Goal: Task Accomplishment & Management: Use online tool/utility

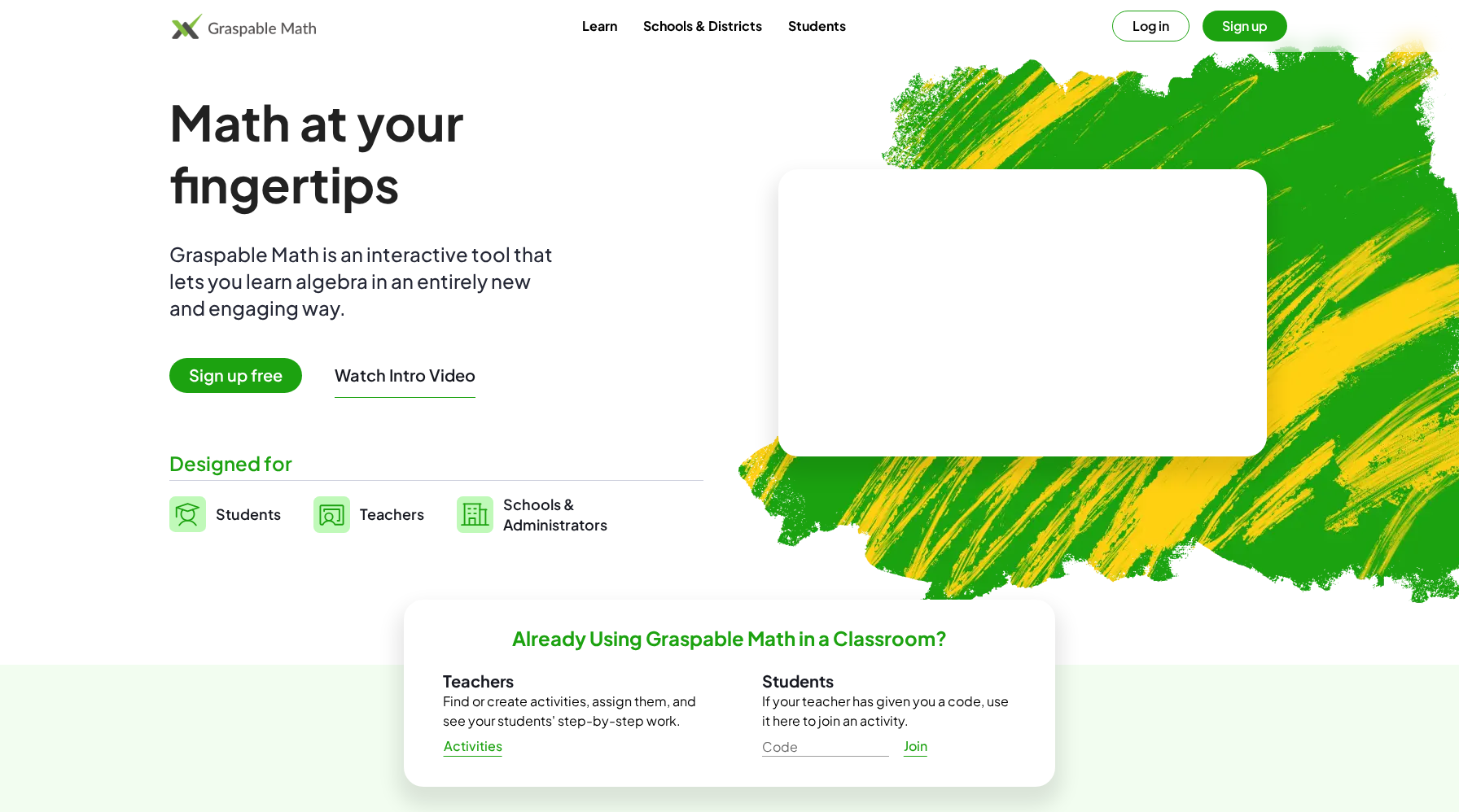
click at [215, 374] on span "Sign up free" at bounding box center [235, 375] width 132 height 35
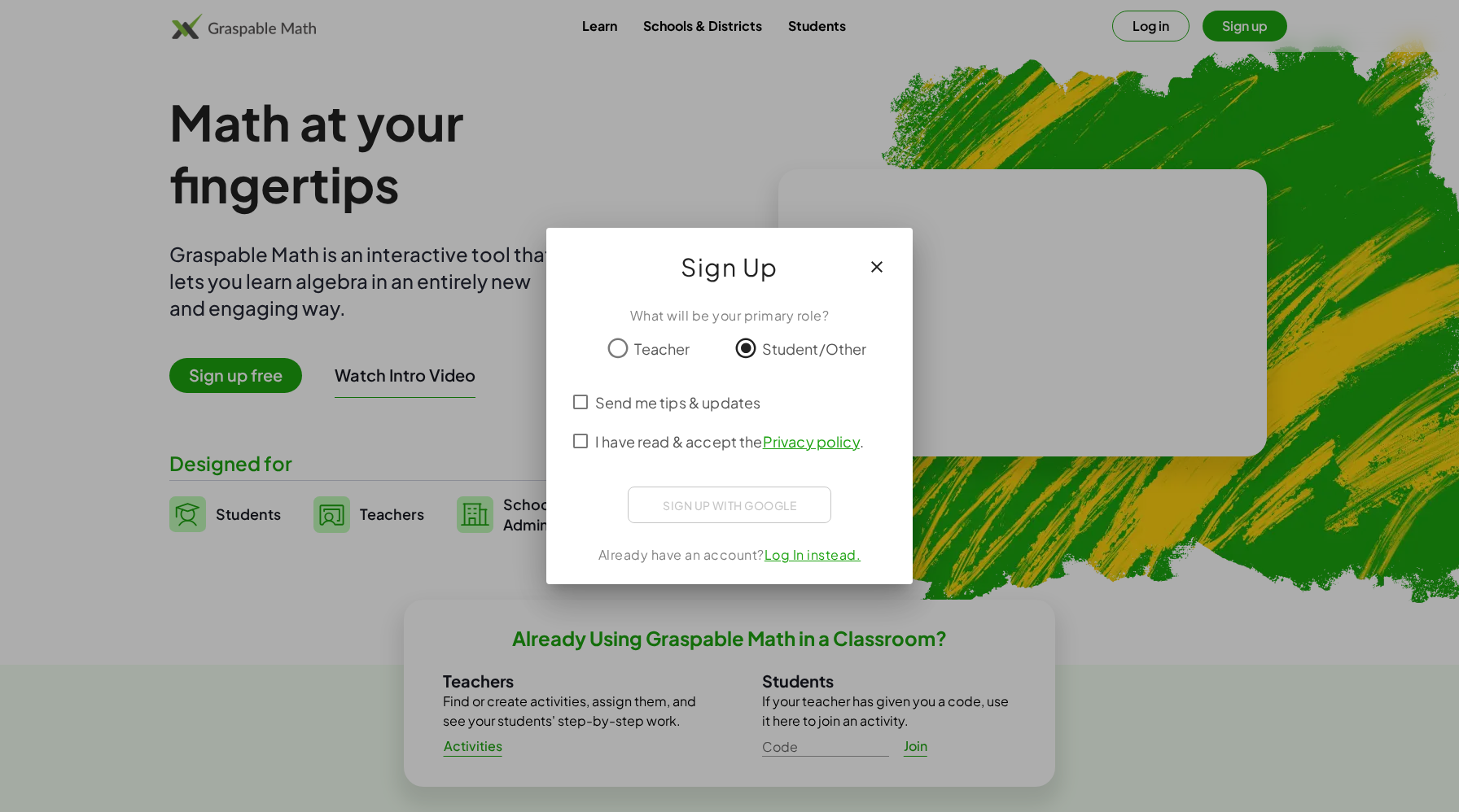
click at [618, 442] on span "I have read & accept the Privacy policy ." at bounding box center [729, 441] width 269 height 22
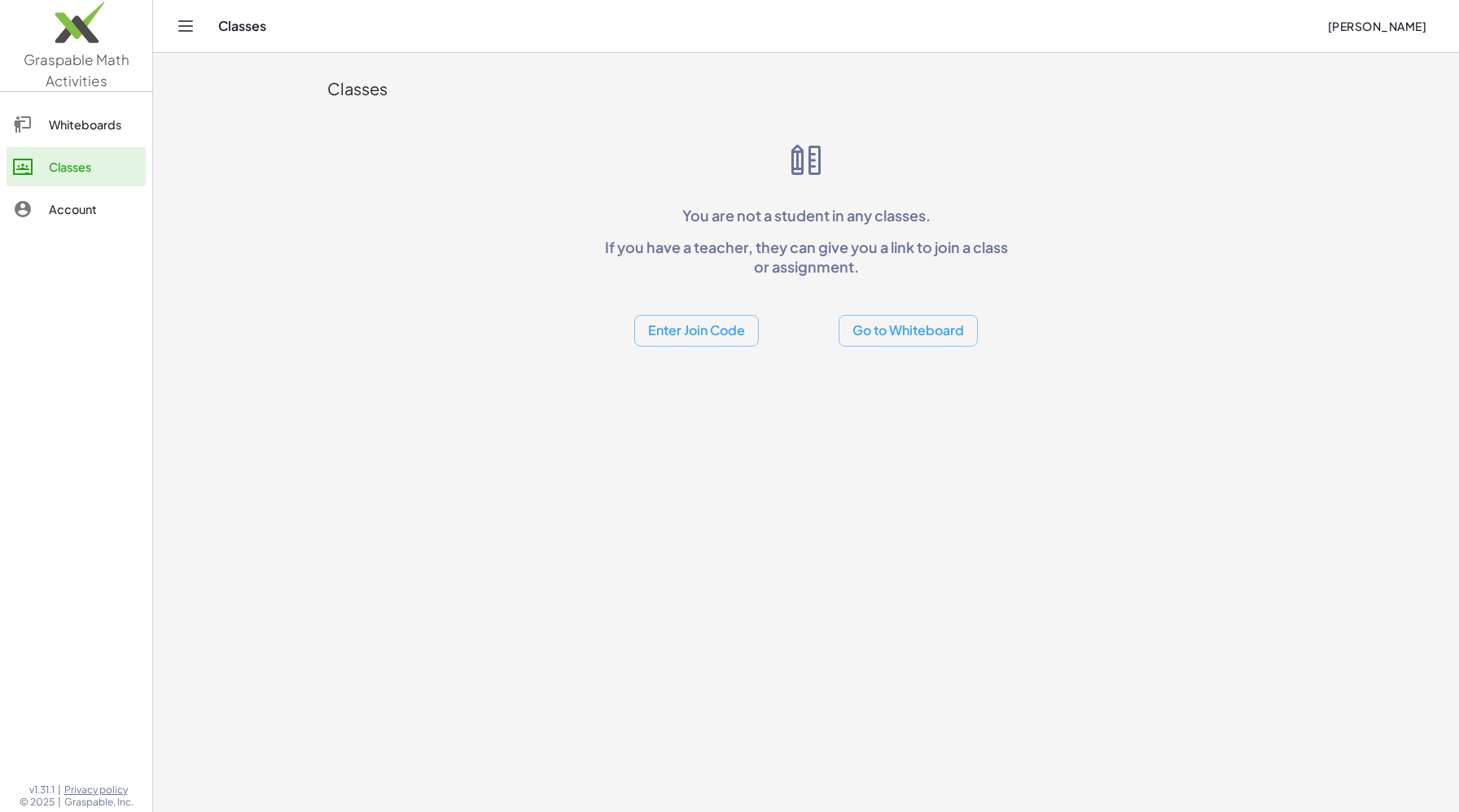
click at [87, 118] on div "Whiteboards" at bounding box center [94, 124] width 91 height 19
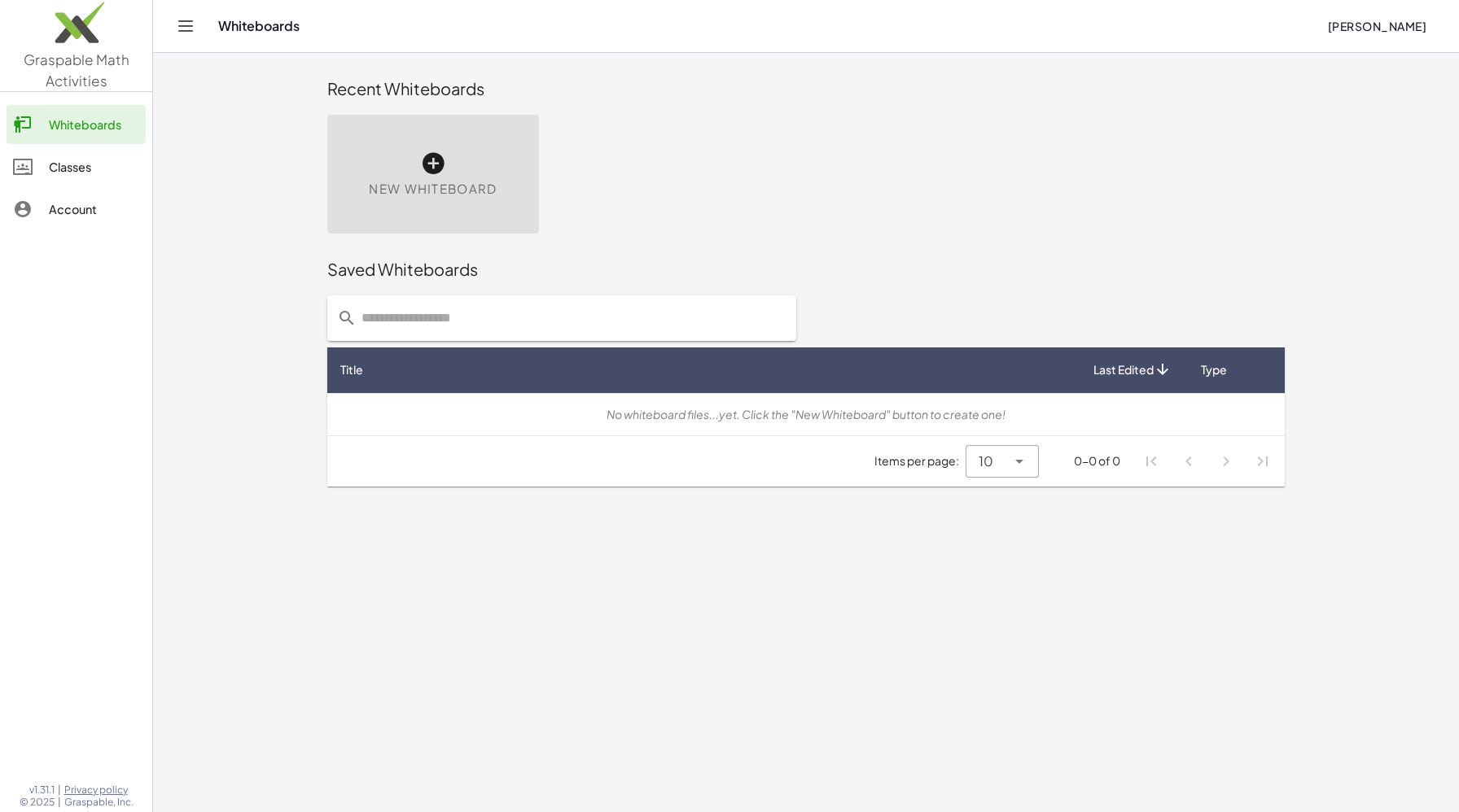
click at [427, 156] on icon at bounding box center [433, 163] width 26 height 26
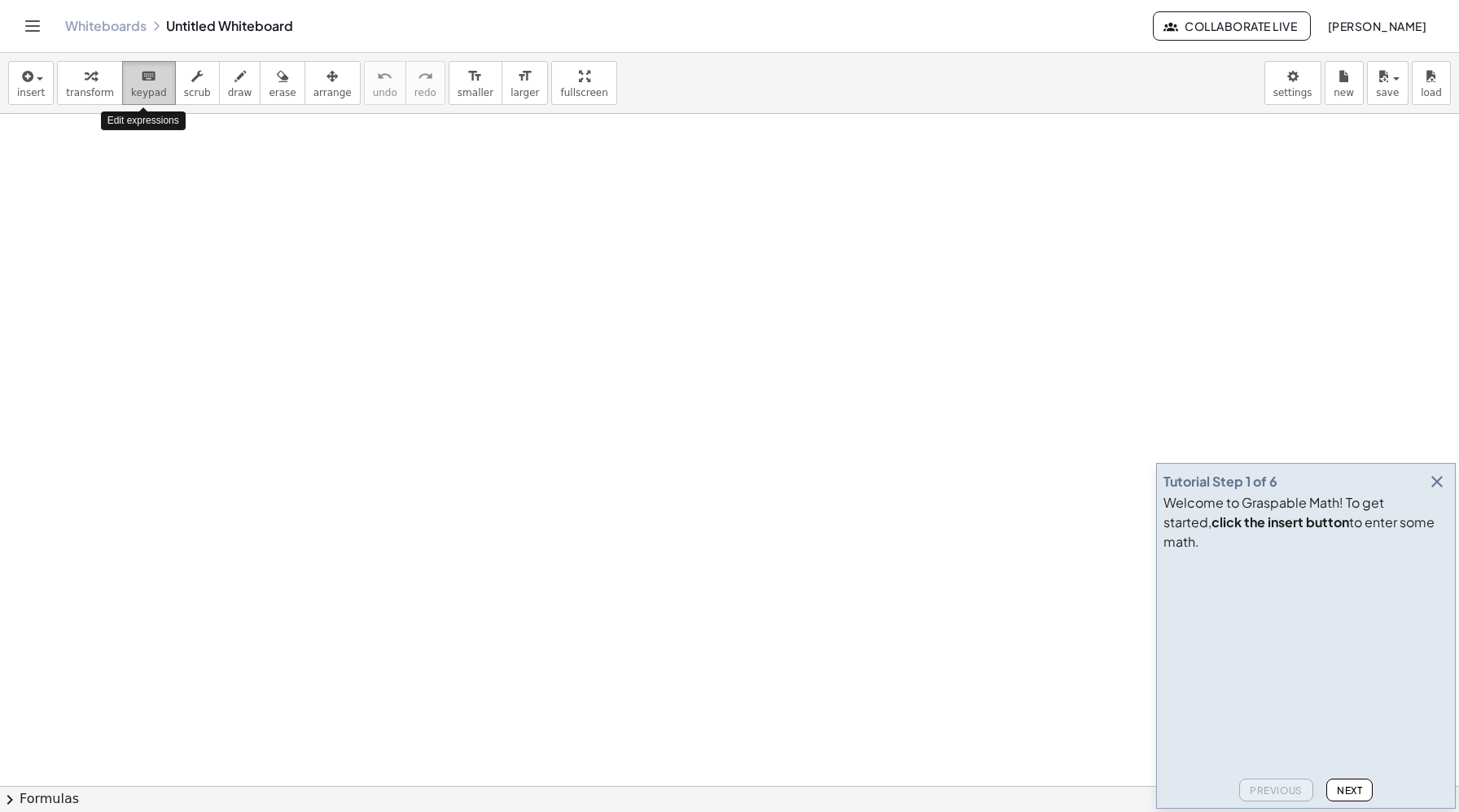
click at [136, 96] on span "keypad" at bounding box center [148, 93] width 36 height 12
click at [153, 201] on div at bounding box center [729, 786] width 1459 height 1344
click at [155, 193] on div at bounding box center [729, 786] width 1459 height 1344
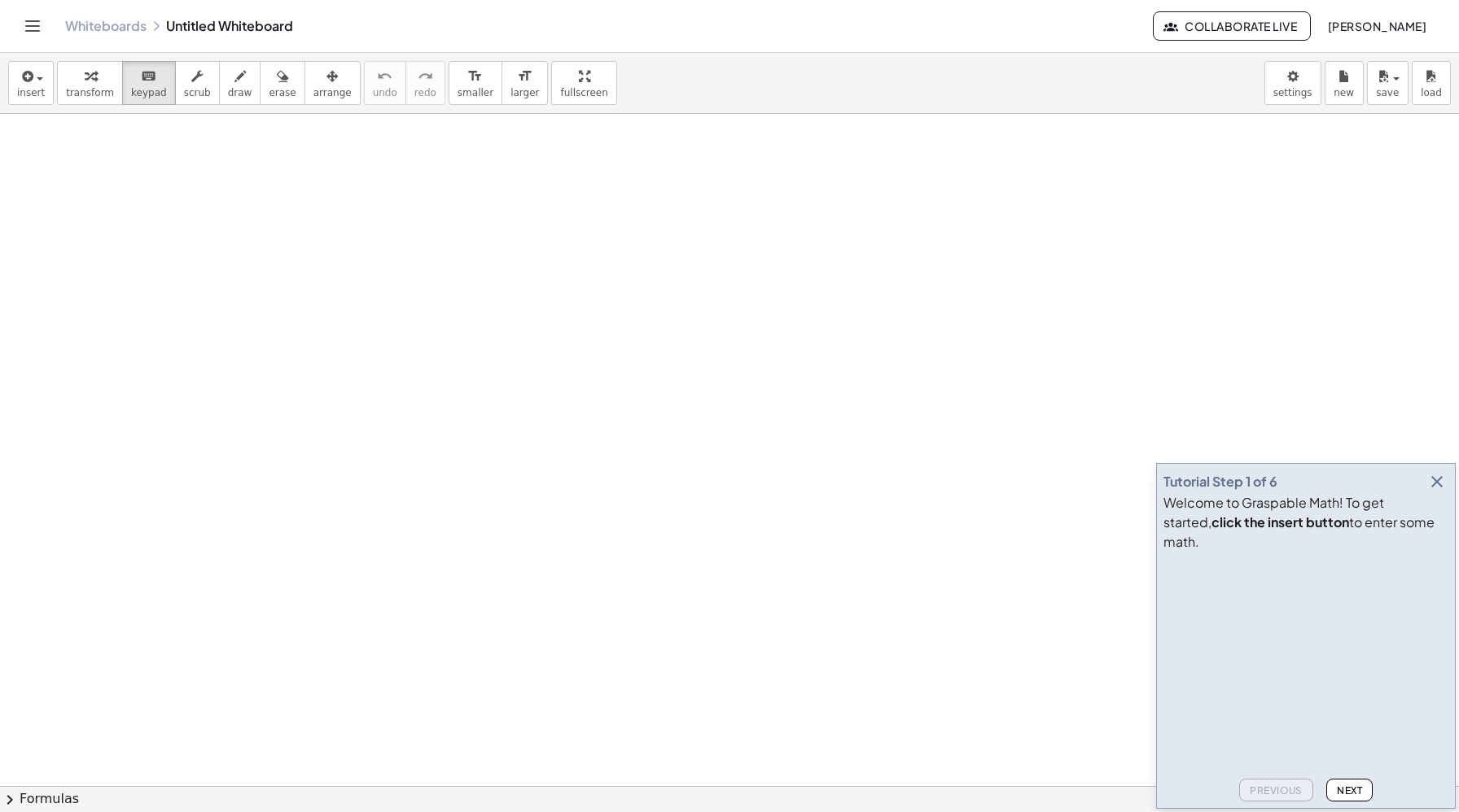
click at [155, 193] on div at bounding box center [729, 786] width 1459 height 1344
click at [1440, 492] on icon "button" at bounding box center [1436, 481] width 19 height 19
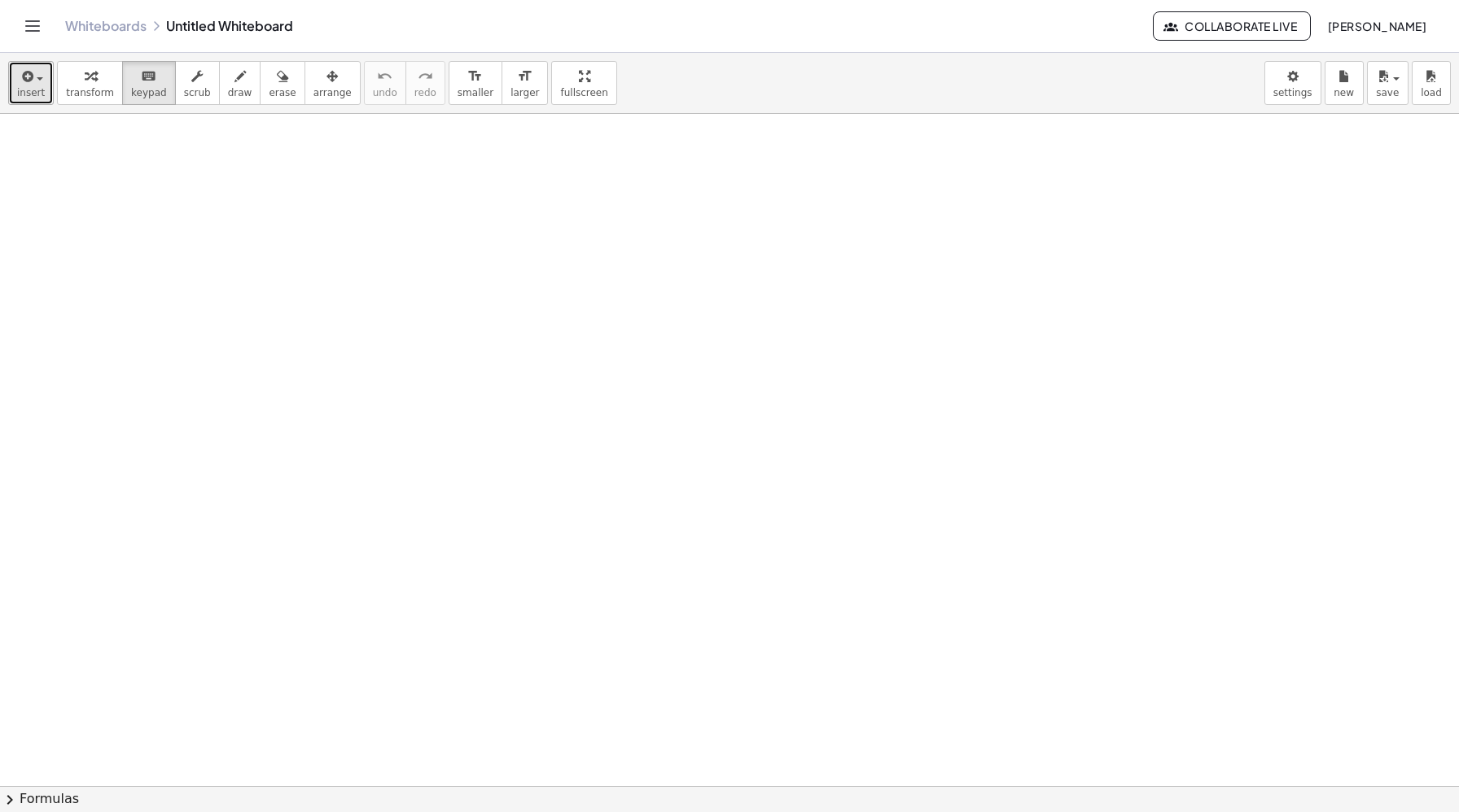
click at [17, 93] on span "insert" at bounding box center [31, 93] width 27 height 12
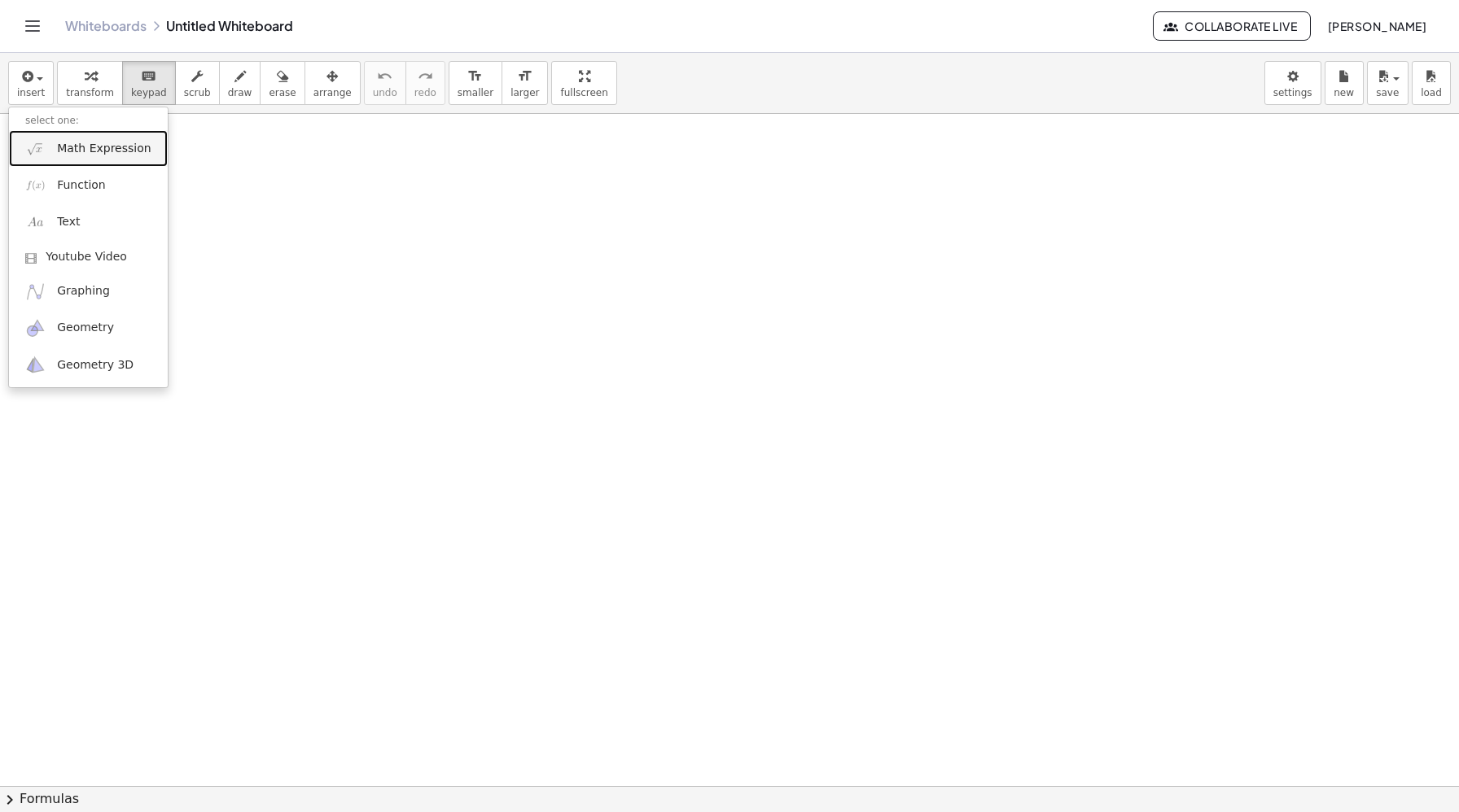
click at [91, 148] on span "Math Expression" at bounding box center [103, 149] width 93 height 17
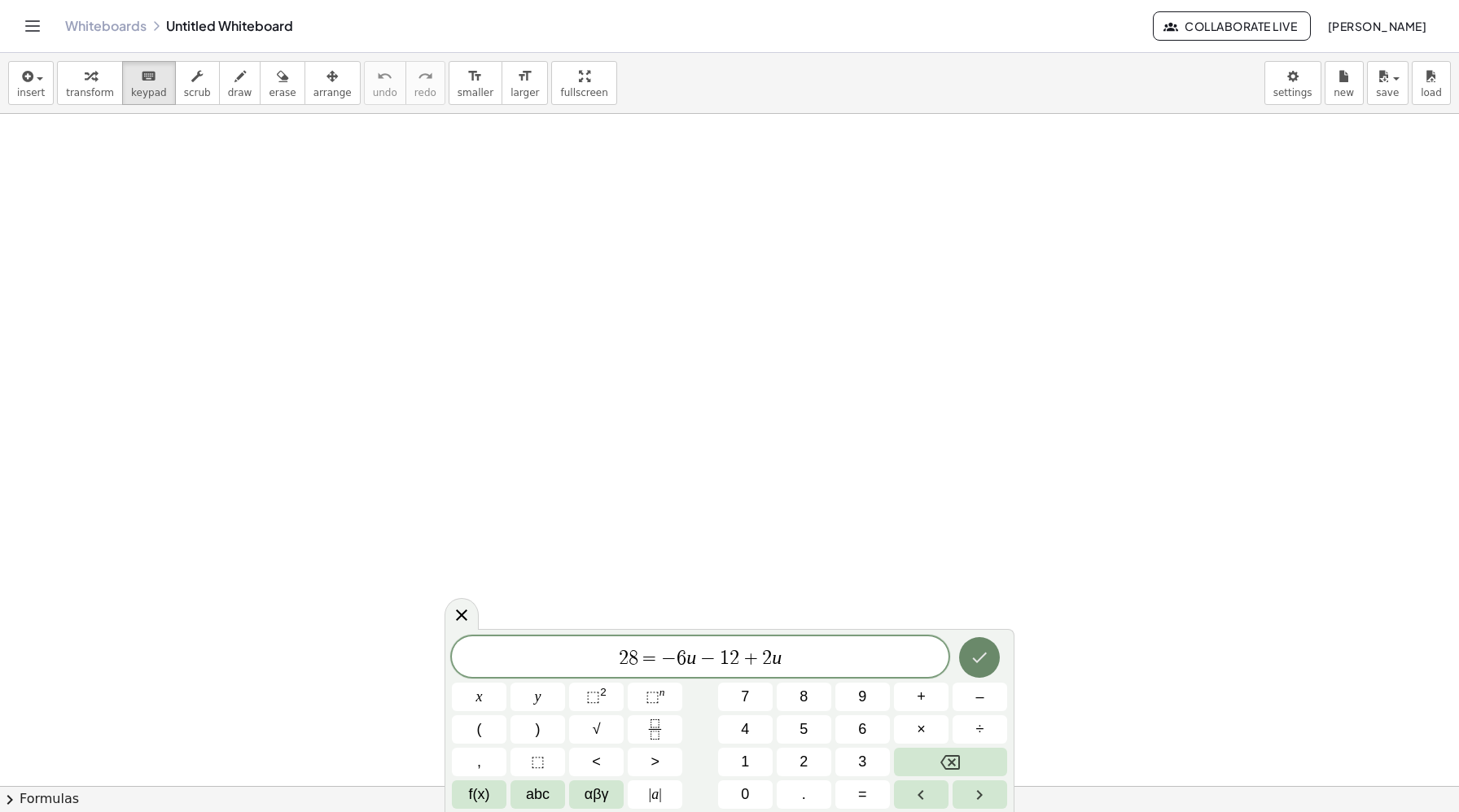
click at [989, 652] on button "Done" at bounding box center [979, 657] width 41 height 41
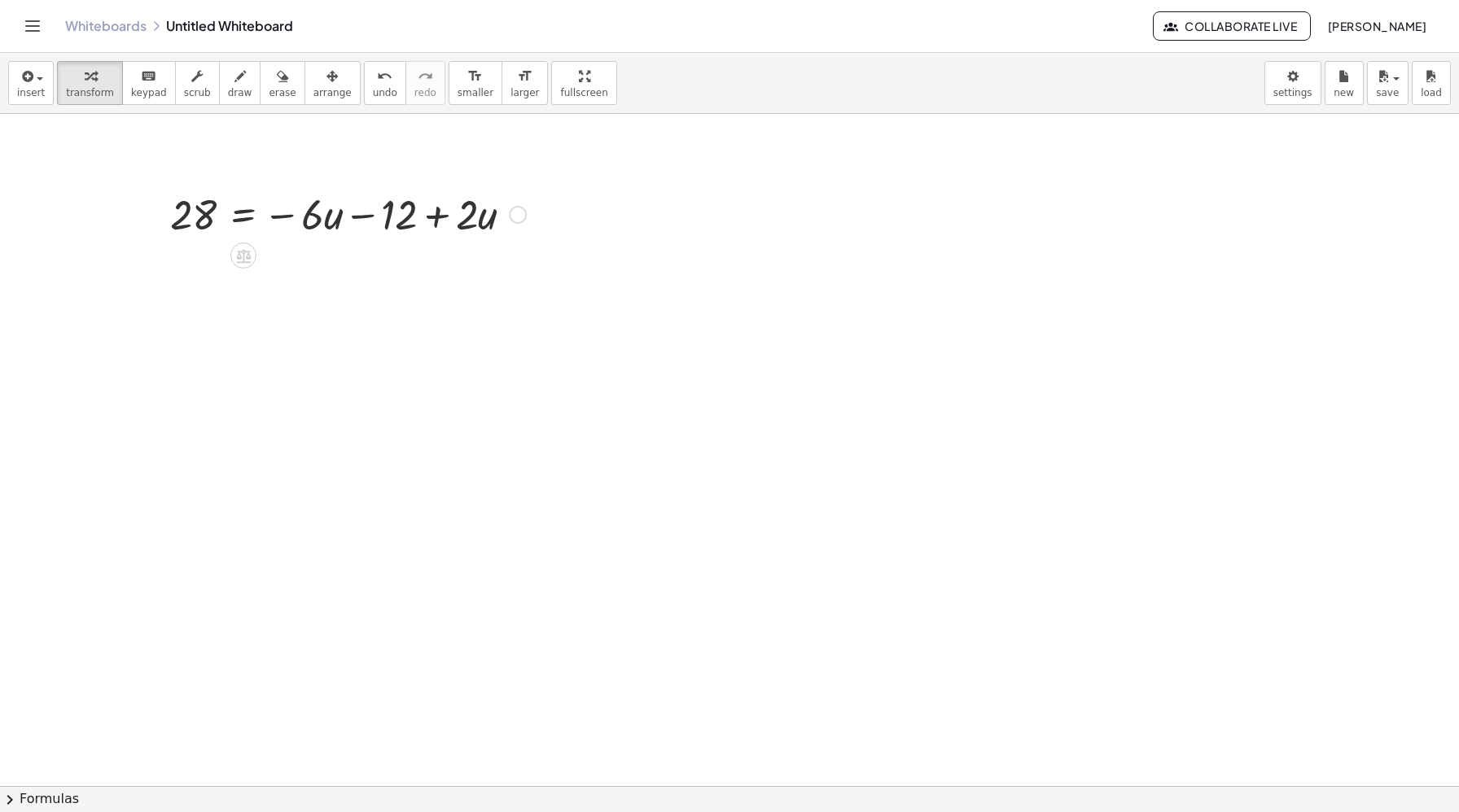
click at [354, 212] on div at bounding box center [348, 213] width 372 height 56
drag, startPoint x: 393, startPoint y: 210, endPoint x: 206, endPoint y: 250, distance: 191.2
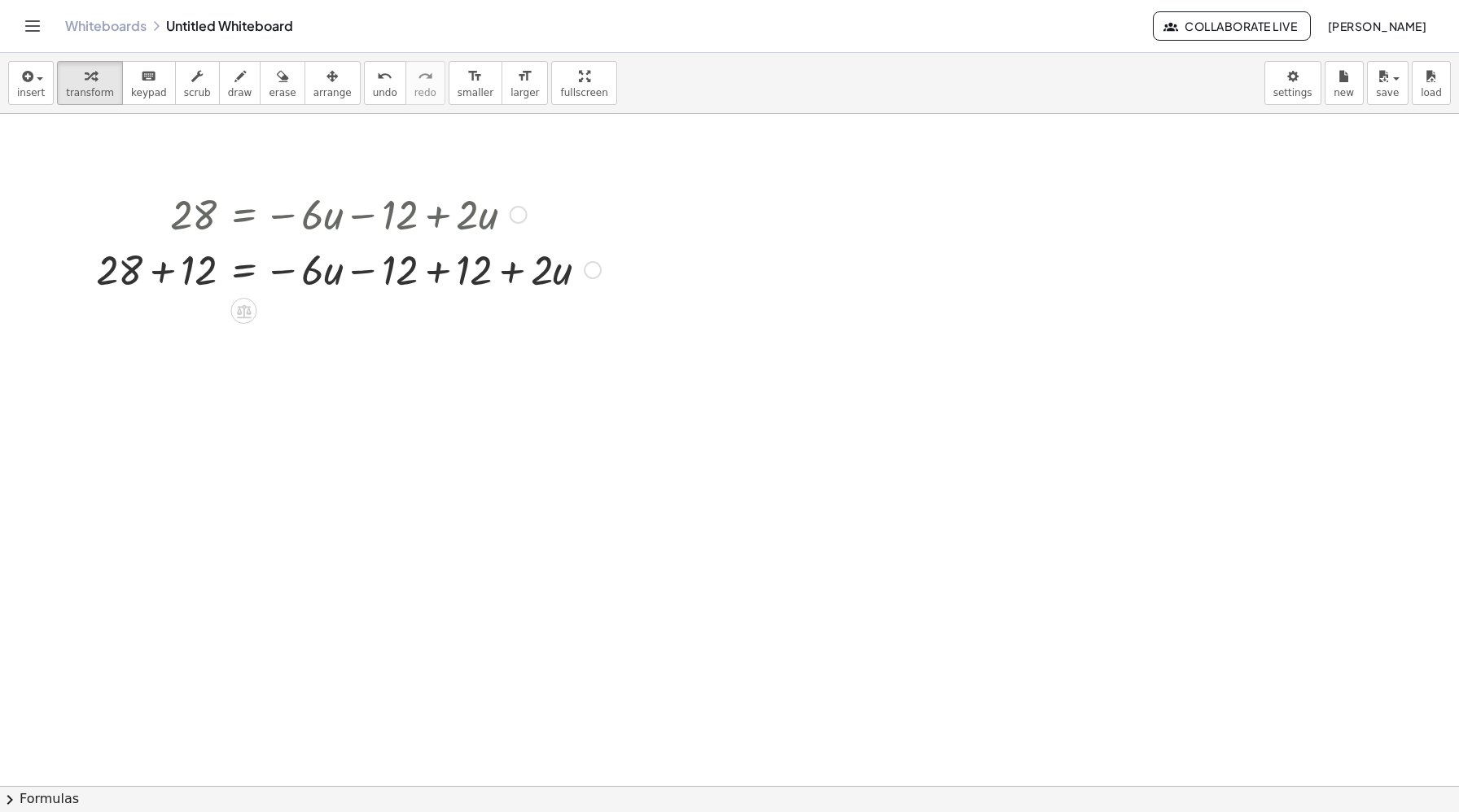
click at [401, 209] on div at bounding box center [349, 213] width 521 height 56
click at [511, 218] on div at bounding box center [519, 215] width 18 height 18
click at [523, 213] on div "Go back to this line Copy line as LaTeX Copy derivation as LaTeX" at bounding box center [519, 215] width 18 height 18
click at [525, 265] on div at bounding box center [349, 268] width 521 height 56
click at [405, 266] on div at bounding box center [349, 268] width 521 height 56
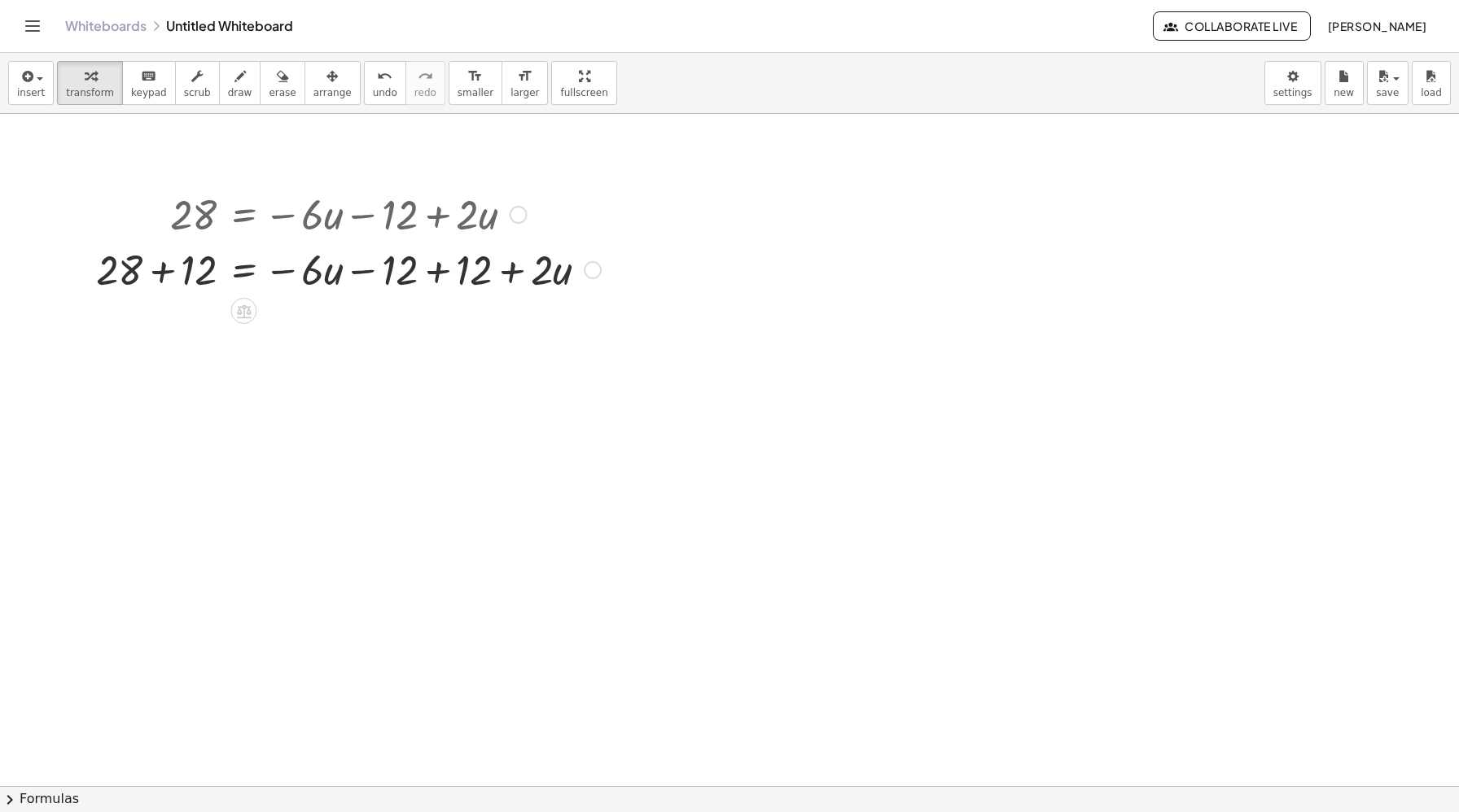
click at [434, 277] on div at bounding box center [349, 268] width 521 height 56
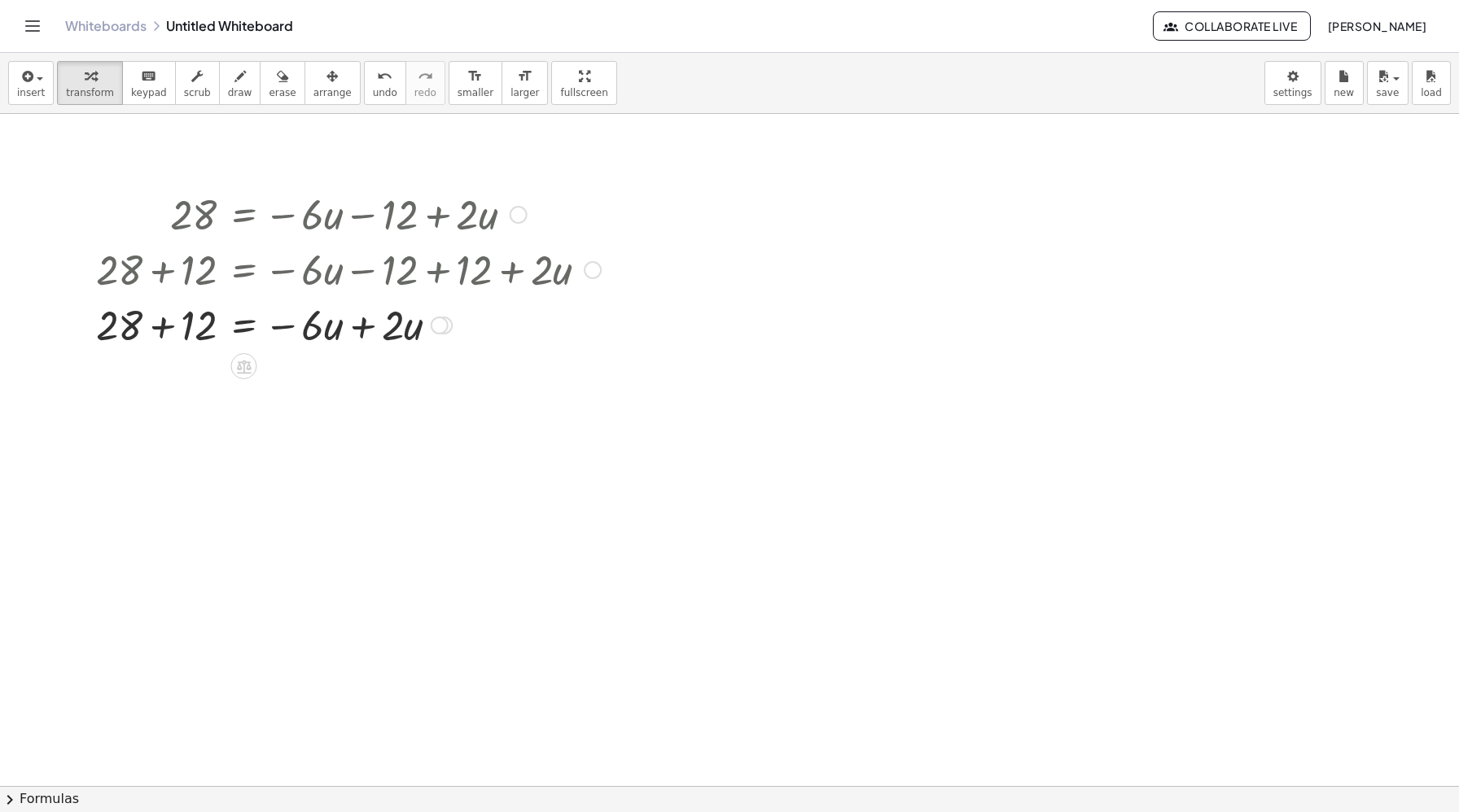
click at [164, 321] on div at bounding box center [349, 324] width 521 height 56
drag, startPoint x: 399, startPoint y: 382, endPoint x: 305, endPoint y: 432, distance: 106.5
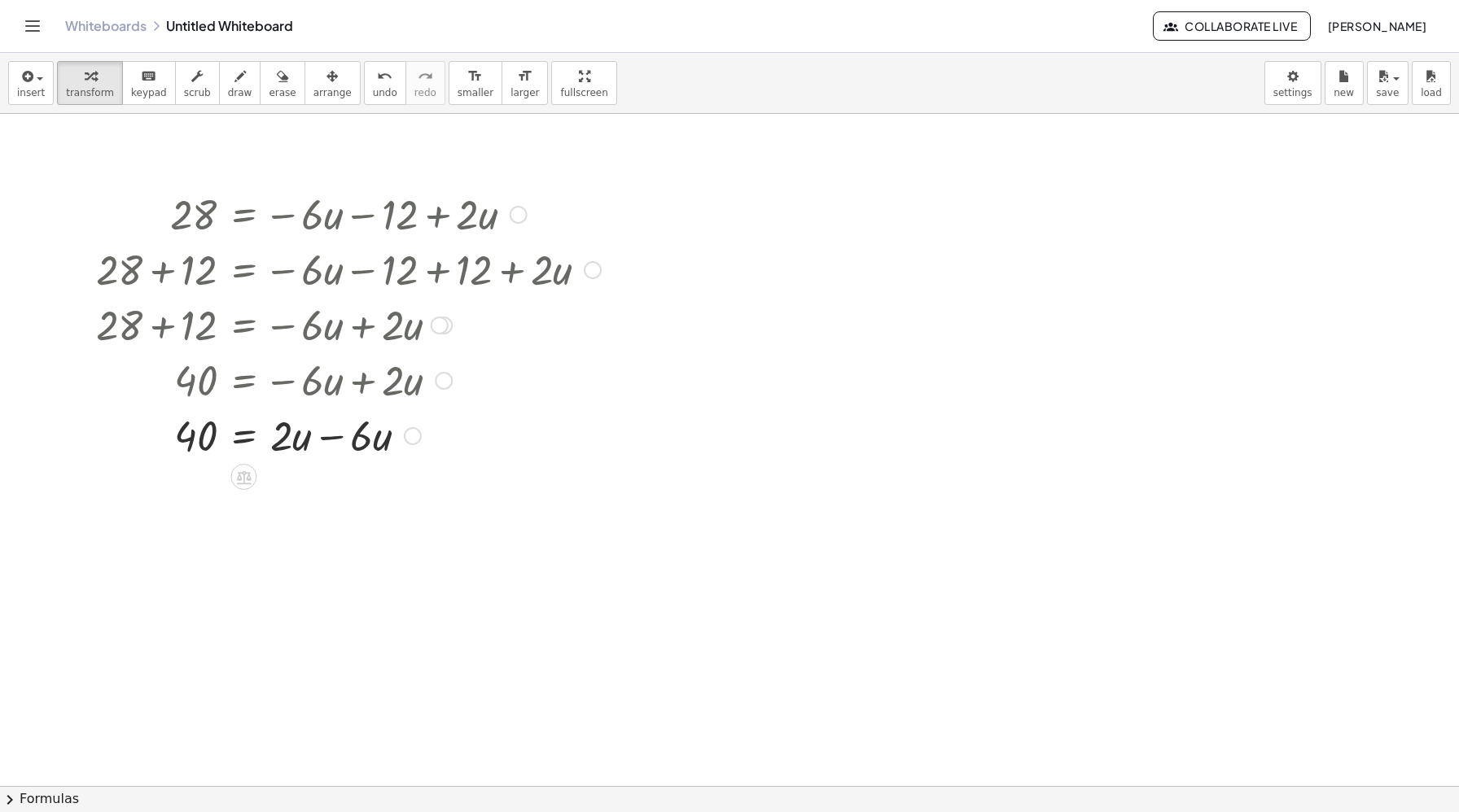
click at [350, 438] on div at bounding box center [349, 434] width 521 height 56
click at [203, 493] on div at bounding box center [349, 490] width 521 height 56
click at [200, 497] on div at bounding box center [349, 490] width 521 height 56
click at [300, 508] on div at bounding box center [349, 490] width 521 height 56
click at [310, 498] on div at bounding box center [349, 490] width 521 height 56
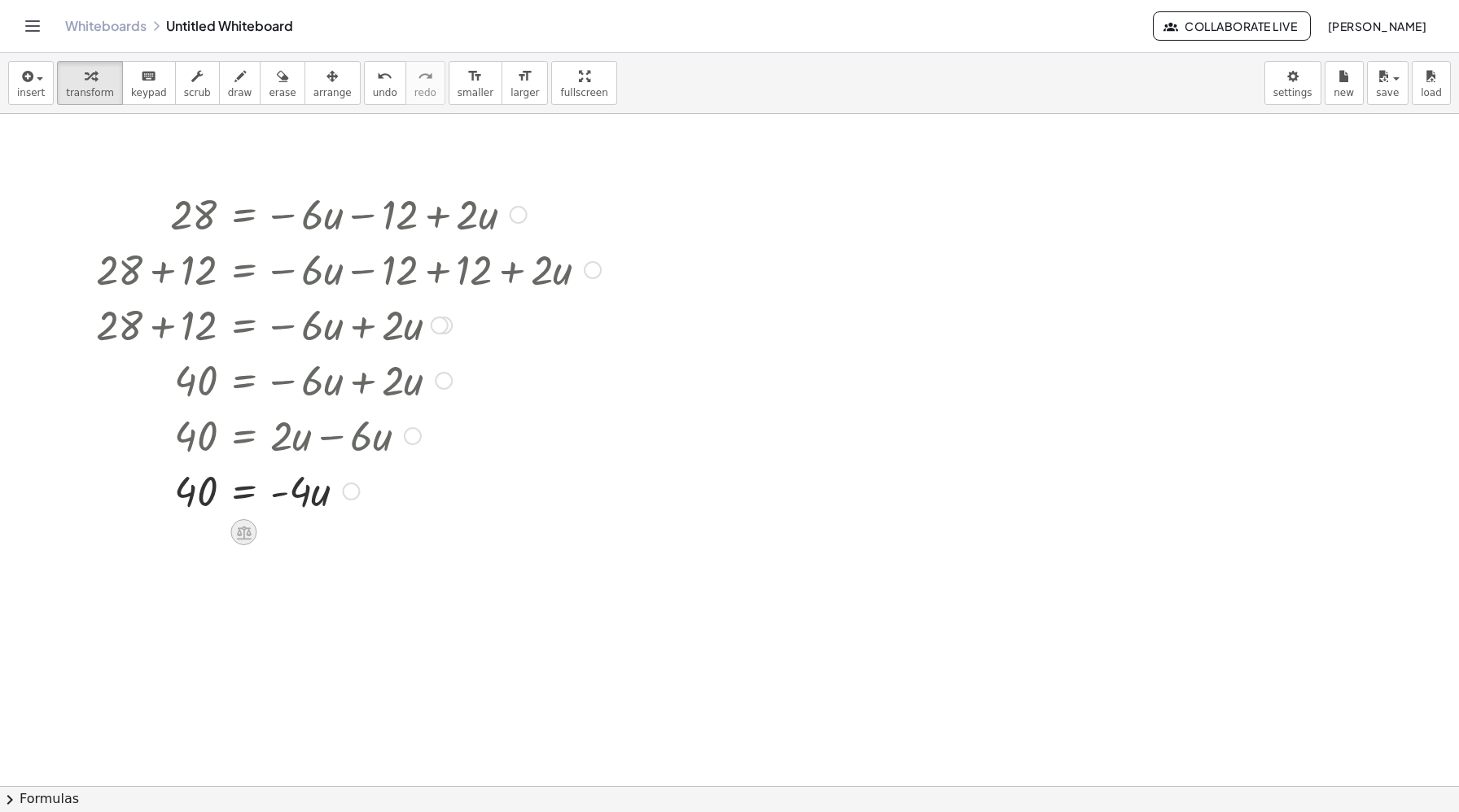
click at [247, 530] on icon at bounding box center [245, 532] width 15 height 14
click at [279, 535] on span "÷" at bounding box center [276, 532] width 9 height 23
click at [291, 573] on div at bounding box center [349, 558] width 521 height 82
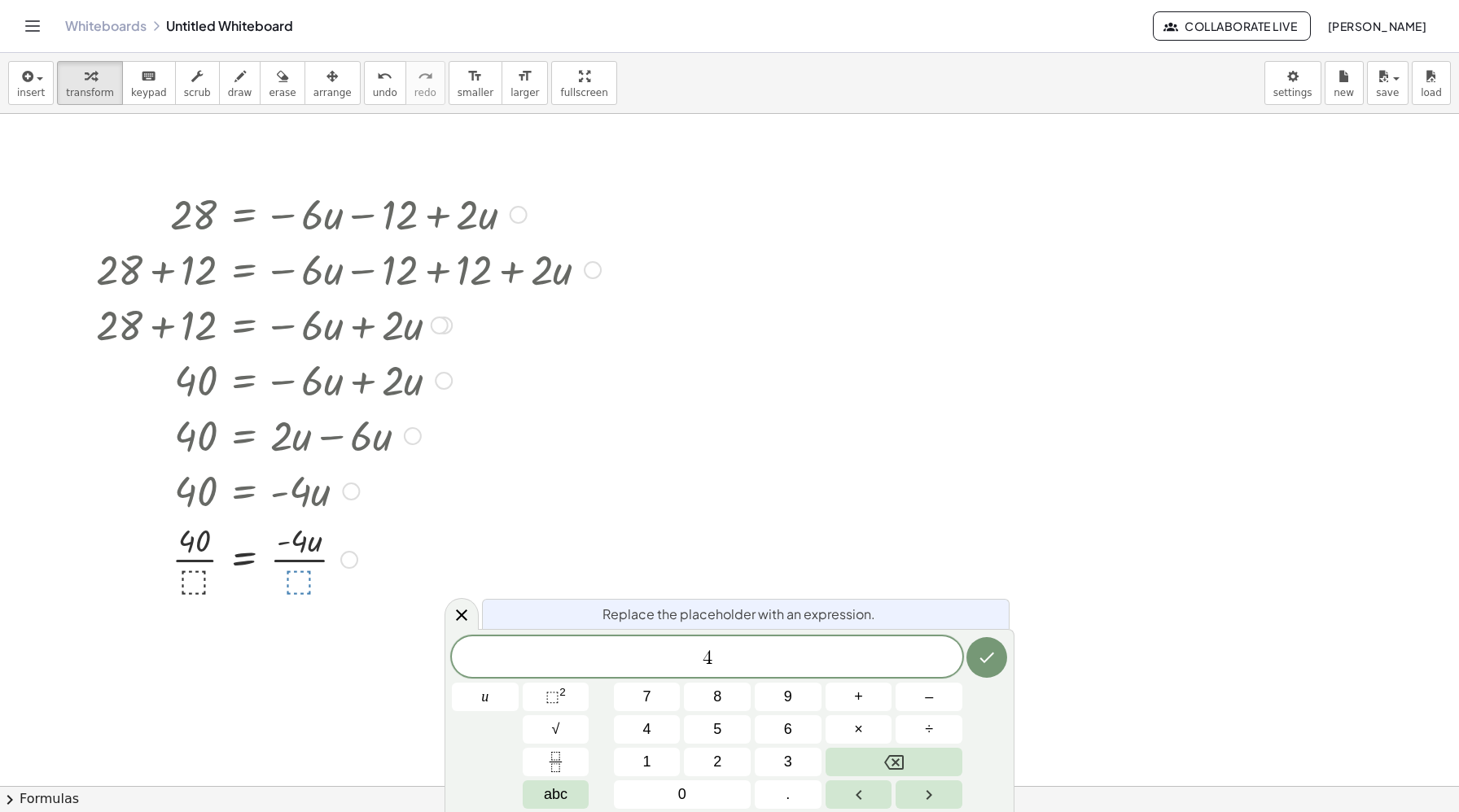
click at [197, 578] on div at bounding box center [349, 558] width 521 height 82
click at [980, 661] on icon "Done" at bounding box center [986, 657] width 19 height 19
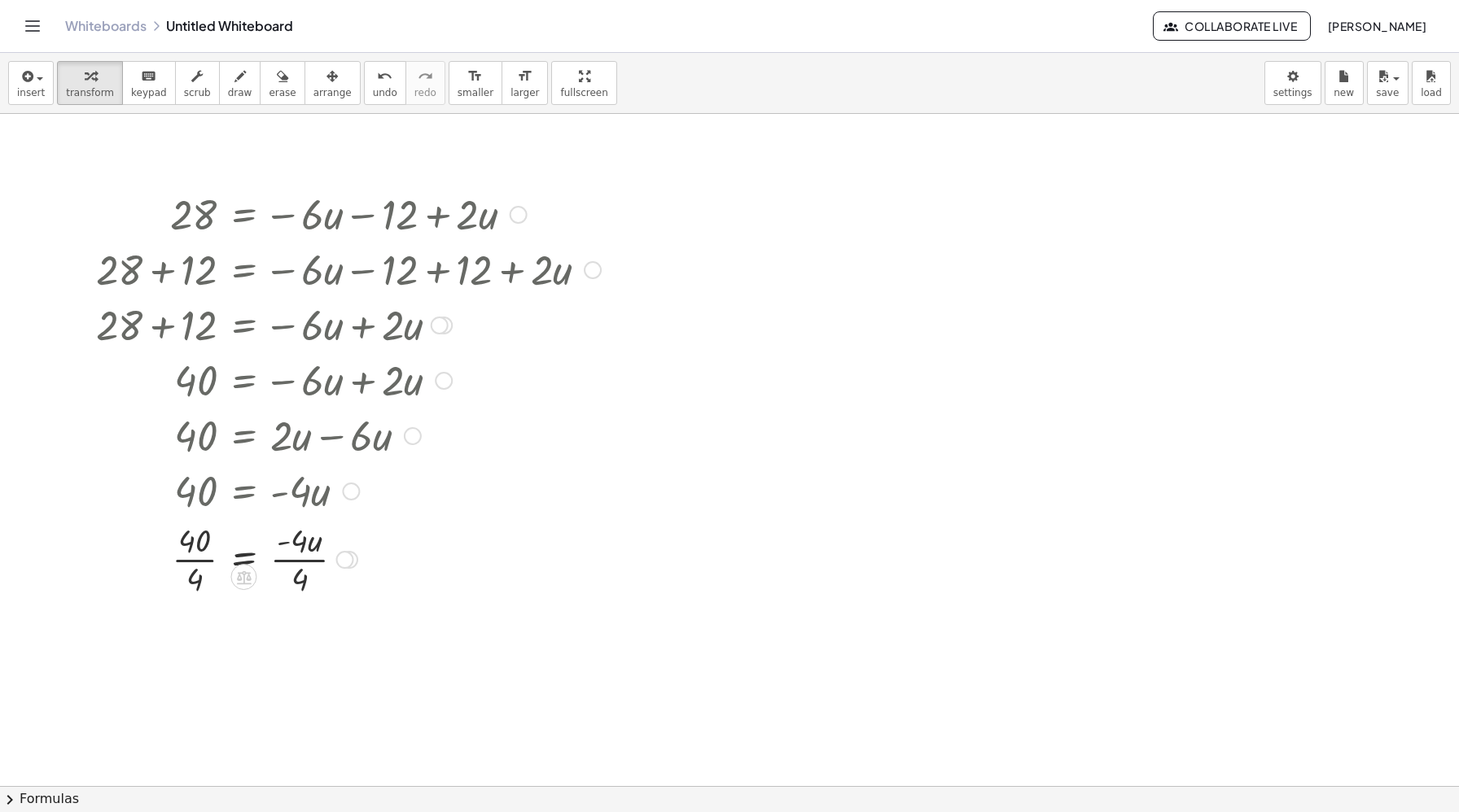
click at [285, 554] on div at bounding box center [349, 558] width 521 height 82
click at [291, 552] on div at bounding box center [349, 558] width 521 height 82
click at [208, 546] on div at bounding box center [349, 558] width 521 height 82
click at [195, 546] on div at bounding box center [349, 558] width 521 height 82
click at [197, 567] on div at bounding box center [349, 558] width 521 height 82
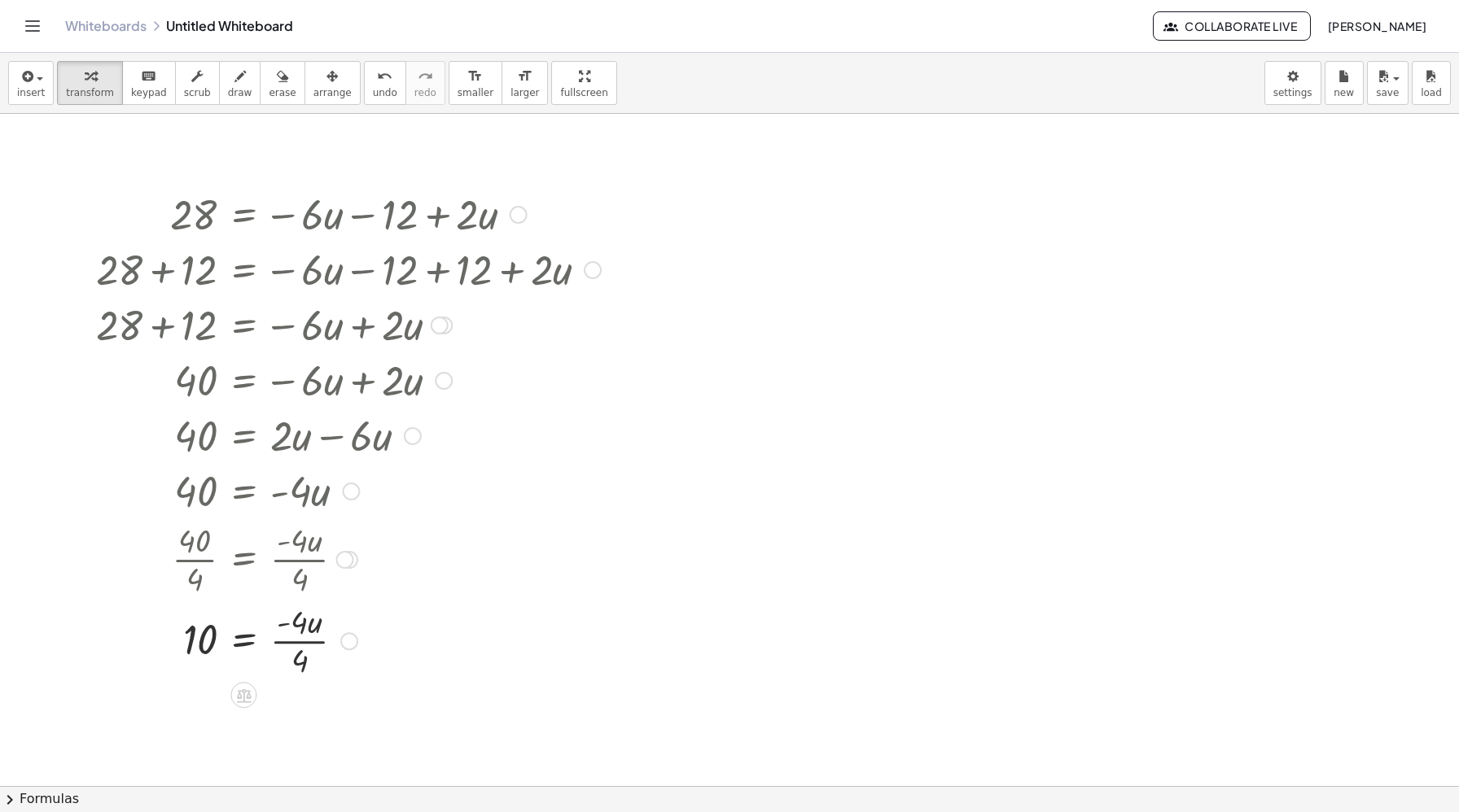
click at [303, 648] on div at bounding box center [349, 640] width 521 height 82
click at [237, 686] on icon at bounding box center [244, 682] width 17 height 17
click at [380, 669] on div "28 = − · 6 · u − 12 + · 2 · u Go back to this line Copy line as LaTeX Copy deri…" at bounding box center [342, 426] width 541 height 490
drag, startPoint x: 298, startPoint y: 647, endPoint x: 247, endPoint y: 646, distance: 51.0
click at [247, 646] on div at bounding box center [349, 639] width 521 height 56
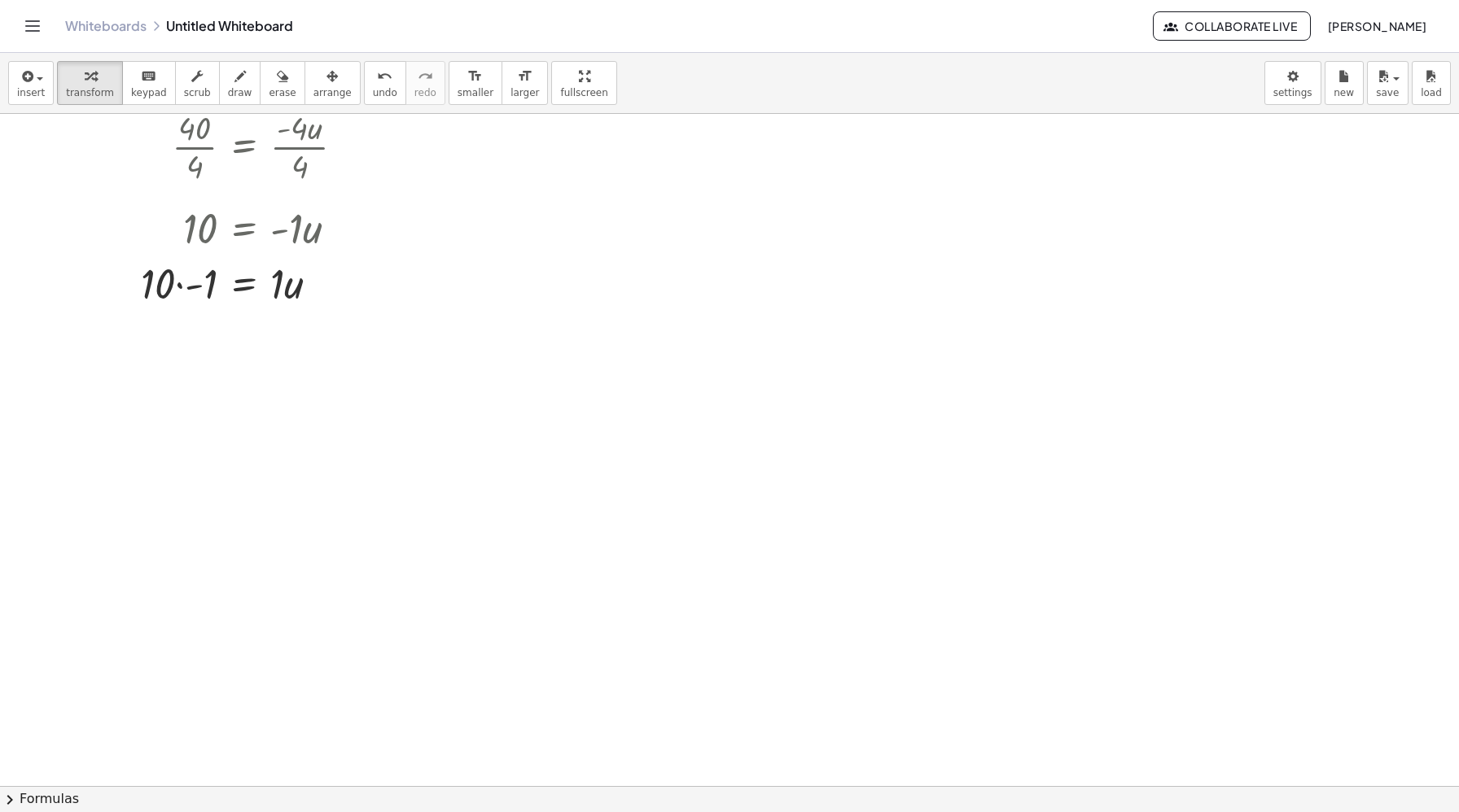
scroll to position [420, 0]
click at [176, 277] on div at bounding box center [349, 275] width 521 height 56
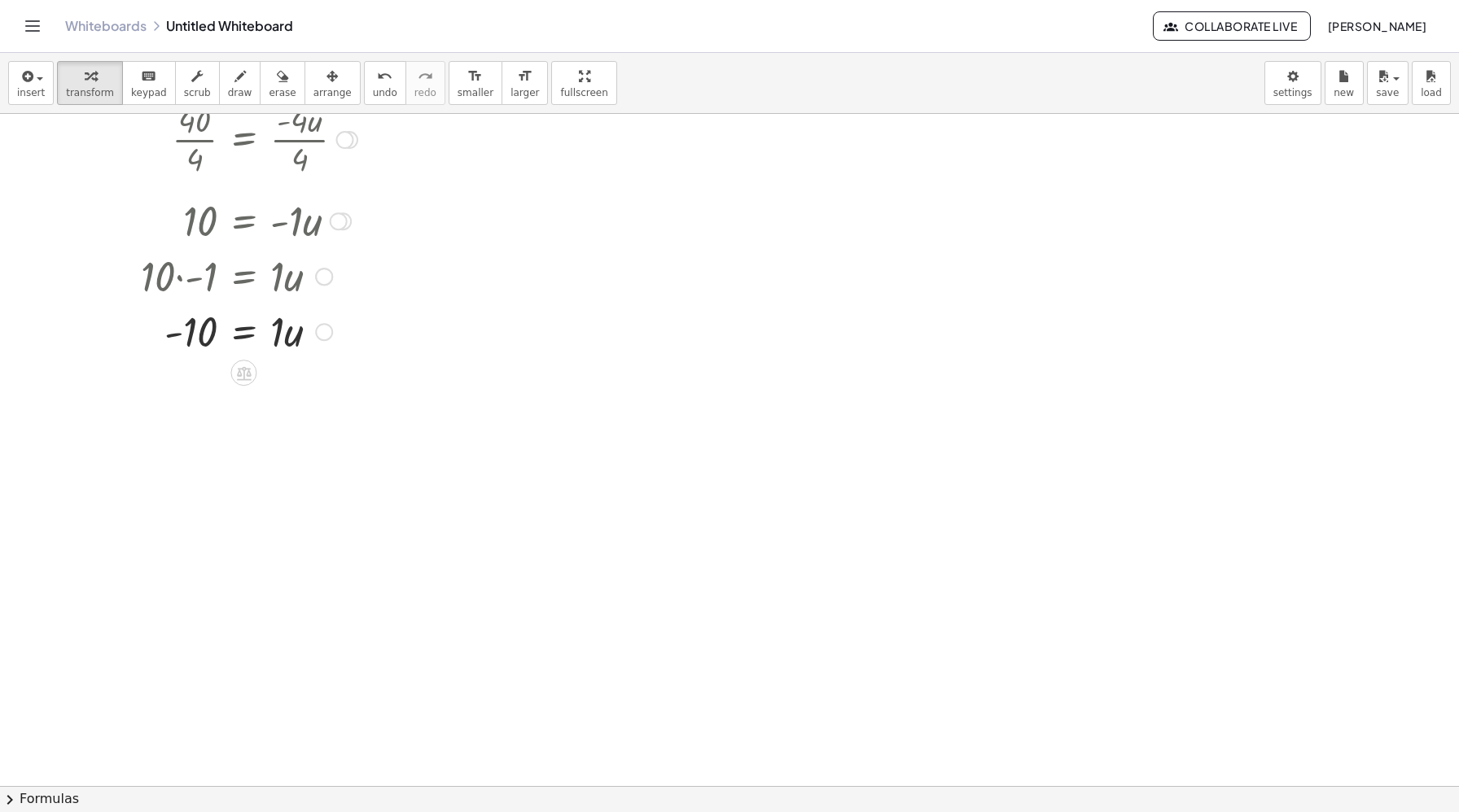
click at [284, 338] on div at bounding box center [349, 330] width 521 height 56
click at [201, 397] on div at bounding box center [349, 384] width 521 height 54
click at [189, 333] on div at bounding box center [355, 330] width 535 height 56
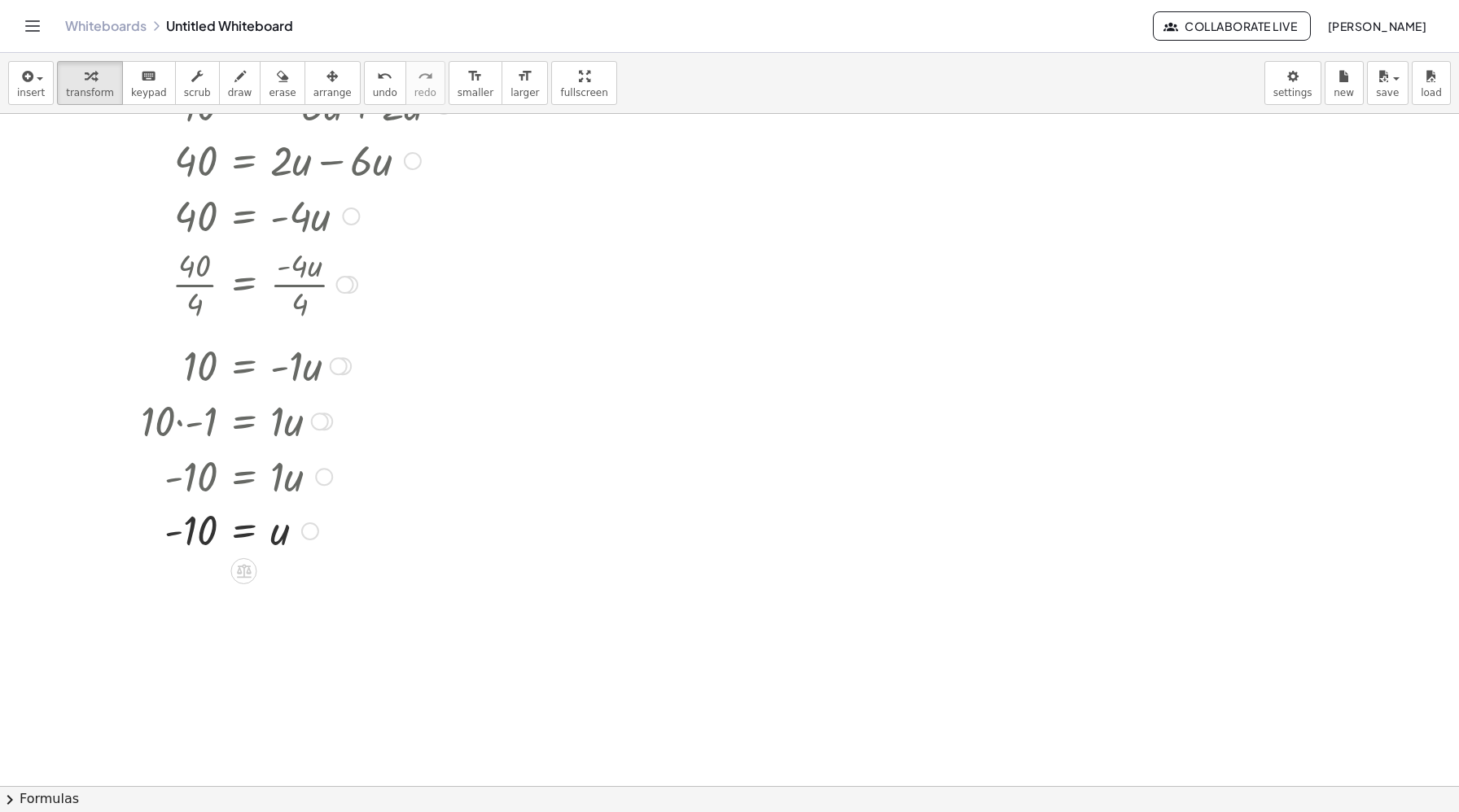
scroll to position [0, 0]
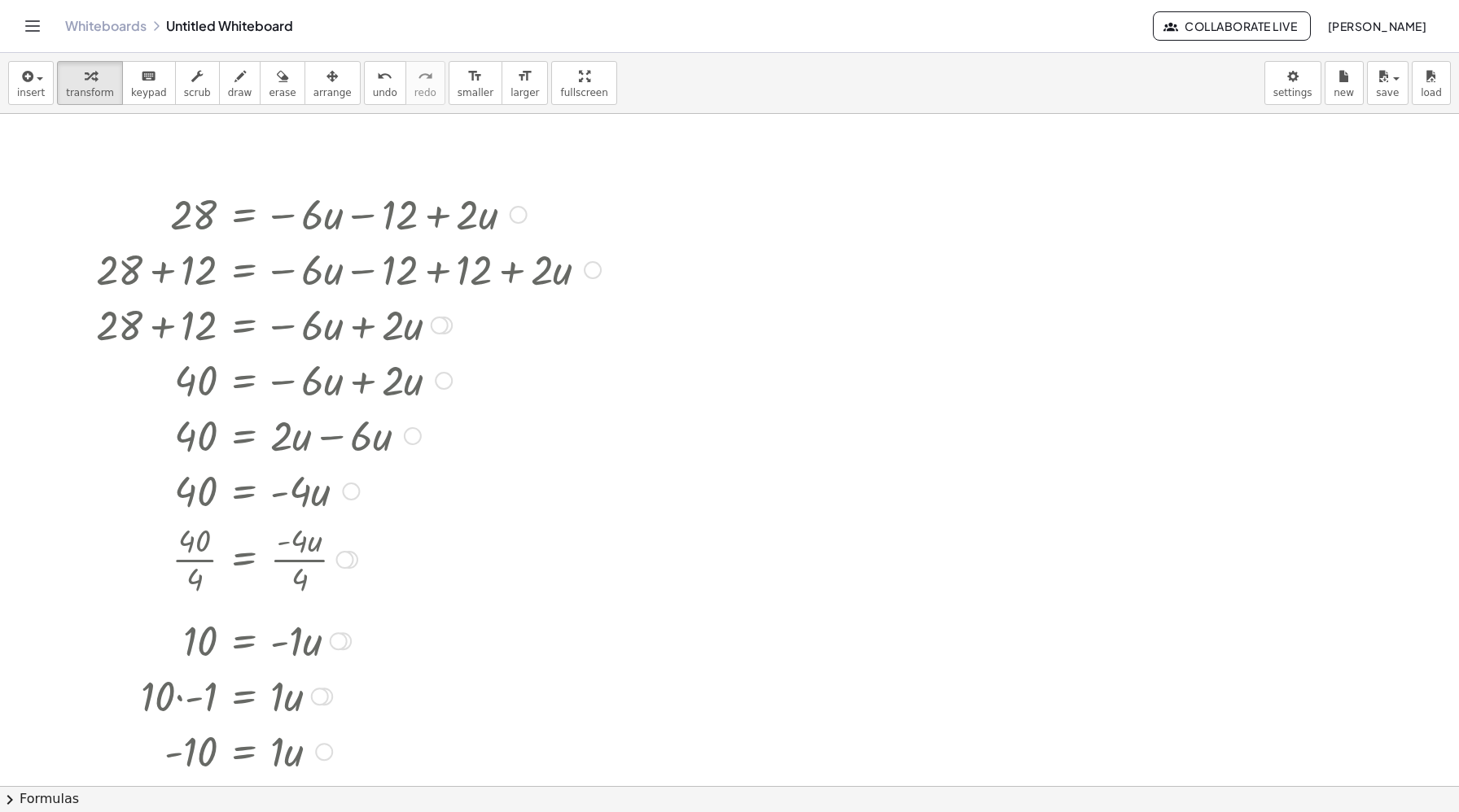
drag, startPoint x: 156, startPoint y: 213, endPoint x: 310, endPoint y: 457, distance: 288.5
click at [243, 215] on div "28 = − · 6 · u − 12 + · 2 · u Go back to this line Copy line as LaTeX Copy deri…" at bounding box center [243, 215] width 0 height 0
click at [231, 295] on div at bounding box center [349, 268] width 521 height 56
click at [283, 67] on div "button" at bounding box center [282, 75] width 27 height 19
click at [250, 226] on div at bounding box center [729, 786] width 1459 height 1344
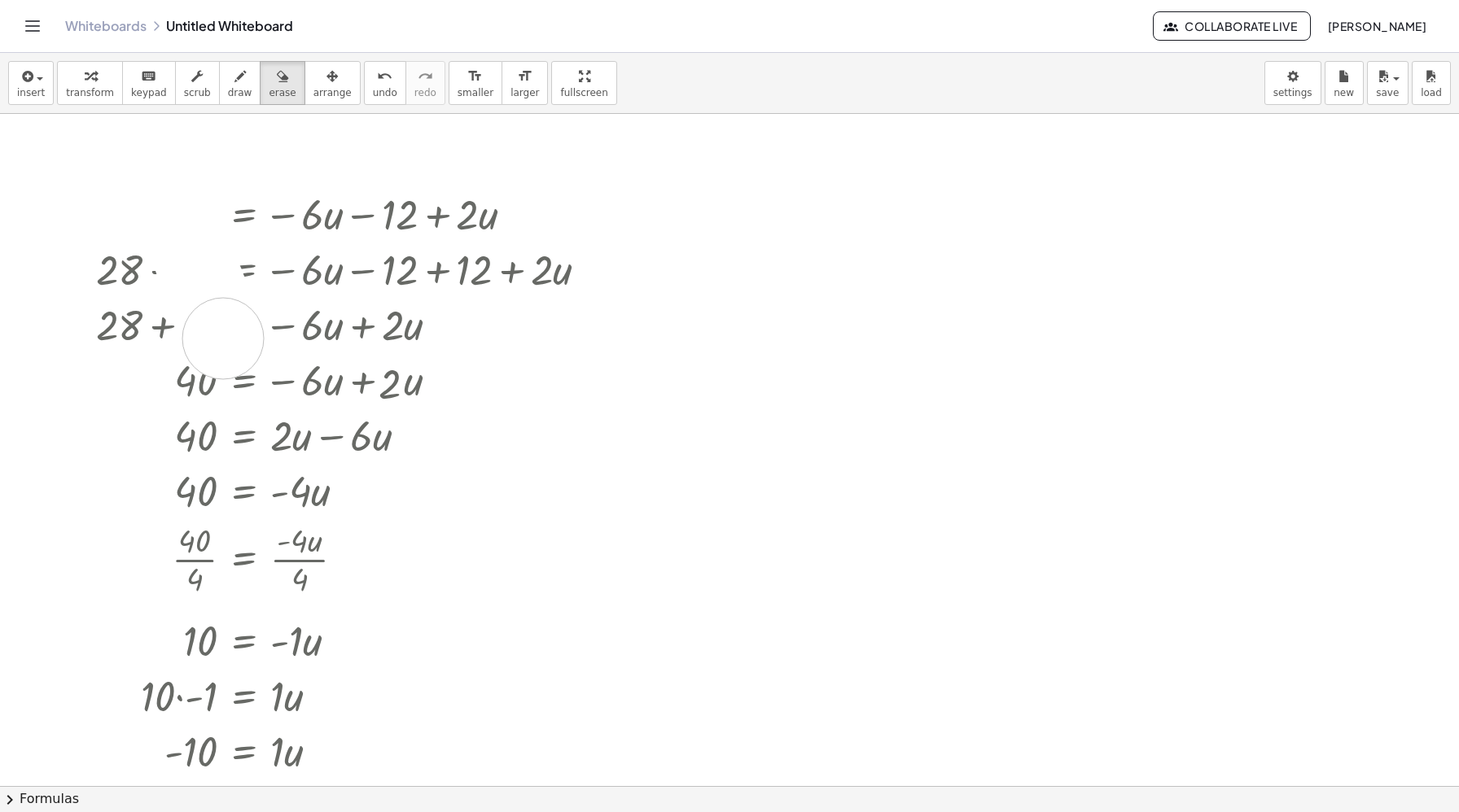
drag, startPoint x: 192, startPoint y: 202, endPoint x: 226, endPoint y: 347, distance: 148.9
click at [226, 347] on div at bounding box center [729, 786] width 1459 height 1344
click at [213, 241] on div at bounding box center [729, 786] width 1459 height 1344
click at [200, 270] on div at bounding box center [729, 786] width 1459 height 1344
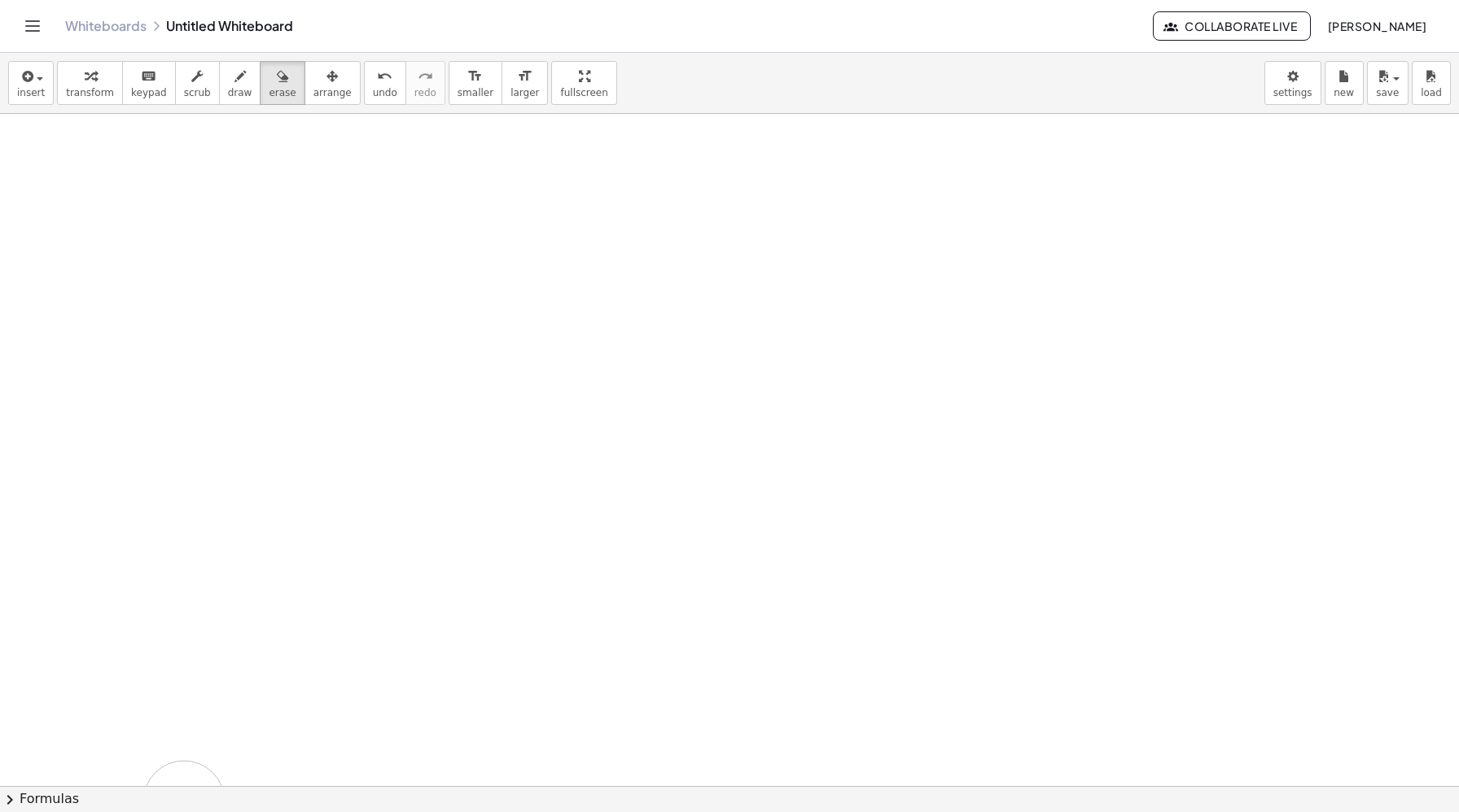
drag, startPoint x: 200, startPoint y: 270, endPoint x: 181, endPoint y: 800, distance: 530.3
click at [181, 800] on div "insert select one: Math Expression Function Text Youtube Video Graphing Geometr…" at bounding box center [729, 433] width 1459 height 759
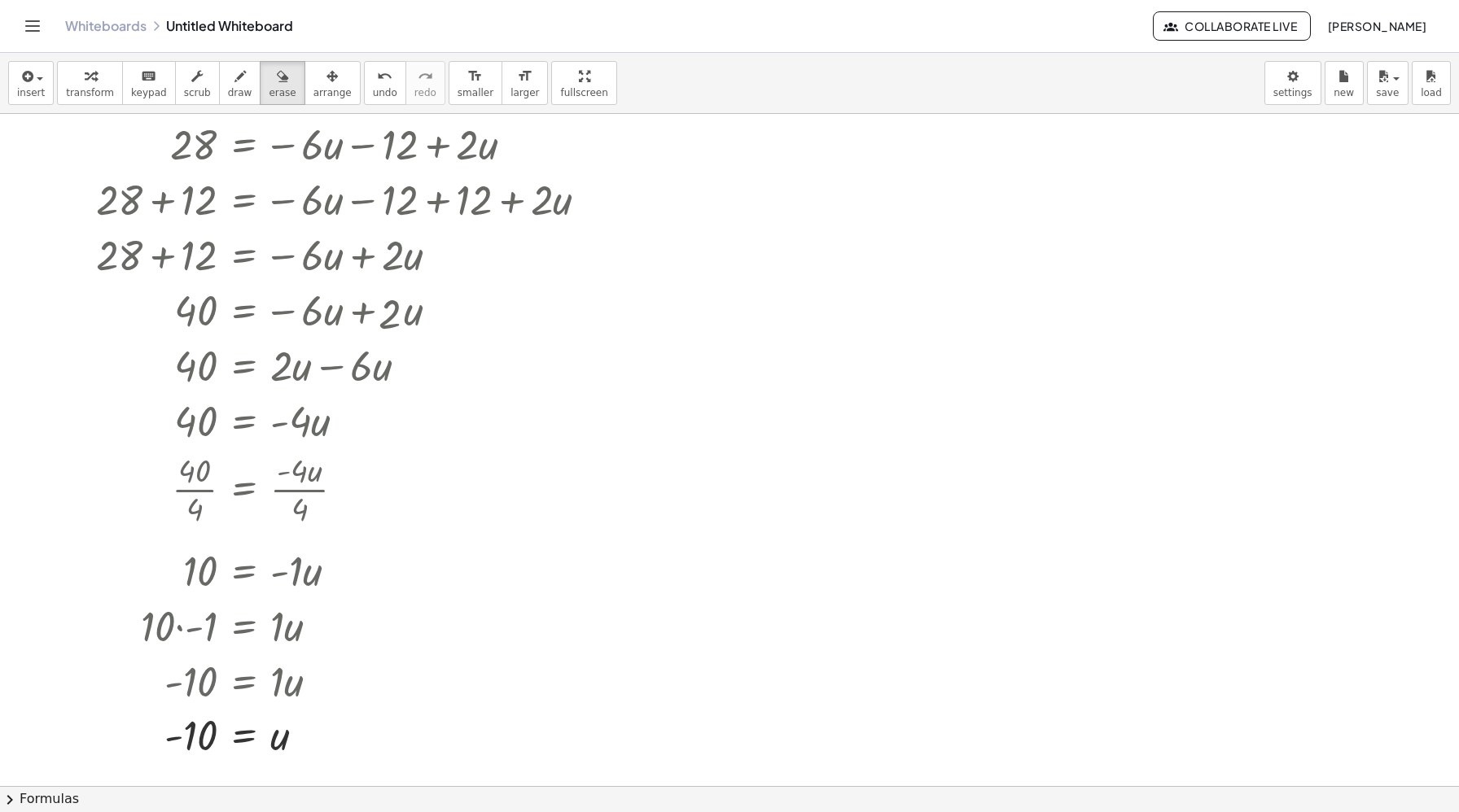
scroll to position [56, 0]
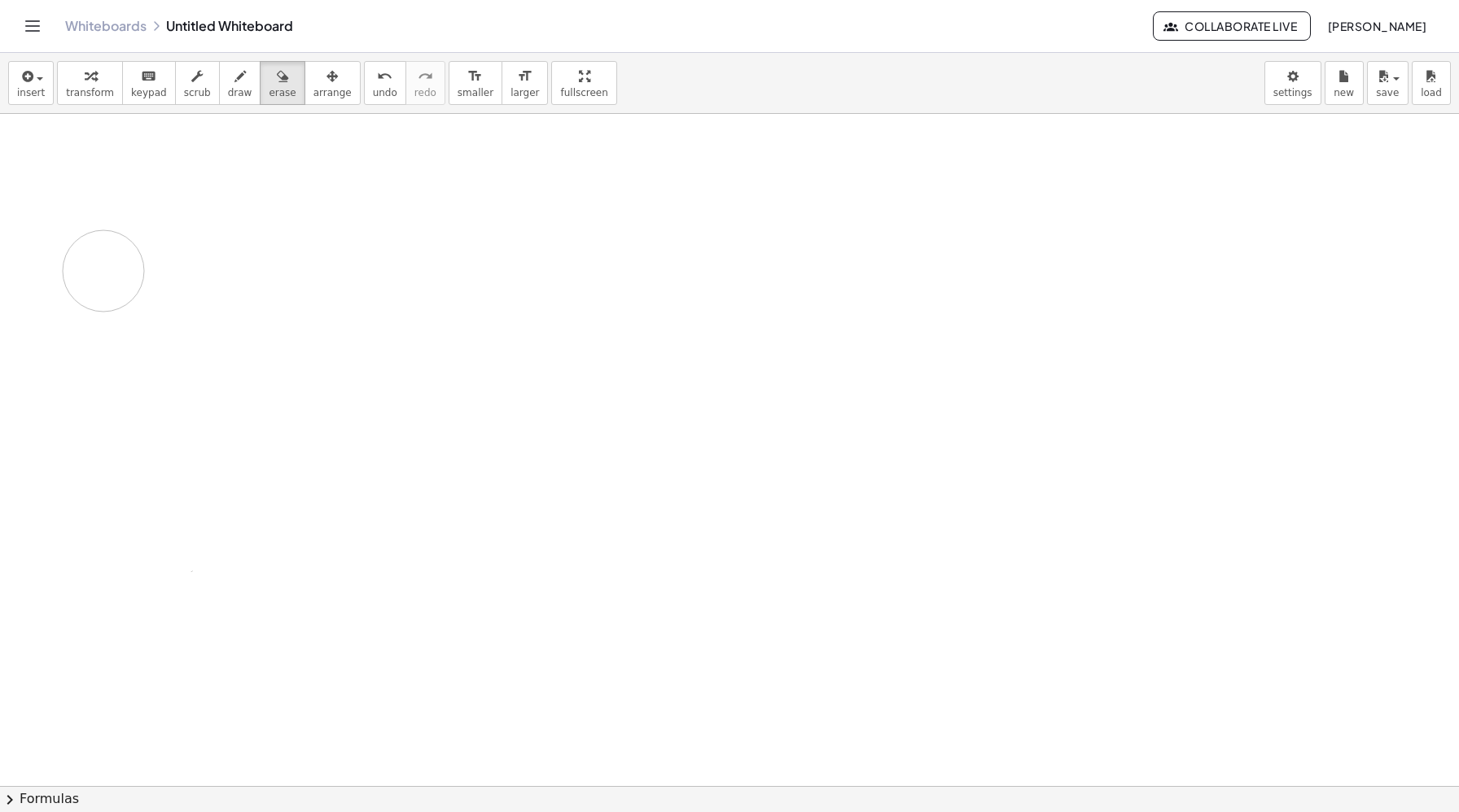
drag, startPoint x: 327, startPoint y: 761, endPoint x: 97, endPoint y: 300, distance: 515.2
click at [97, 300] on div at bounding box center [729, 730] width 1459 height 1344
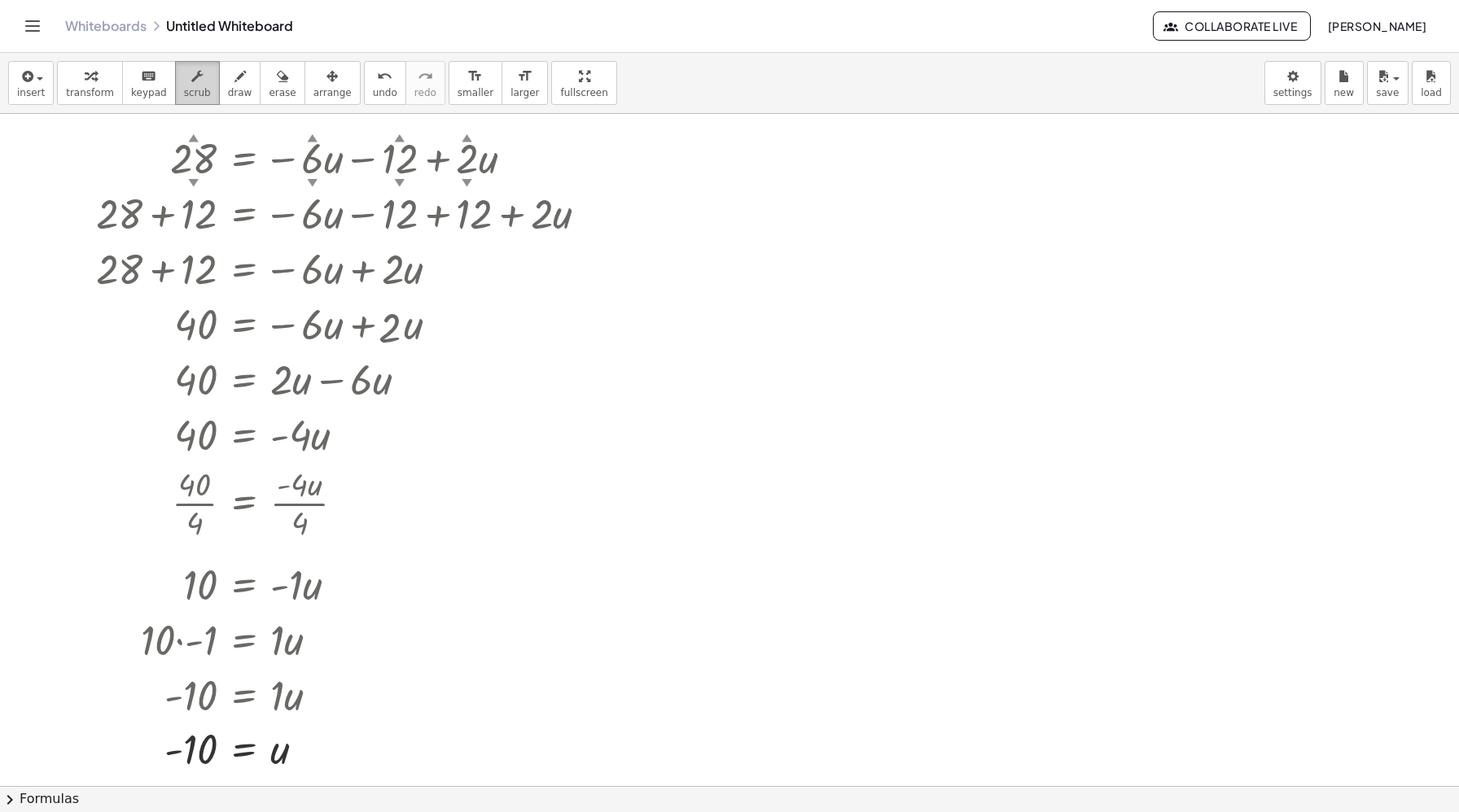
click at [187, 98] on button "scrub" at bounding box center [197, 82] width 45 height 44
click at [193, 181] on div "▼" at bounding box center [193, 182] width 11 height 15
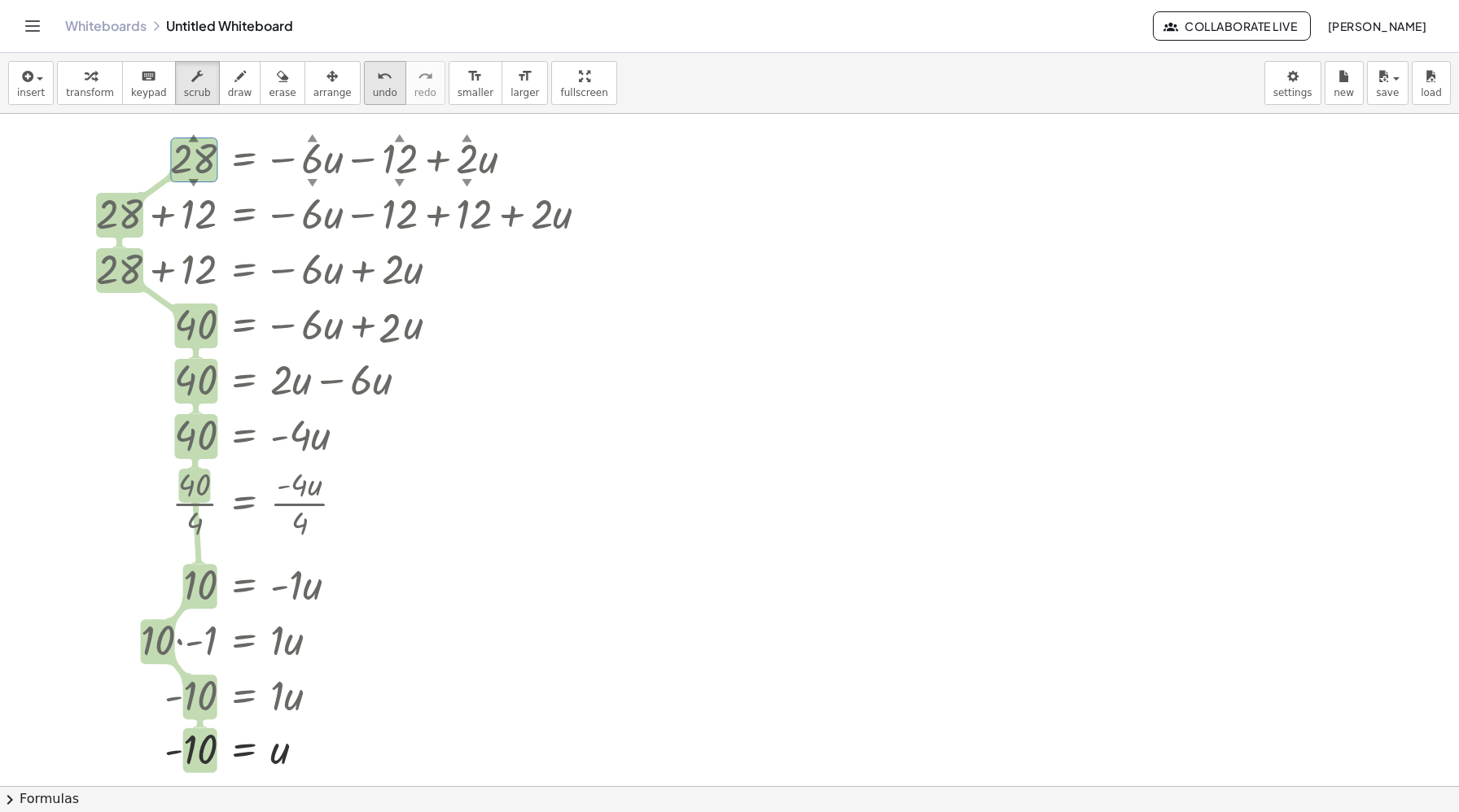
click at [365, 85] on button "undo undo" at bounding box center [385, 82] width 42 height 44
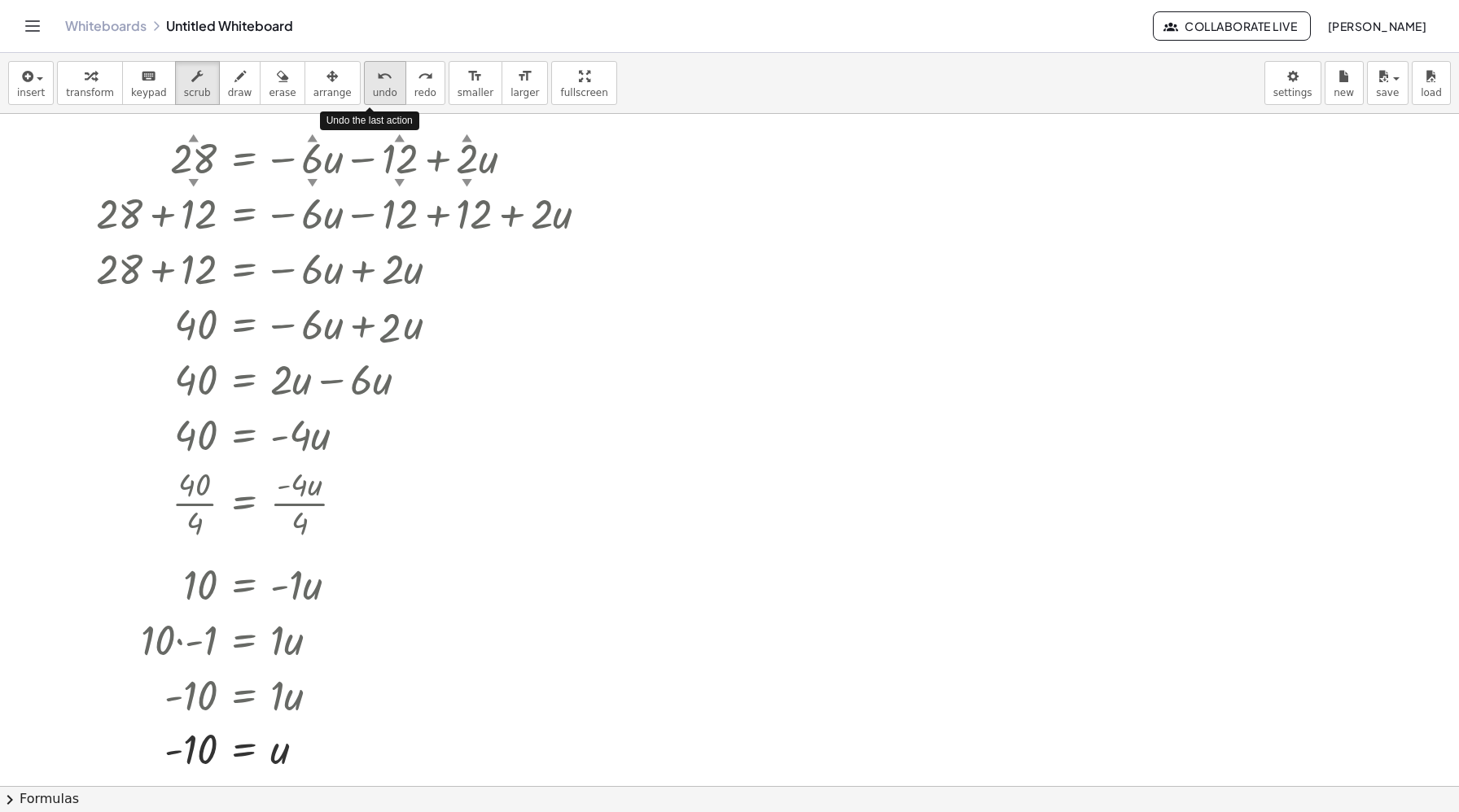
click at [365, 85] on button "undo undo" at bounding box center [385, 82] width 42 height 44
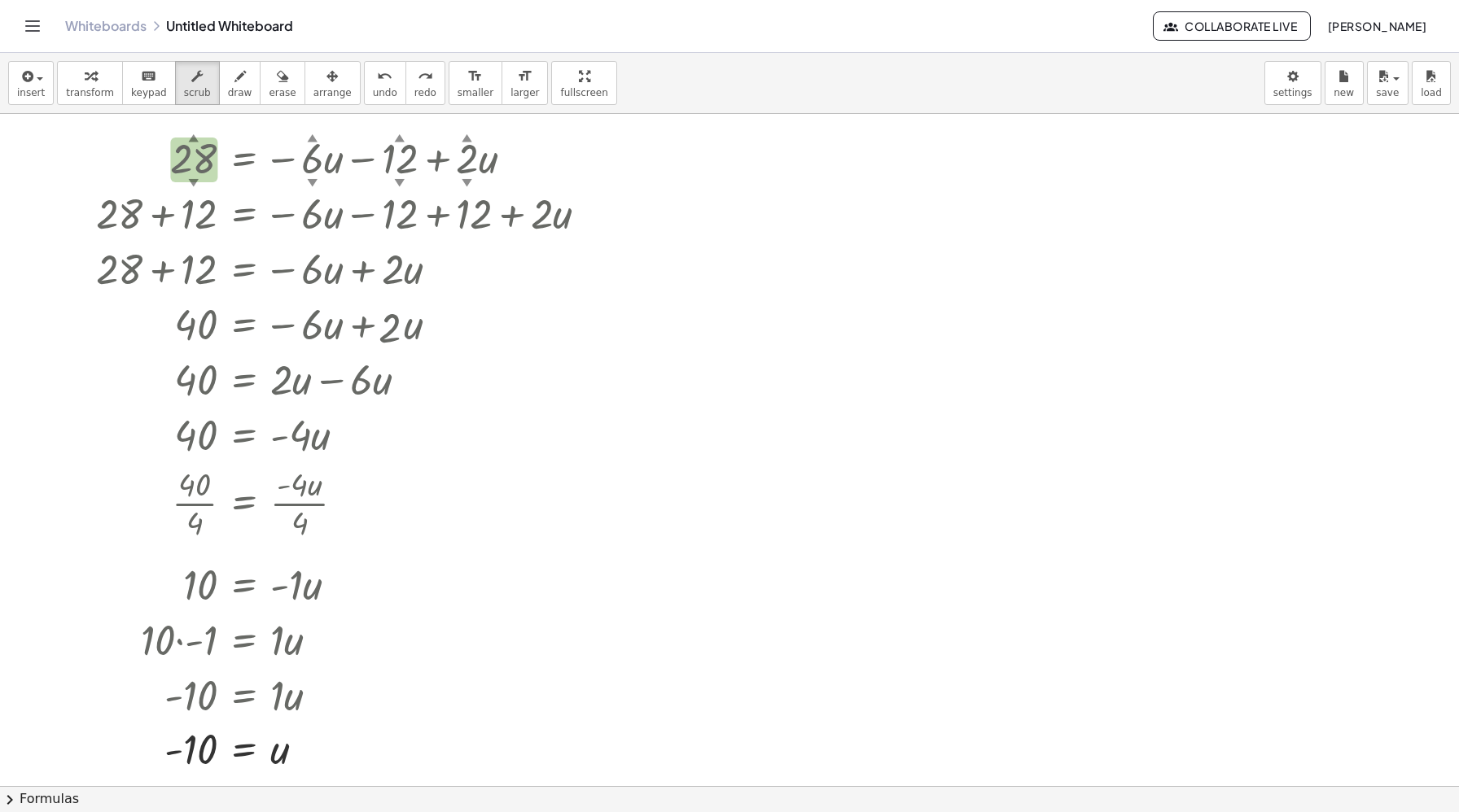
drag, startPoint x: 251, startPoint y: 156, endPoint x: 267, endPoint y: 453, distance: 297.4
click at [243, 159] on div "28 ▲ ▼ = − · 6 ▲ ▼ · u − 12 ▲ ▼ + · 2 ▲ ▼ · u Go back to this line Copy line as…" at bounding box center [243, 159] width 0 height 0
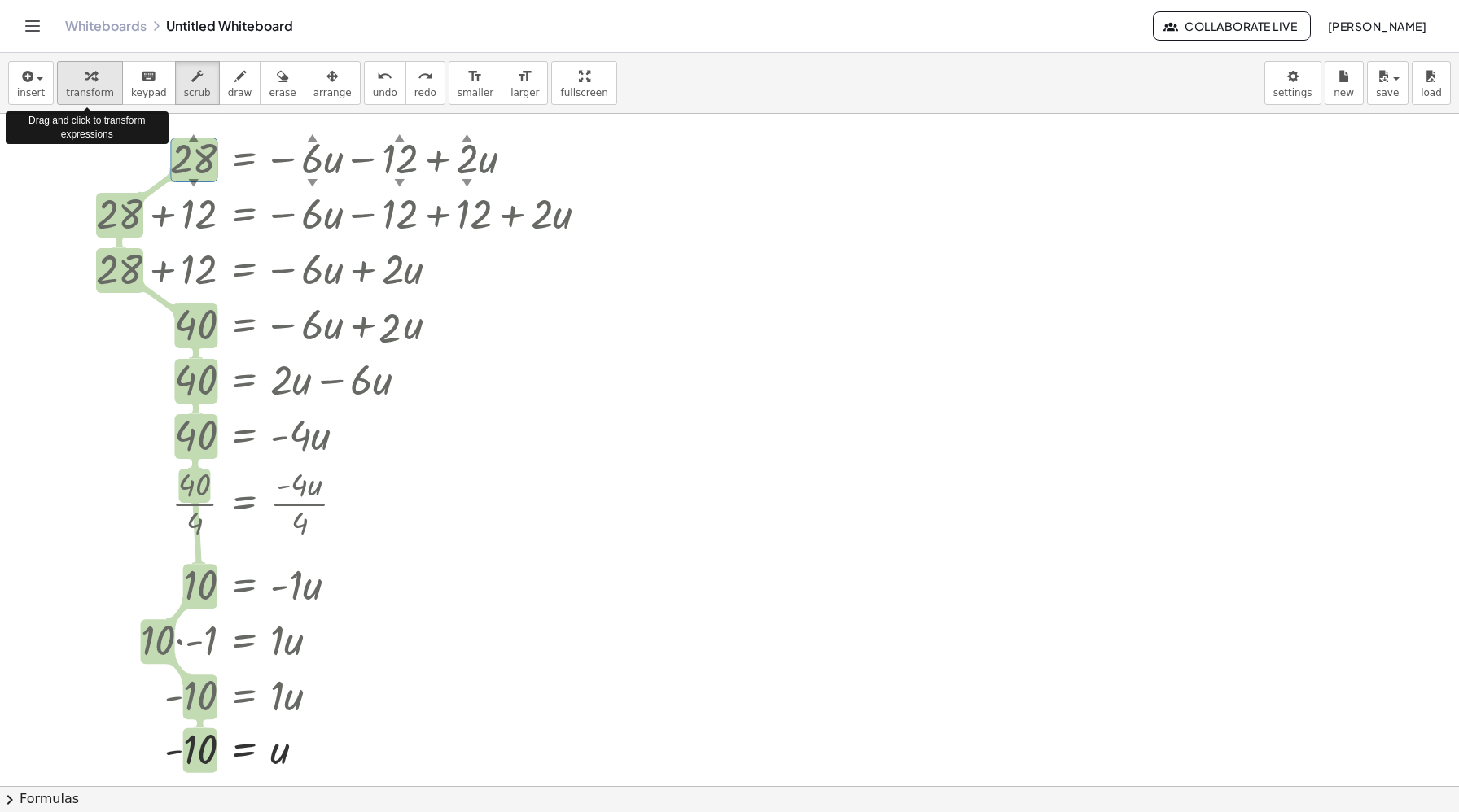
click at [72, 78] on div "button" at bounding box center [90, 75] width 48 height 19
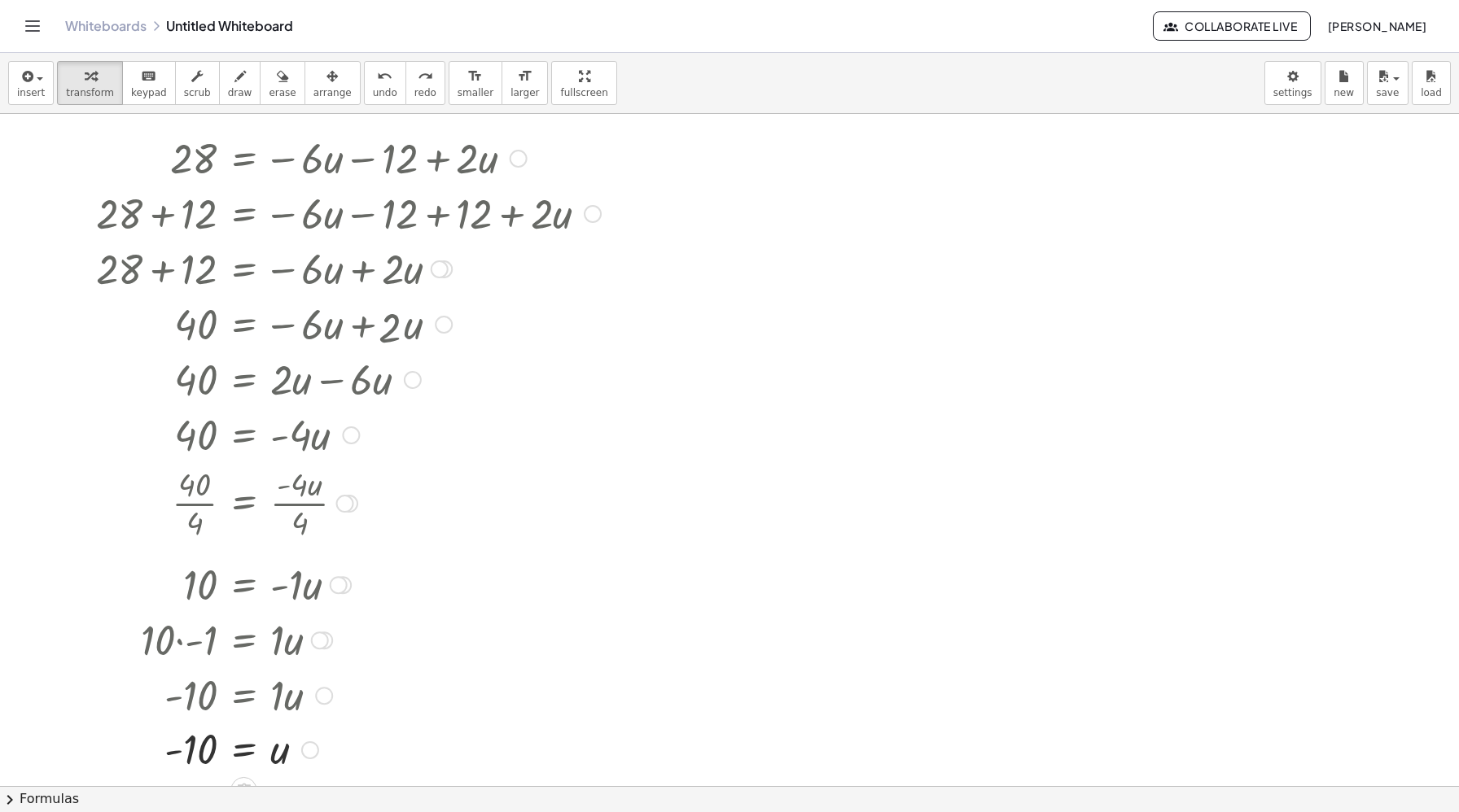
click at [201, 243] on div at bounding box center [349, 268] width 521 height 56
click at [211, 217] on div at bounding box center [349, 212] width 521 height 56
click at [112, 80] on button "transform" at bounding box center [89, 82] width 66 height 44
click at [141, 81] on icon "keyboard" at bounding box center [148, 76] width 16 height 19
drag, startPoint x: 181, startPoint y: 145, endPoint x: 216, endPoint y: 314, distance: 172.6
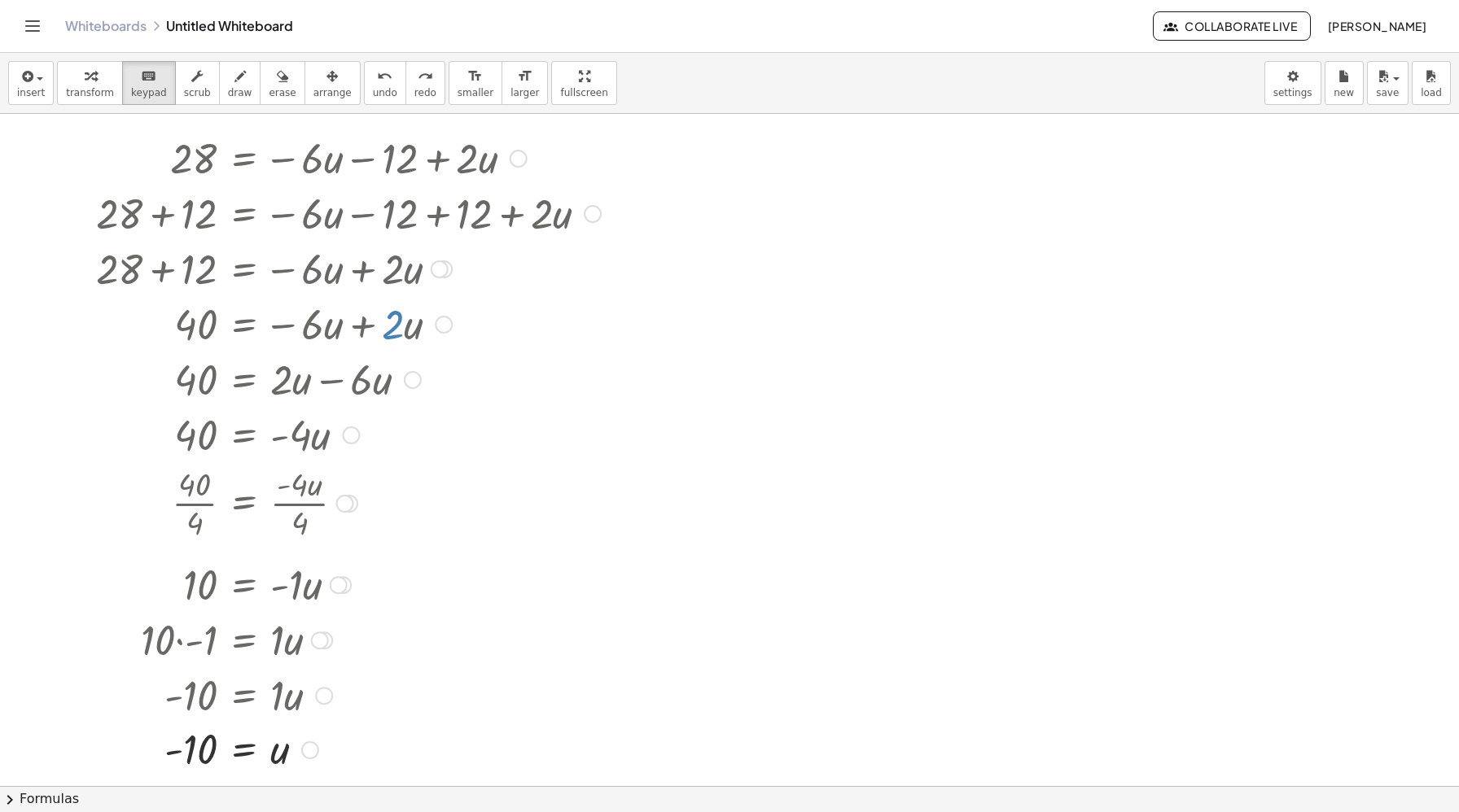
click at [243, 159] on div "28 = − · 6 · u − 12 + · 2 · u Go back to this line Copy line as LaTeX Copy deri…" at bounding box center [243, 159] width 0 height 0
click at [392, 323] on div at bounding box center [364, 323] width 552 height 56
click at [26, 87] on span "insert" at bounding box center [31, 93] width 27 height 12
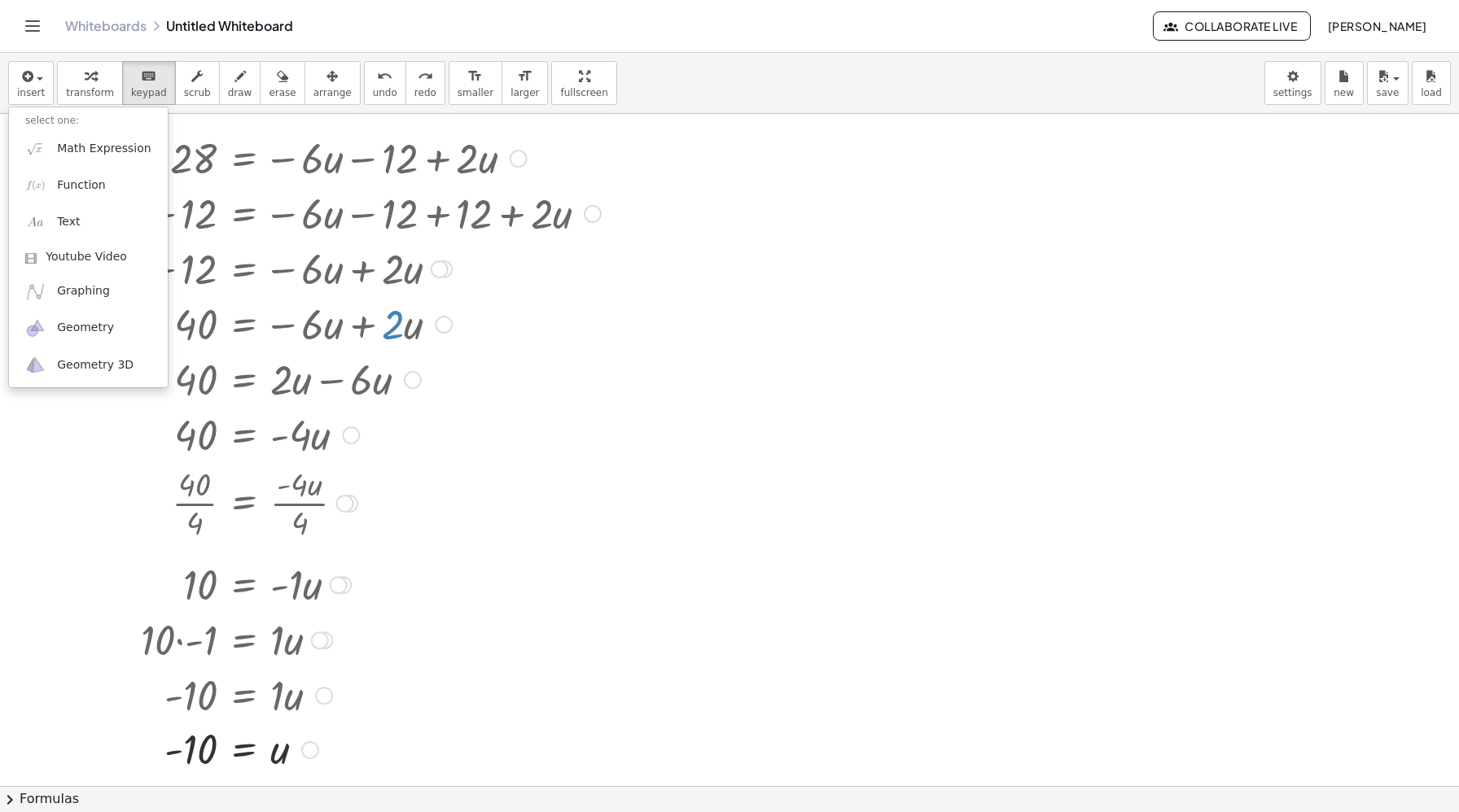
click at [365, 246] on div at bounding box center [349, 268] width 521 height 56
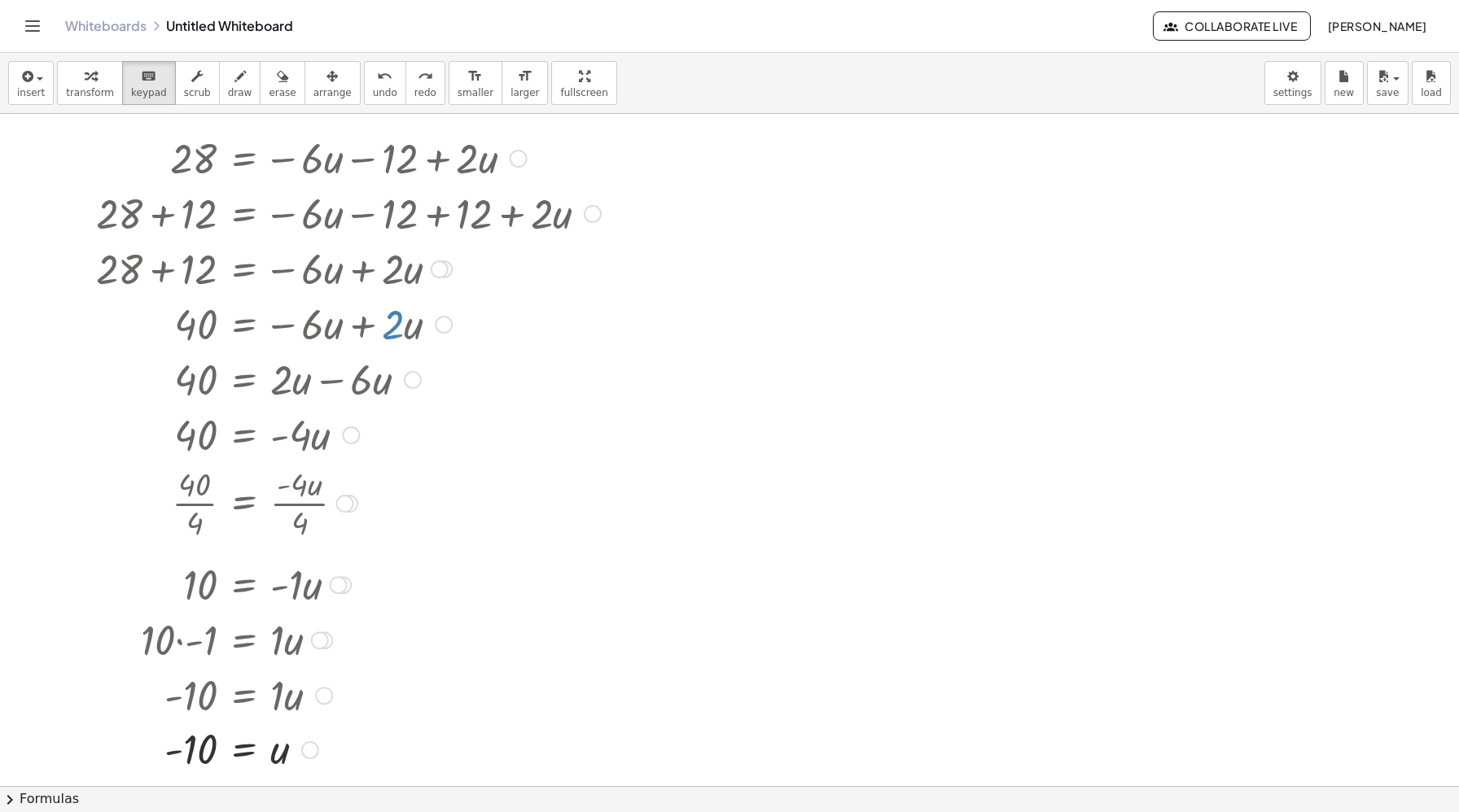
click at [365, 246] on div at bounding box center [349, 268] width 521 height 56
drag, startPoint x: 185, startPoint y: 126, endPoint x: 224, endPoint y: 469, distance: 345.2
click at [224, 469] on div "28 = − · 6 · u − 12 + · 2 · u Go back to this line Copy line as LaTeX Copy deri…" at bounding box center [342, 453] width 541 height 654
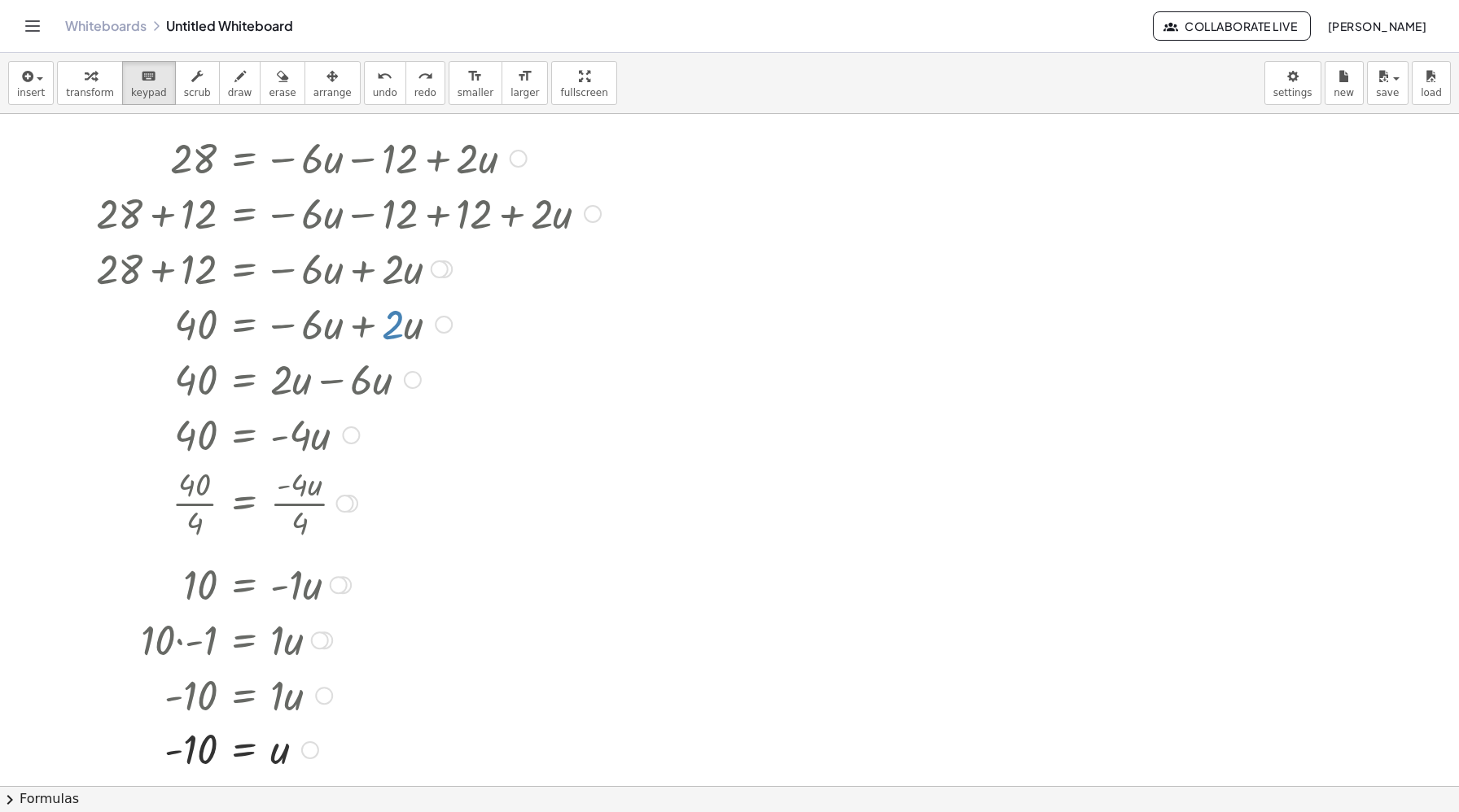
click at [439, 324] on div at bounding box center [444, 324] width 18 height 18
click at [456, 235] on div at bounding box center [349, 212] width 521 height 56
click at [520, 159] on div "Go back to this line Copy line as LaTeX Copy derivation as LaTeX" at bounding box center [519, 159] width 18 height 18
click at [595, 131] on span "Go back to this line" at bounding box center [601, 134] width 97 height 13
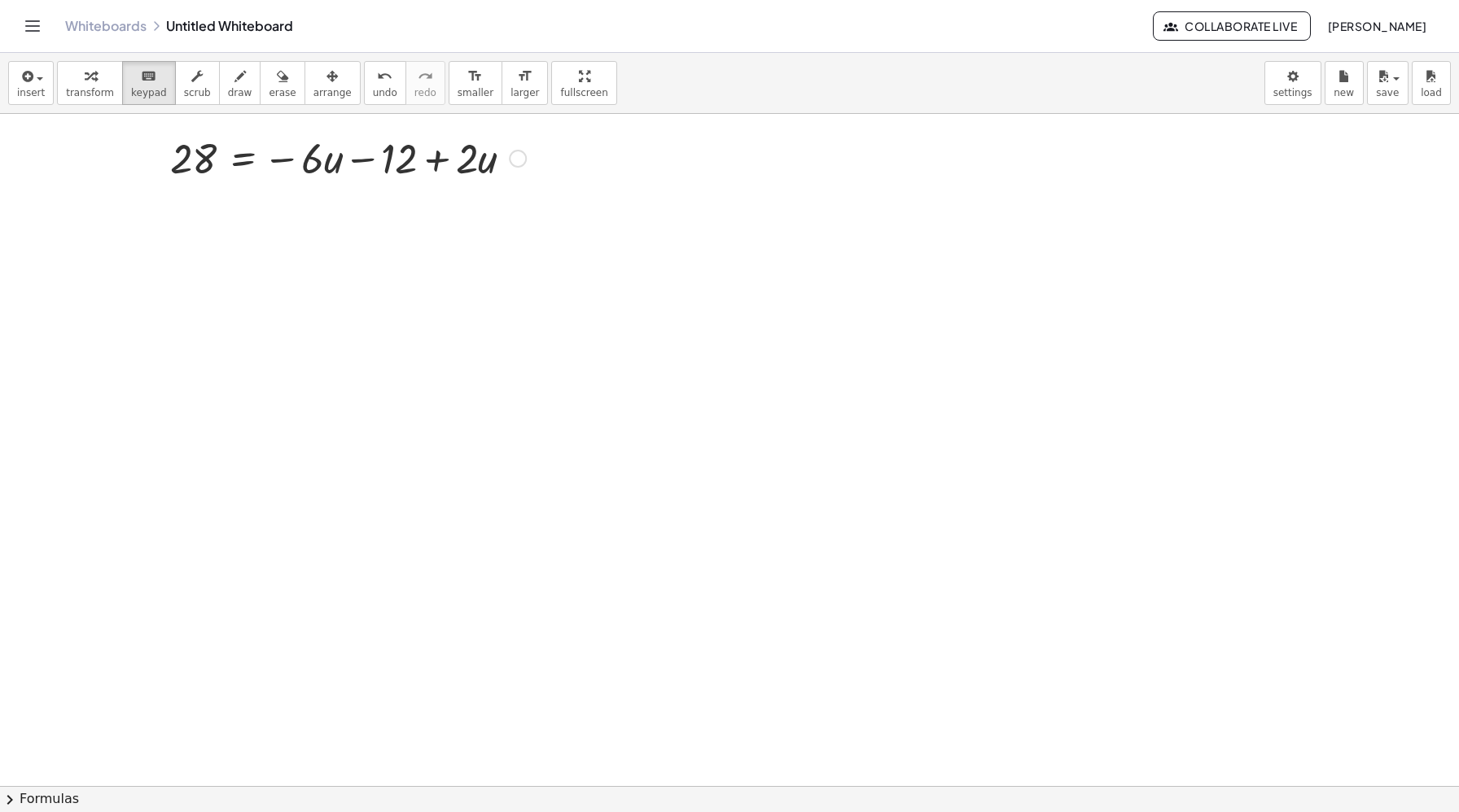
click at [499, 146] on div at bounding box center [348, 157] width 372 height 56
click at [471, 163] on div at bounding box center [348, 157] width 372 height 56
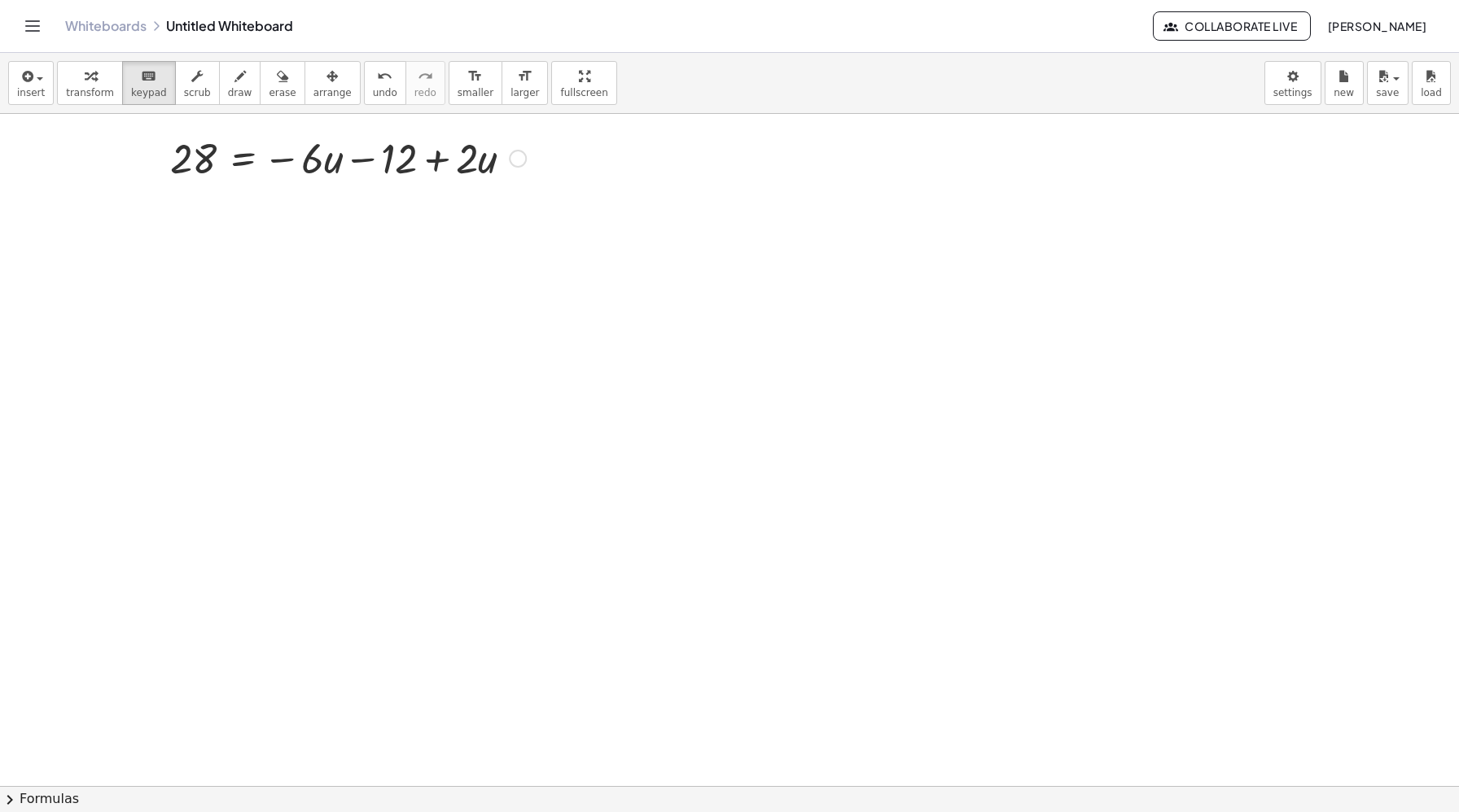
click at [471, 163] on div at bounding box center [348, 157] width 372 height 56
drag, startPoint x: 471, startPoint y: 163, endPoint x: 358, endPoint y: 136, distance: 116.2
click at [358, 136] on div at bounding box center [348, 157] width 372 height 56
click at [280, 85] on button "erase" at bounding box center [282, 82] width 45 height 44
click at [182, 158] on div at bounding box center [729, 730] width 1459 height 1344
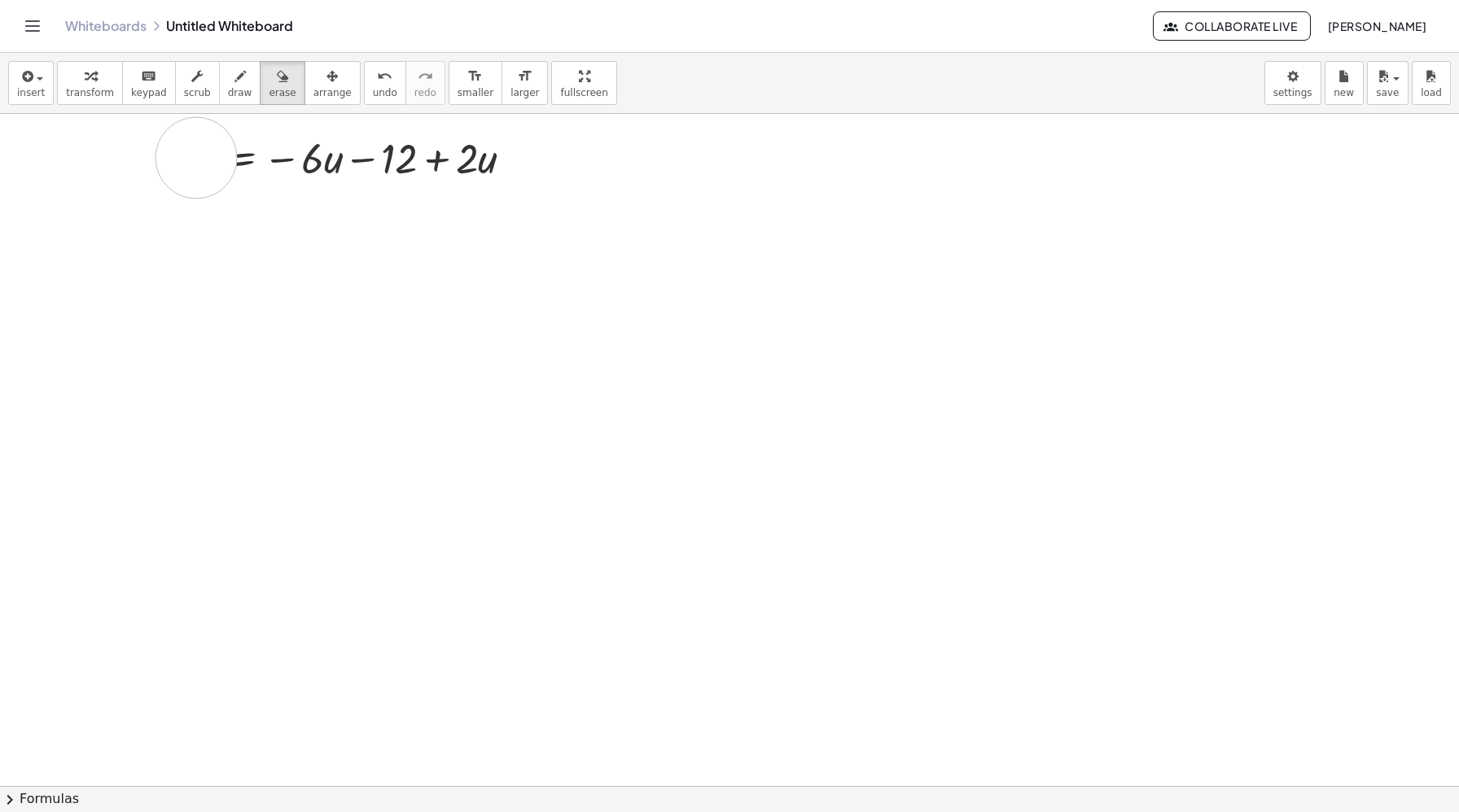
click at [196, 158] on div at bounding box center [729, 730] width 1459 height 1344
drag, startPoint x: 196, startPoint y: 158, endPoint x: 625, endPoint y: 158, distance: 429.0
click at [625, 158] on div at bounding box center [729, 730] width 1459 height 1344
drag, startPoint x: 583, startPoint y: 166, endPoint x: 0, endPoint y: 226, distance: 586.1
click at [0, 226] on div at bounding box center [729, 730] width 1459 height 1344
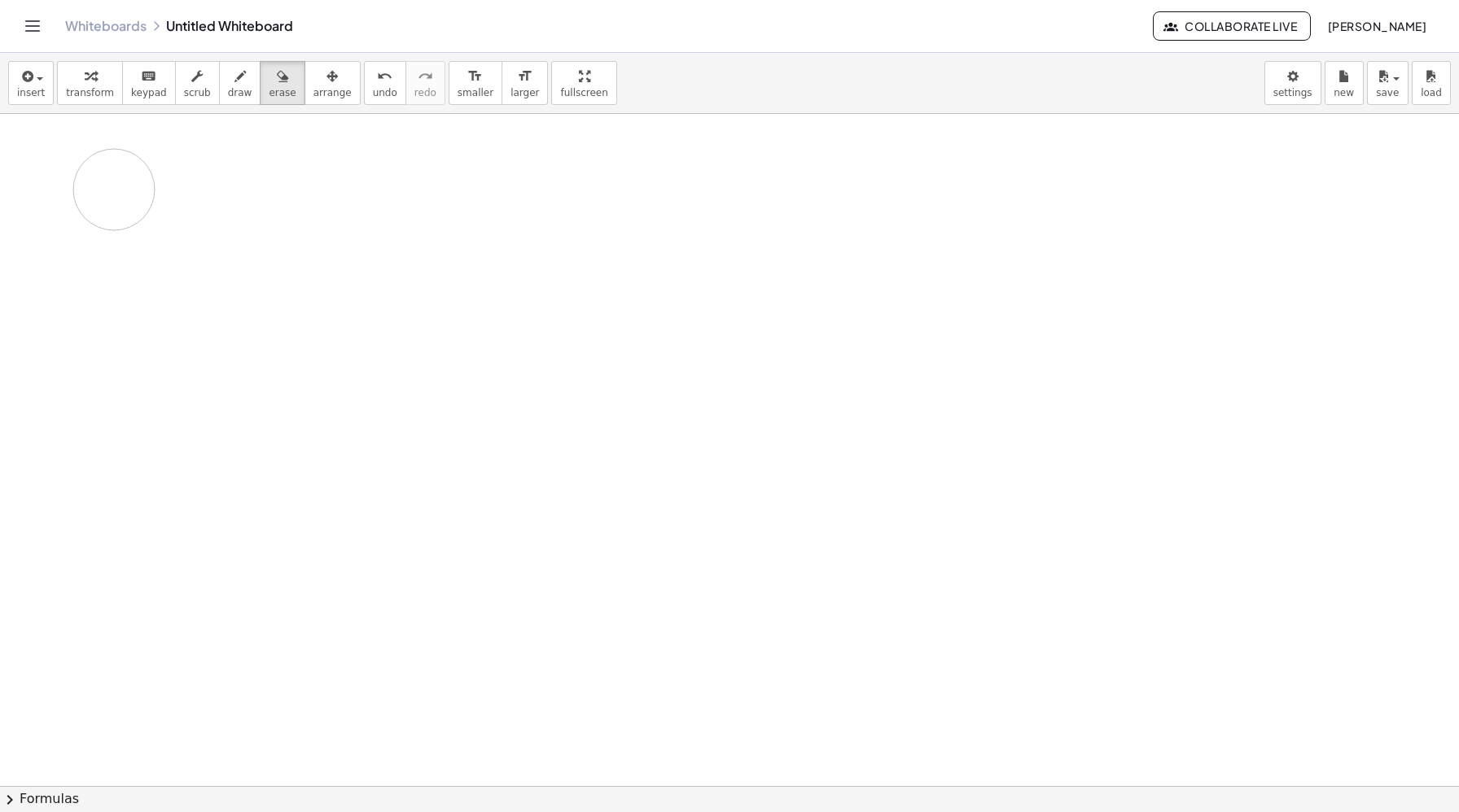
drag, startPoint x: 0, startPoint y: 226, endPoint x: 102, endPoint y: 184, distance: 110.3
click at [102, 184] on div at bounding box center [729, 730] width 1459 height 1344
click at [377, 79] on icon "undo" at bounding box center [385, 76] width 16 height 19
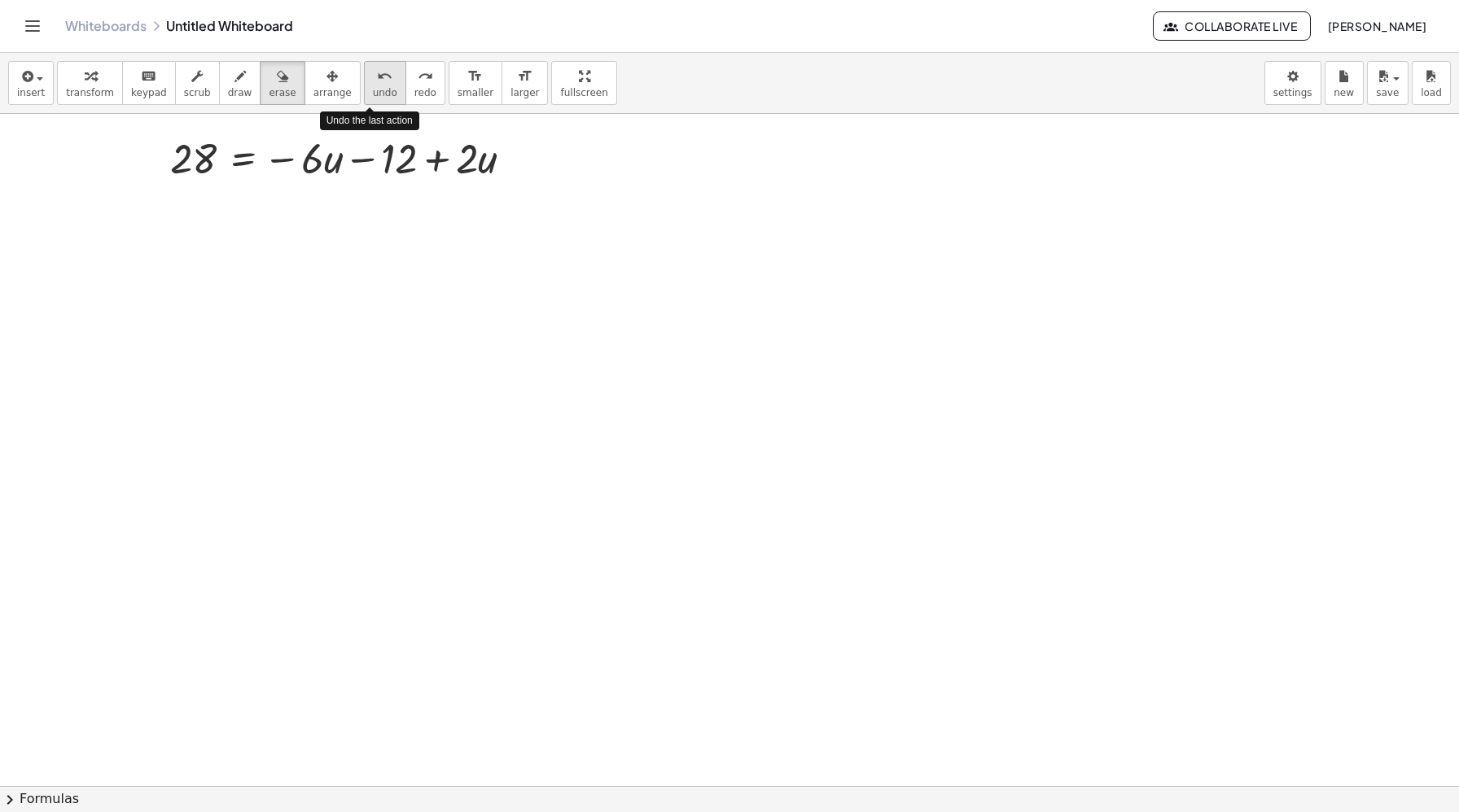
click at [377, 79] on icon "undo" at bounding box center [385, 76] width 16 height 19
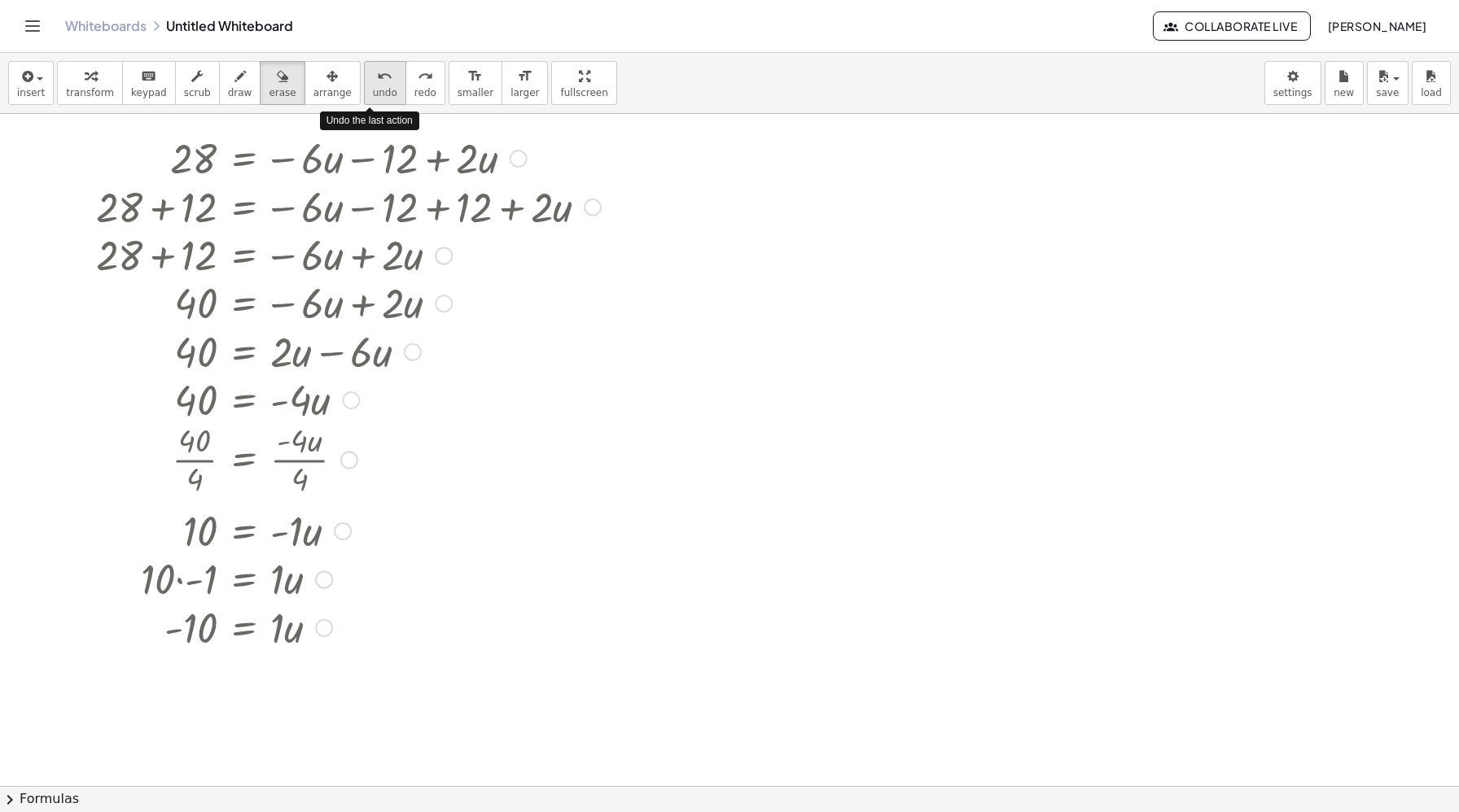
click at [377, 79] on icon "undo" at bounding box center [385, 76] width 16 height 19
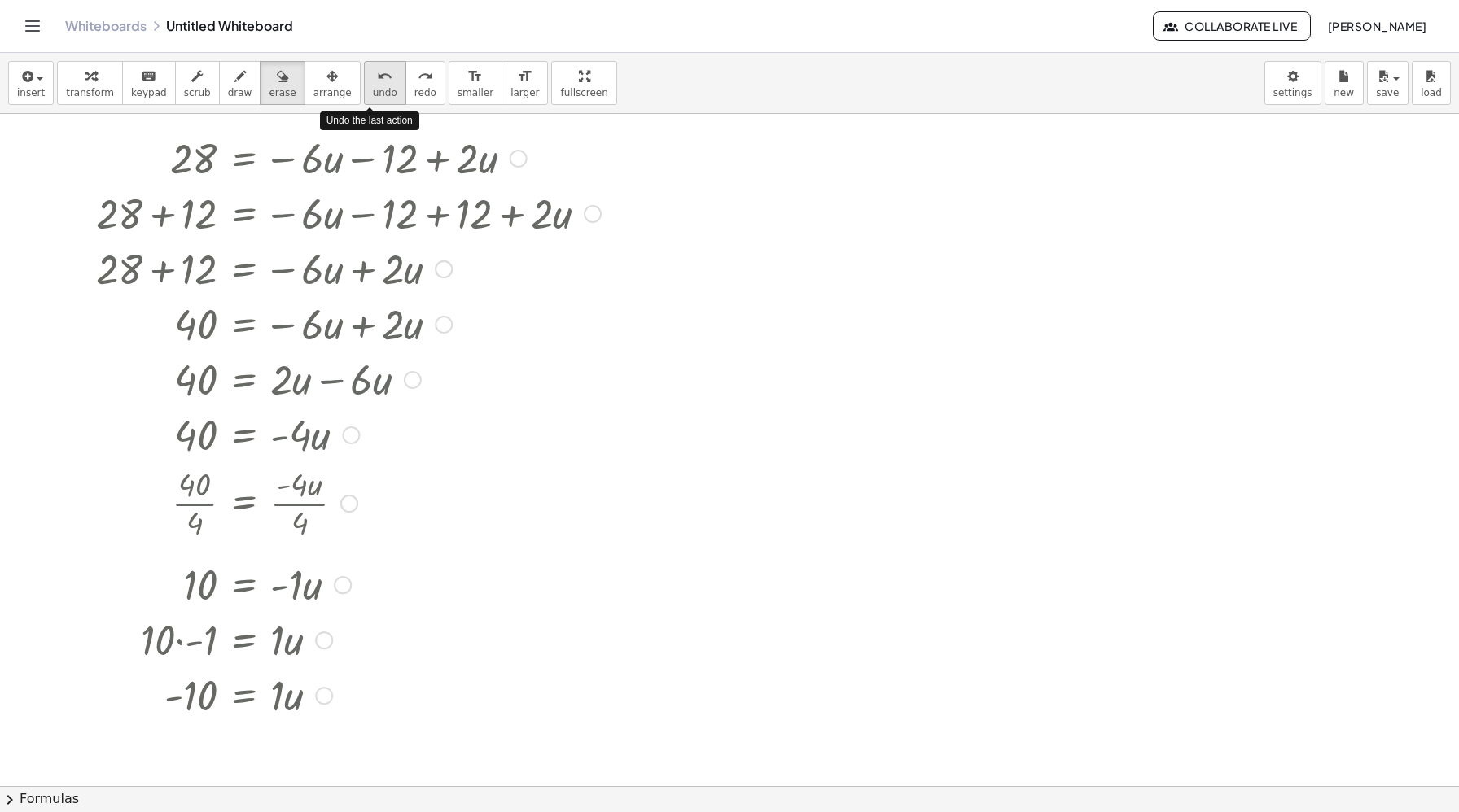
click at [377, 79] on icon "undo" at bounding box center [385, 76] width 16 height 19
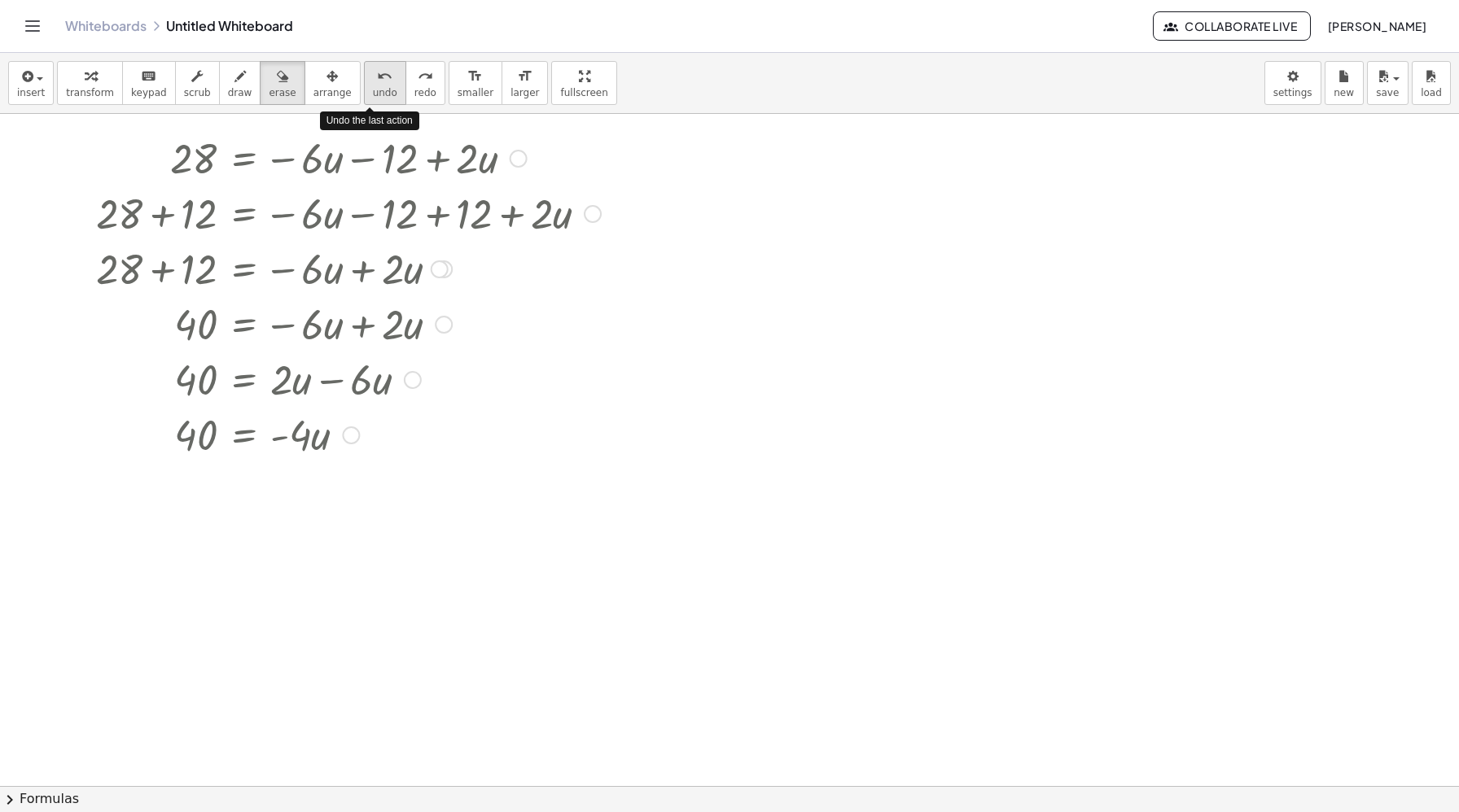
click at [377, 79] on icon "undo" at bounding box center [385, 76] width 16 height 19
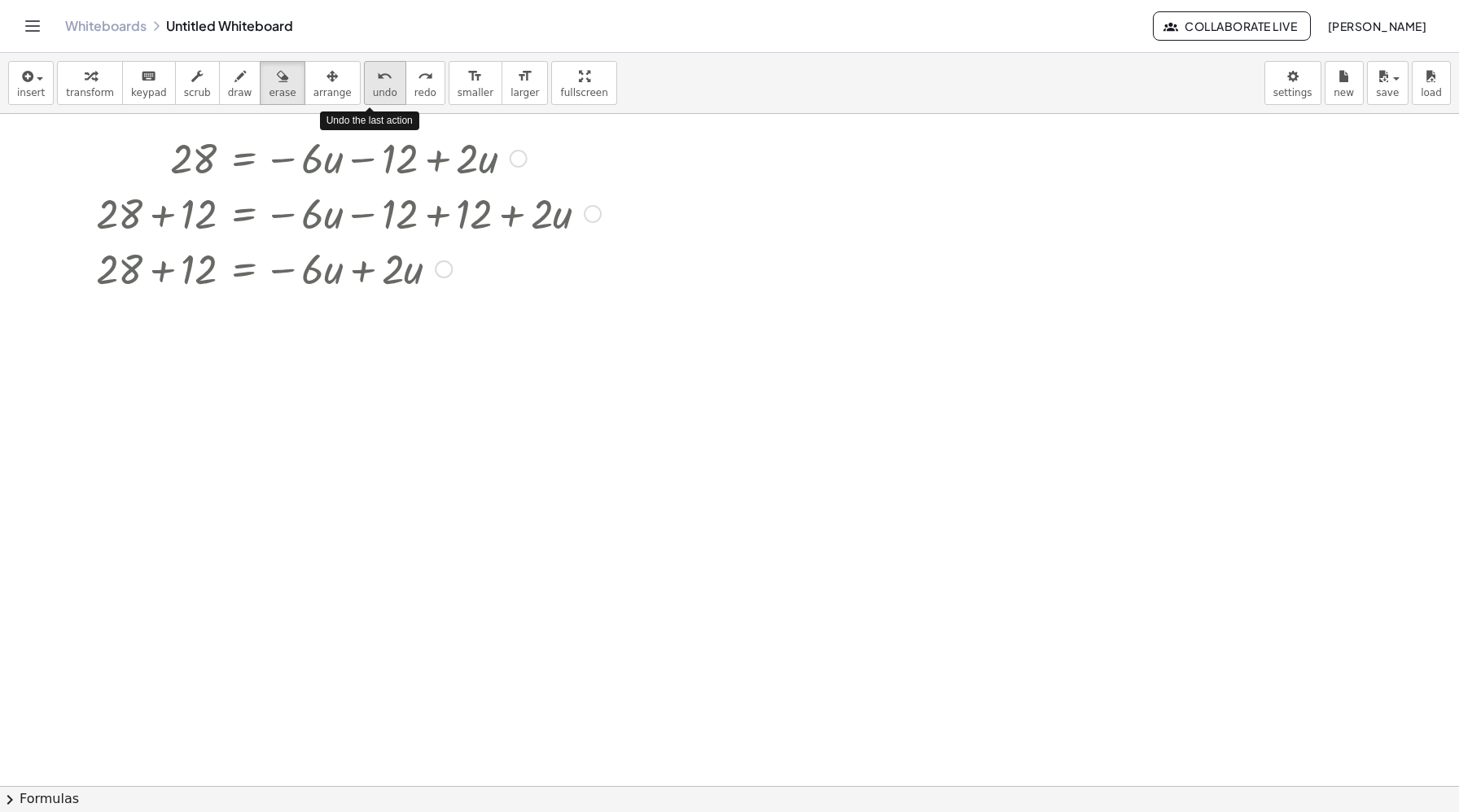
click at [377, 79] on icon "undo" at bounding box center [385, 76] width 16 height 19
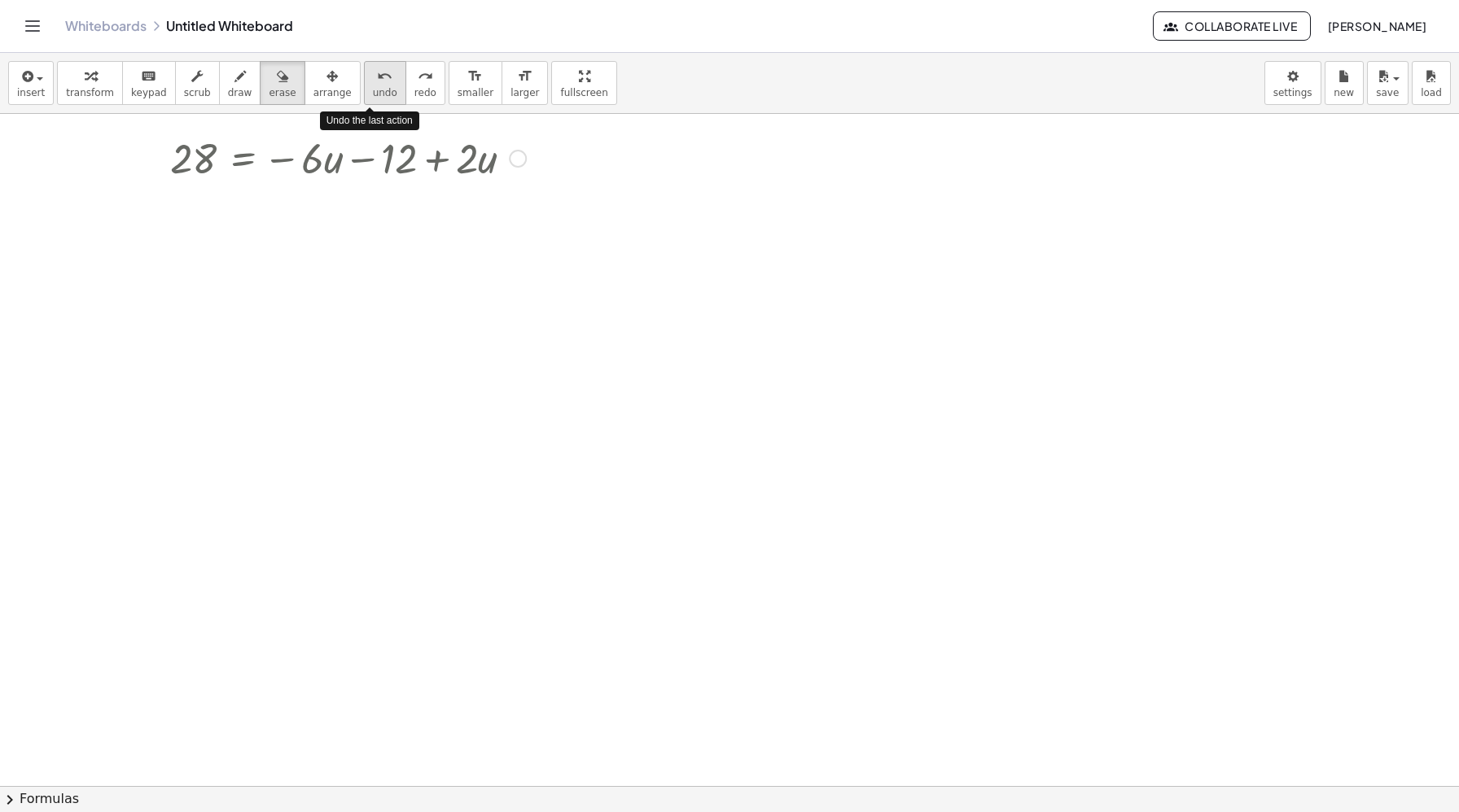
click at [377, 79] on icon "undo" at bounding box center [385, 76] width 16 height 19
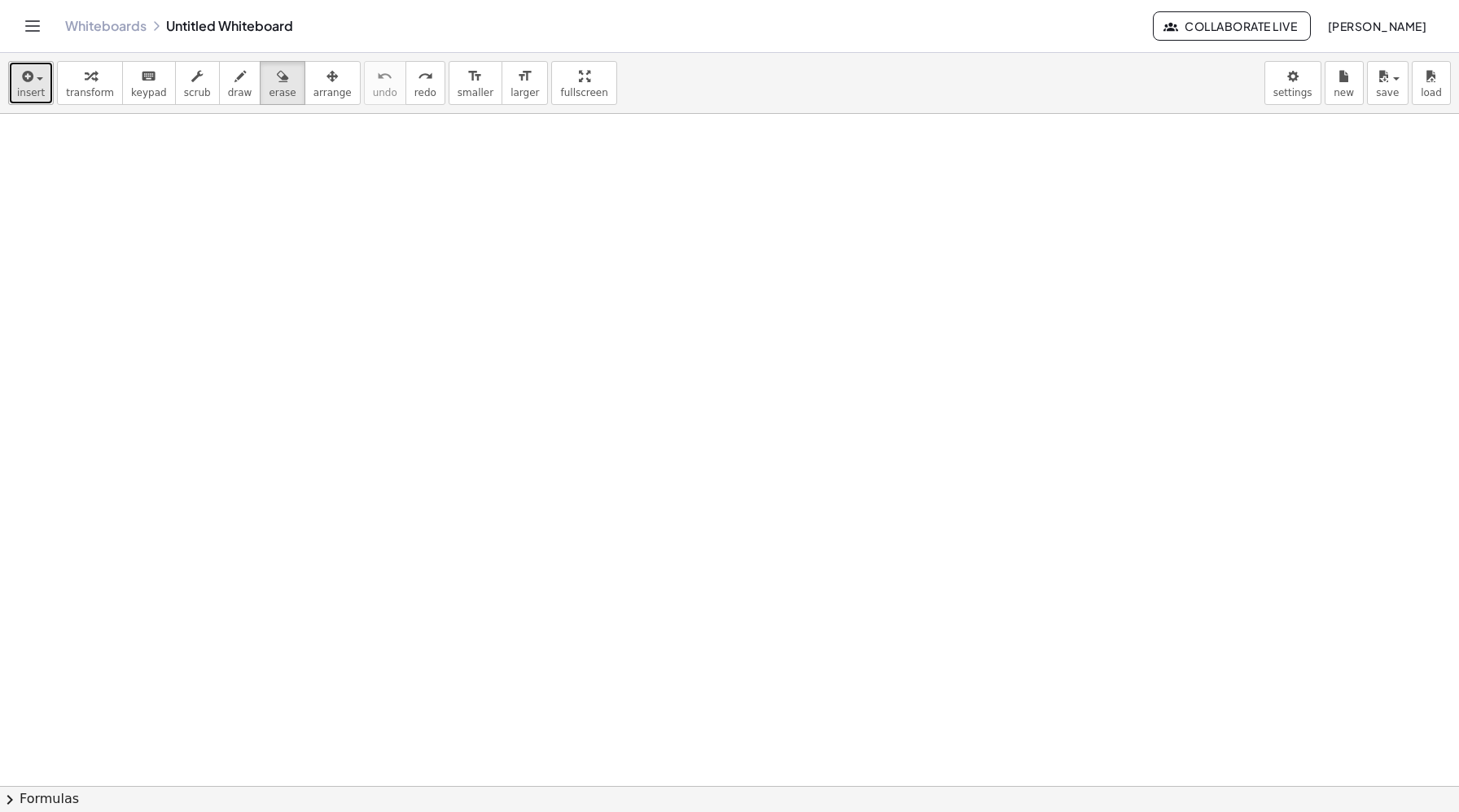
click at [32, 83] on icon "button" at bounding box center [26, 76] width 15 height 19
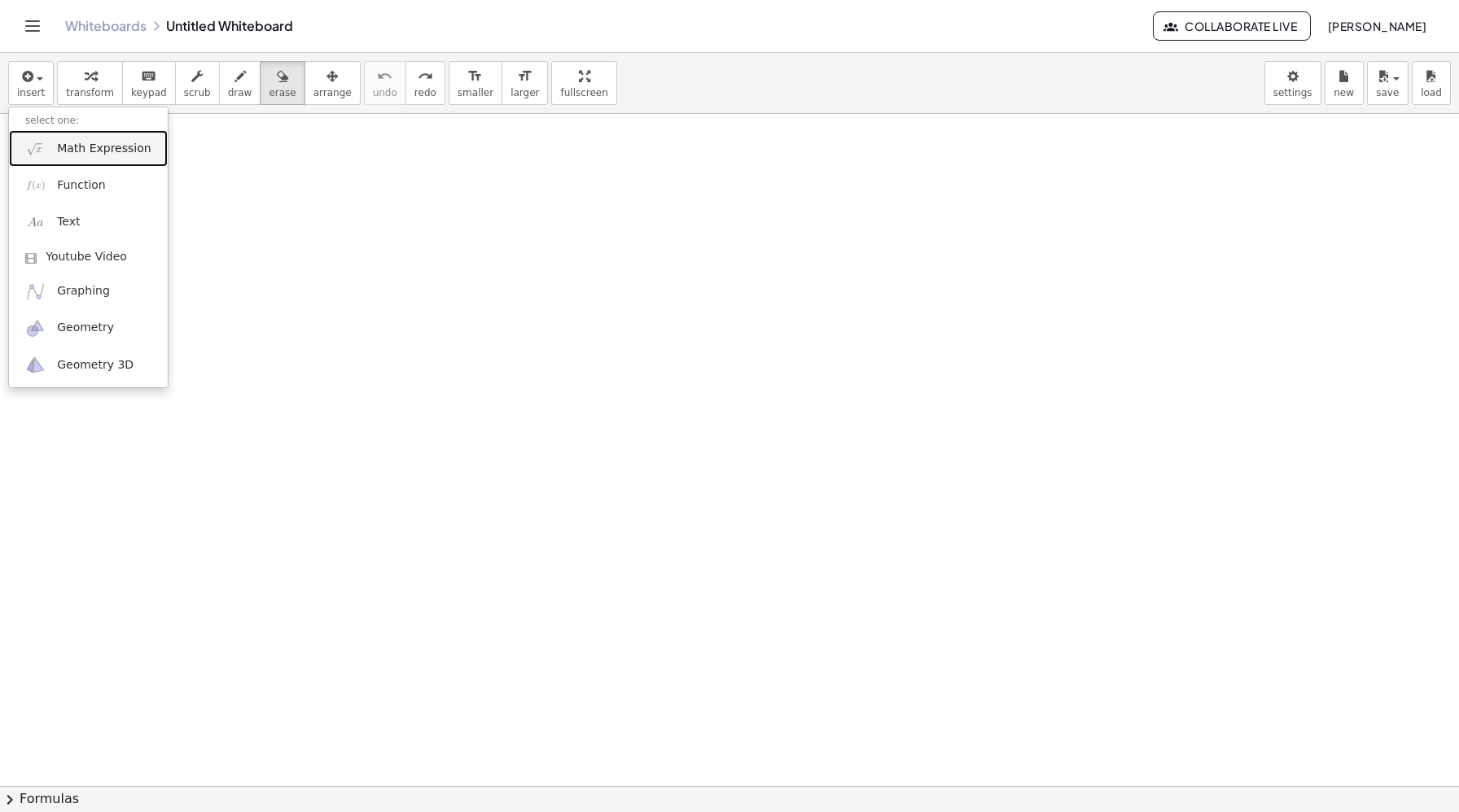
click at [84, 147] on span "Math Expression" at bounding box center [103, 149] width 93 height 17
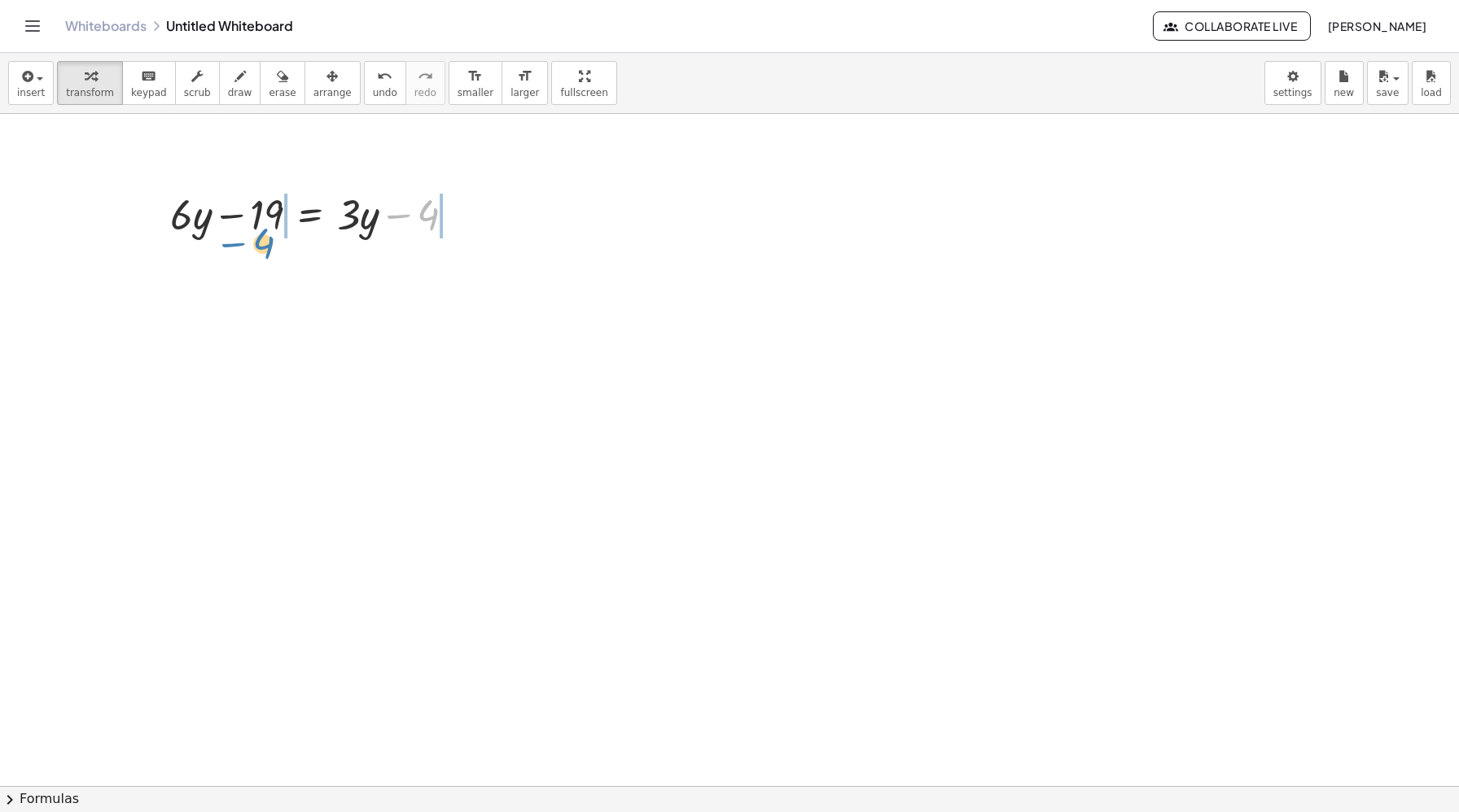
drag, startPoint x: 402, startPoint y: 221, endPoint x: 239, endPoint y: 250, distance: 165.6
click at [239, 250] on div "− 4 + · 6 · y − 19 = + · 3 · y − 4" at bounding box center [729, 730] width 1459 height 1344
click at [235, 214] on div at bounding box center [319, 213] width 434 height 56
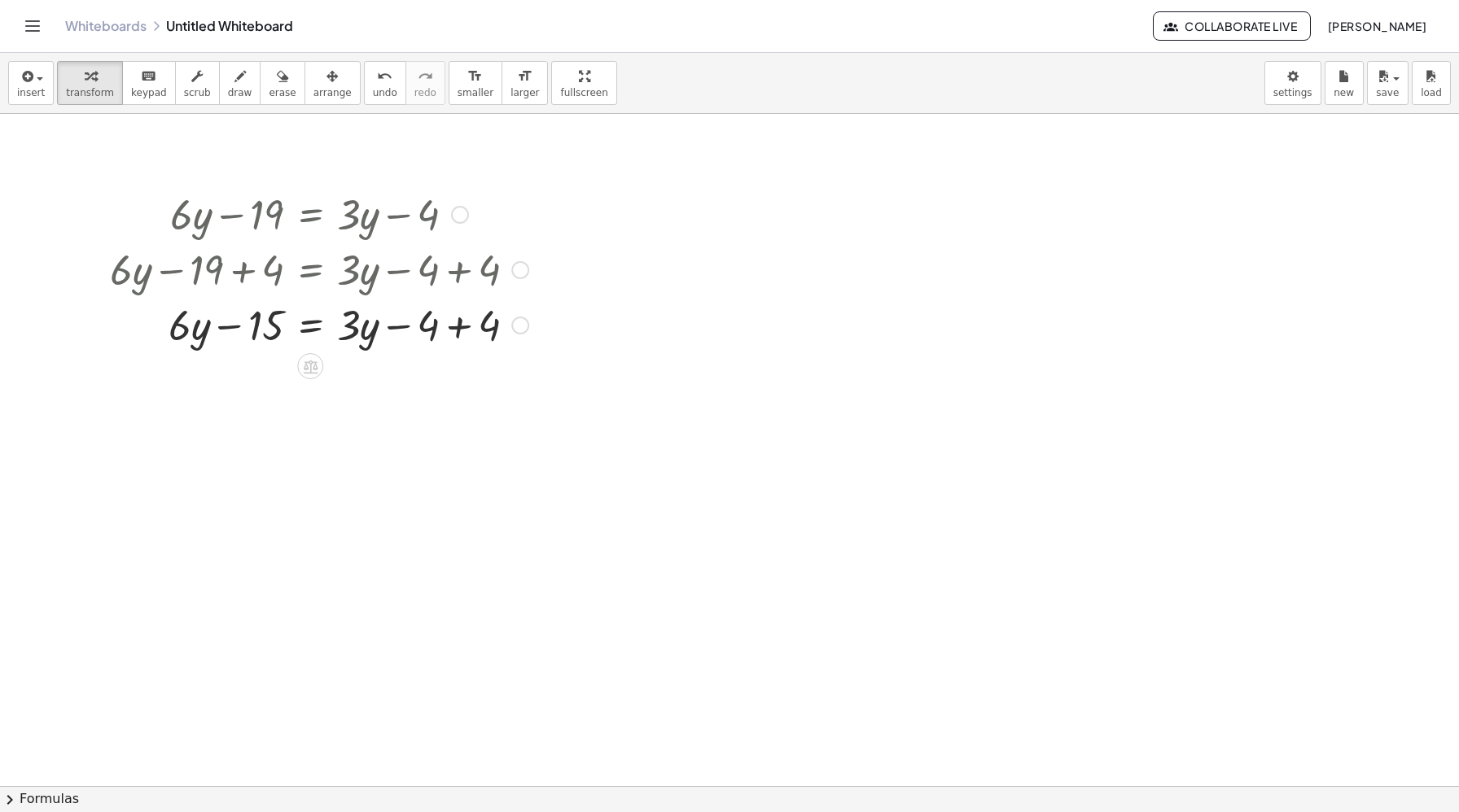
click at [404, 331] on div at bounding box center [319, 324] width 434 height 56
click at [464, 324] on div at bounding box center [319, 324] width 434 height 56
click at [176, 352] on div "+ · 6 · y − 19 = + · 3 · y − 4 + · 6 · y − 19 + 4 = + · 3 · y − 4 + 4 + · 6 · y…" at bounding box center [313, 268] width 455 height 174
drag, startPoint x: 176, startPoint y: 330, endPoint x: 424, endPoint y: 340, distance: 248.2
click at [424, 340] on div at bounding box center [319, 324] width 434 height 56
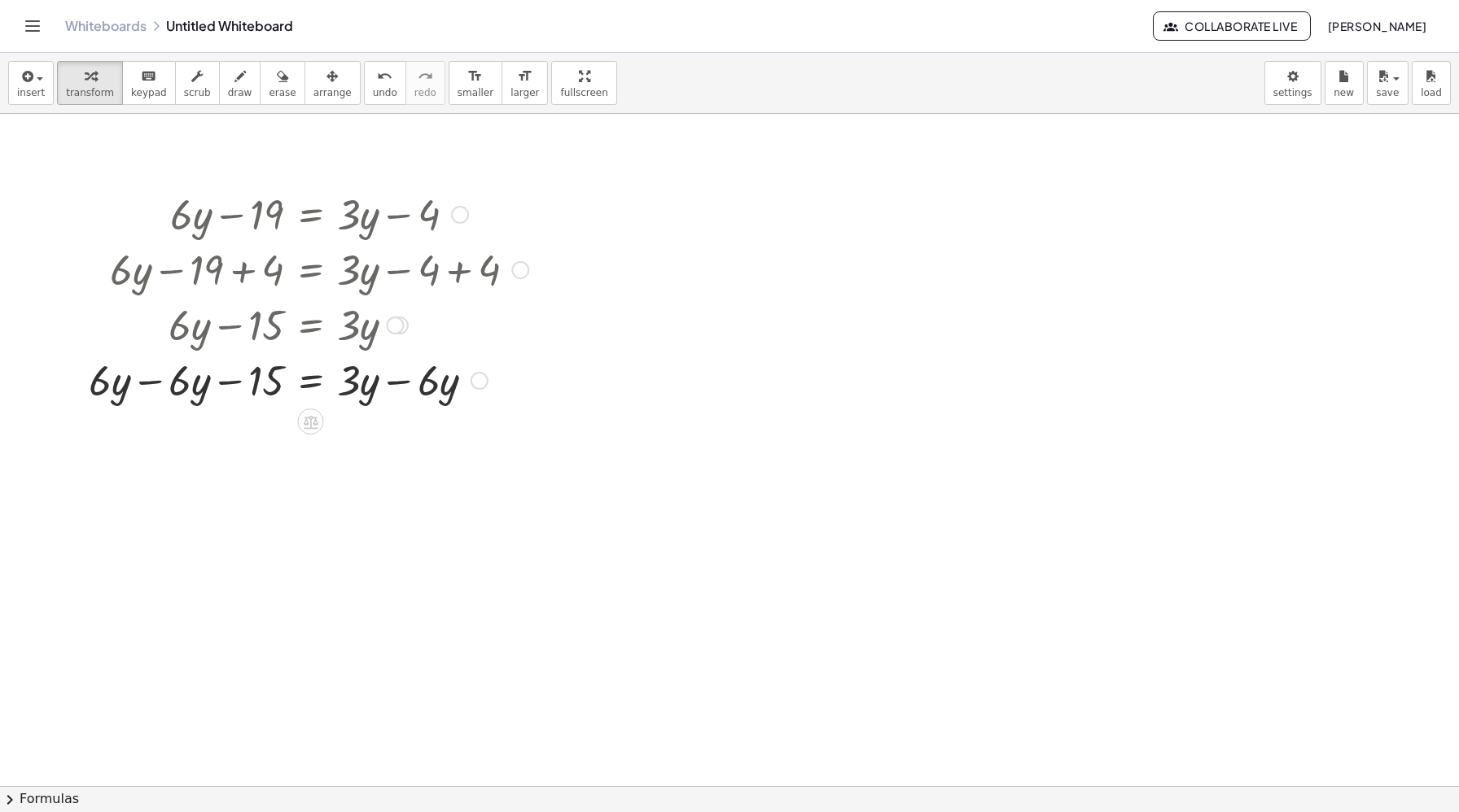
click at [186, 389] on div at bounding box center [309, 379] width 456 height 56
click at [150, 384] on div at bounding box center [309, 379] width 456 height 56
click at [424, 443] on div at bounding box center [309, 434] width 456 height 56
click at [403, 433] on div at bounding box center [309, 434] width 456 height 56
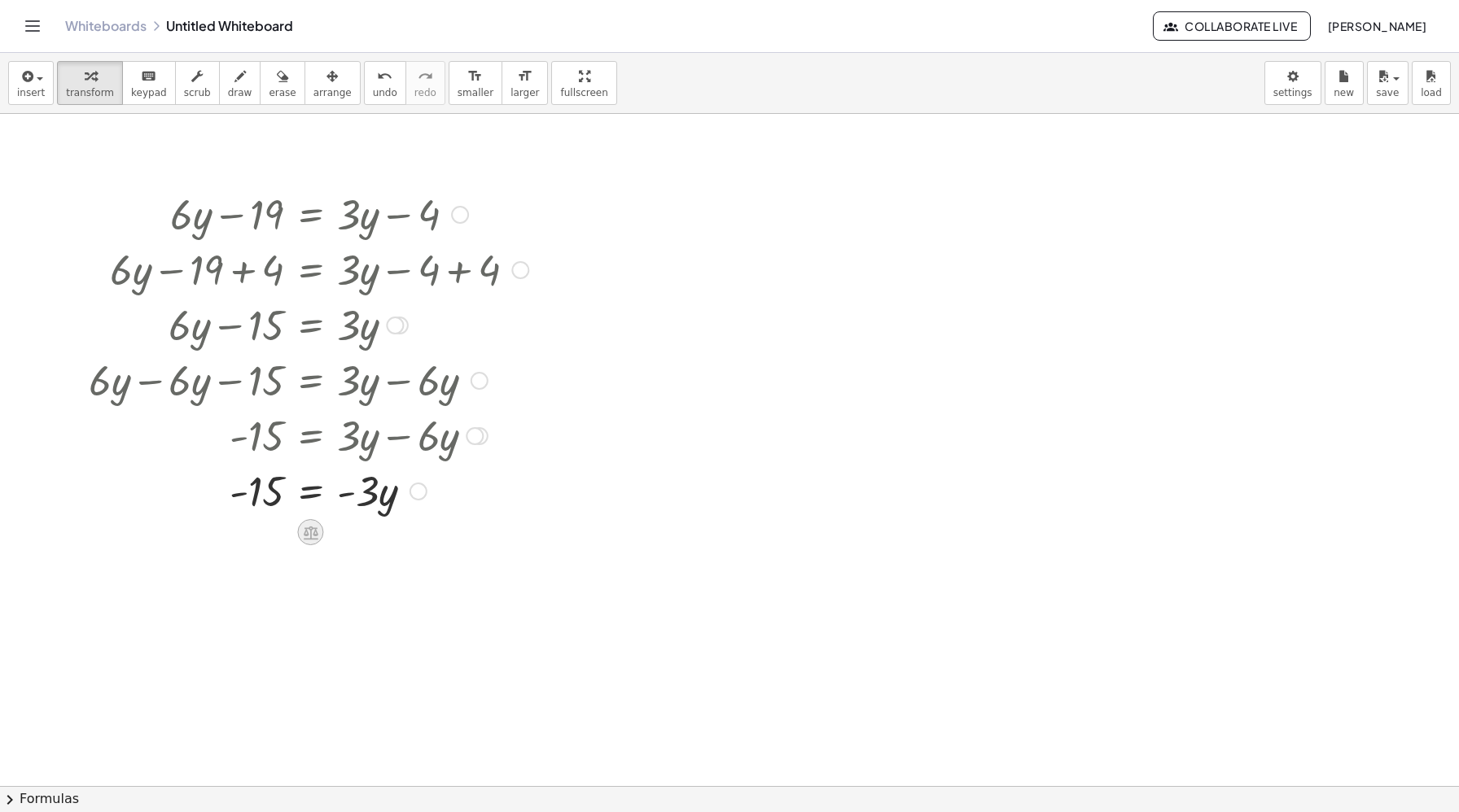
click at [312, 524] on icon at bounding box center [310, 532] width 17 height 17
click at [348, 533] on div "÷" at bounding box center [342, 532] width 26 height 26
click at [310, 215] on div "+ · 6 · y − 19 = + · 3 · y − 4 + · 6 · y − 19 + 4 = + · 3 · y − 4 + 4 + · 6 · y…" at bounding box center [310, 215] width 0 height 0
click at [369, 568] on div at bounding box center [309, 558] width 456 height 82
click at [365, 578] on div at bounding box center [309, 558] width 456 height 82
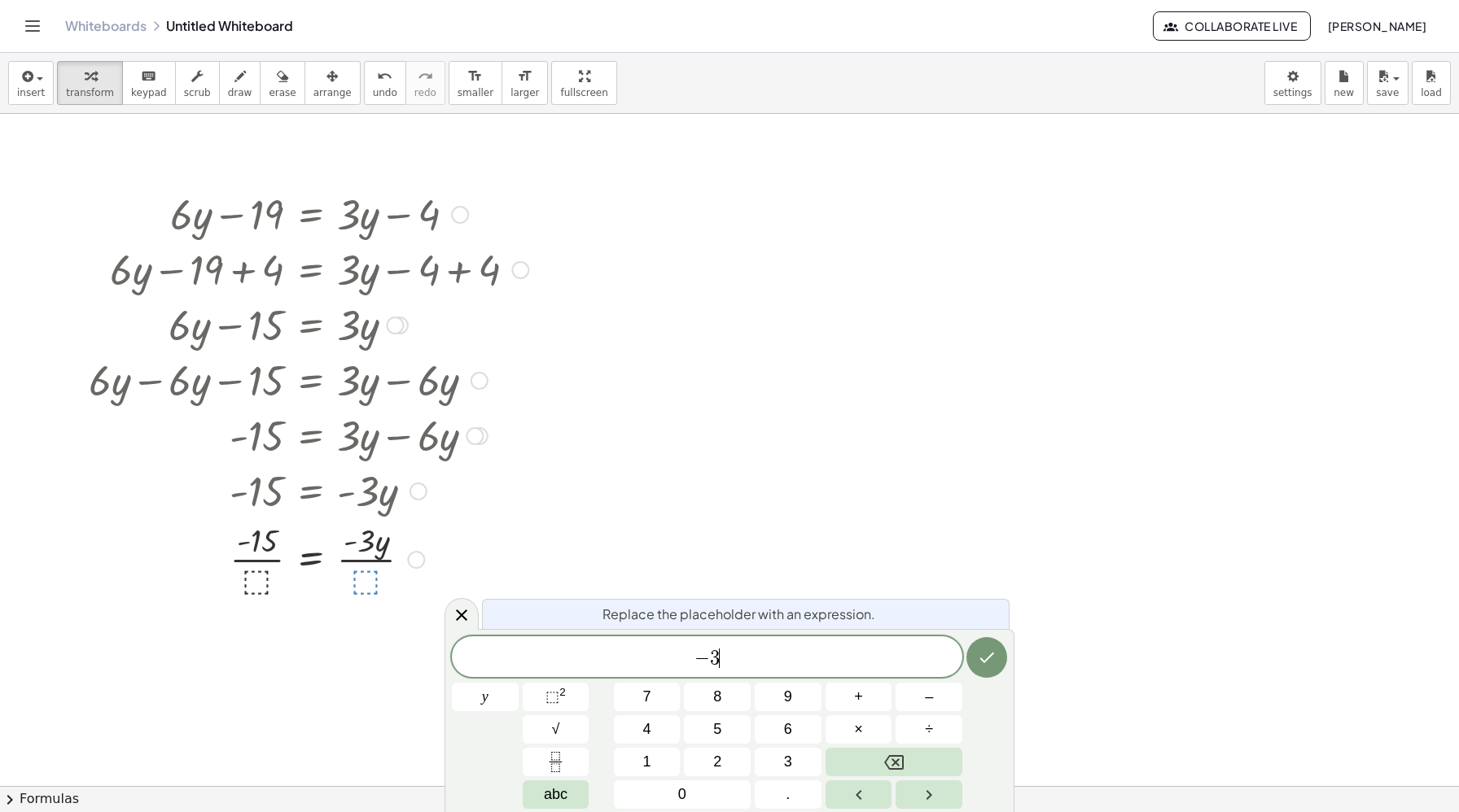
click at [253, 575] on div at bounding box center [309, 558] width 456 height 82
click at [384, 609] on div at bounding box center [729, 730] width 1459 height 1344
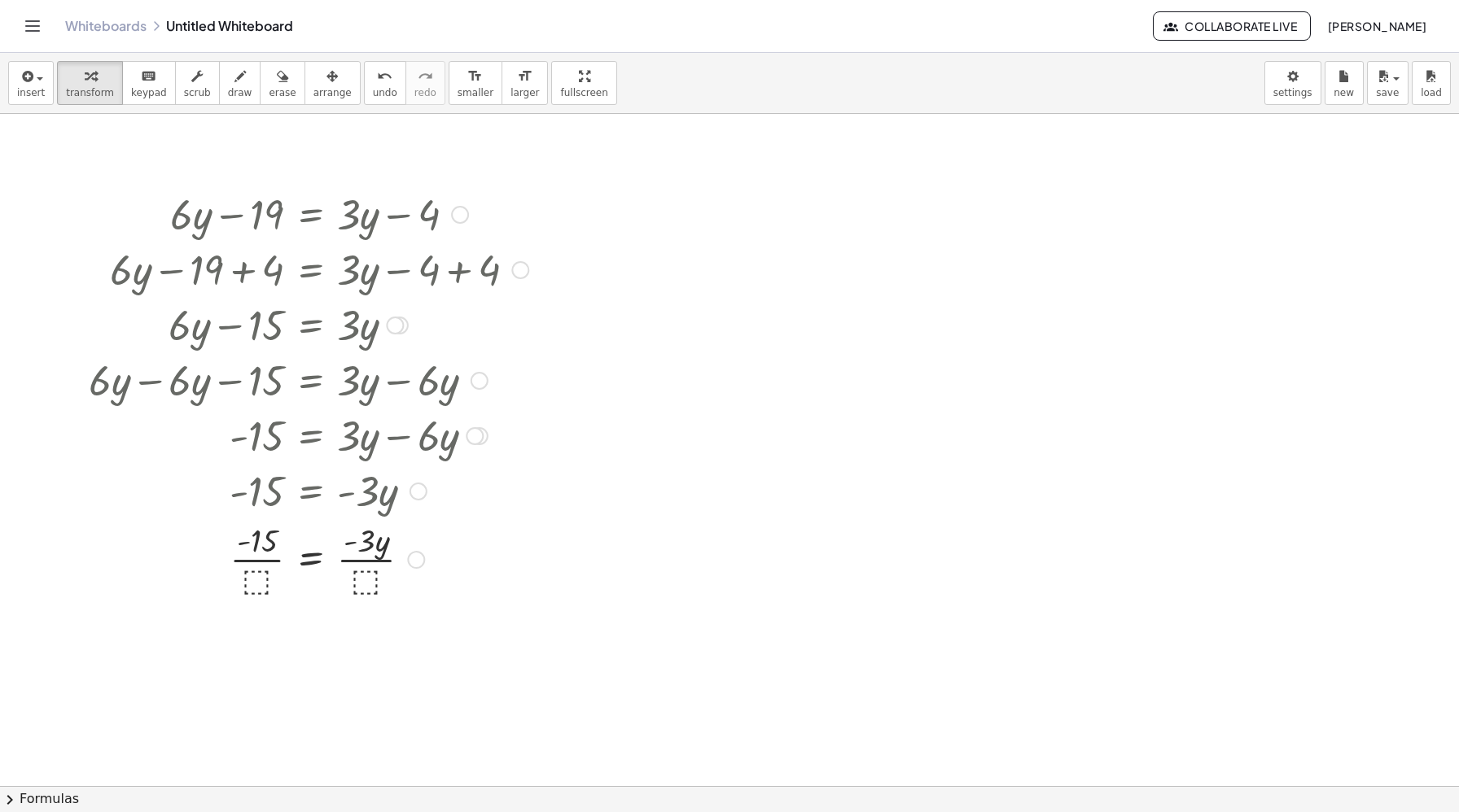
click at [371, 586] on div at bounding box center [309, 558] width 456 height 82
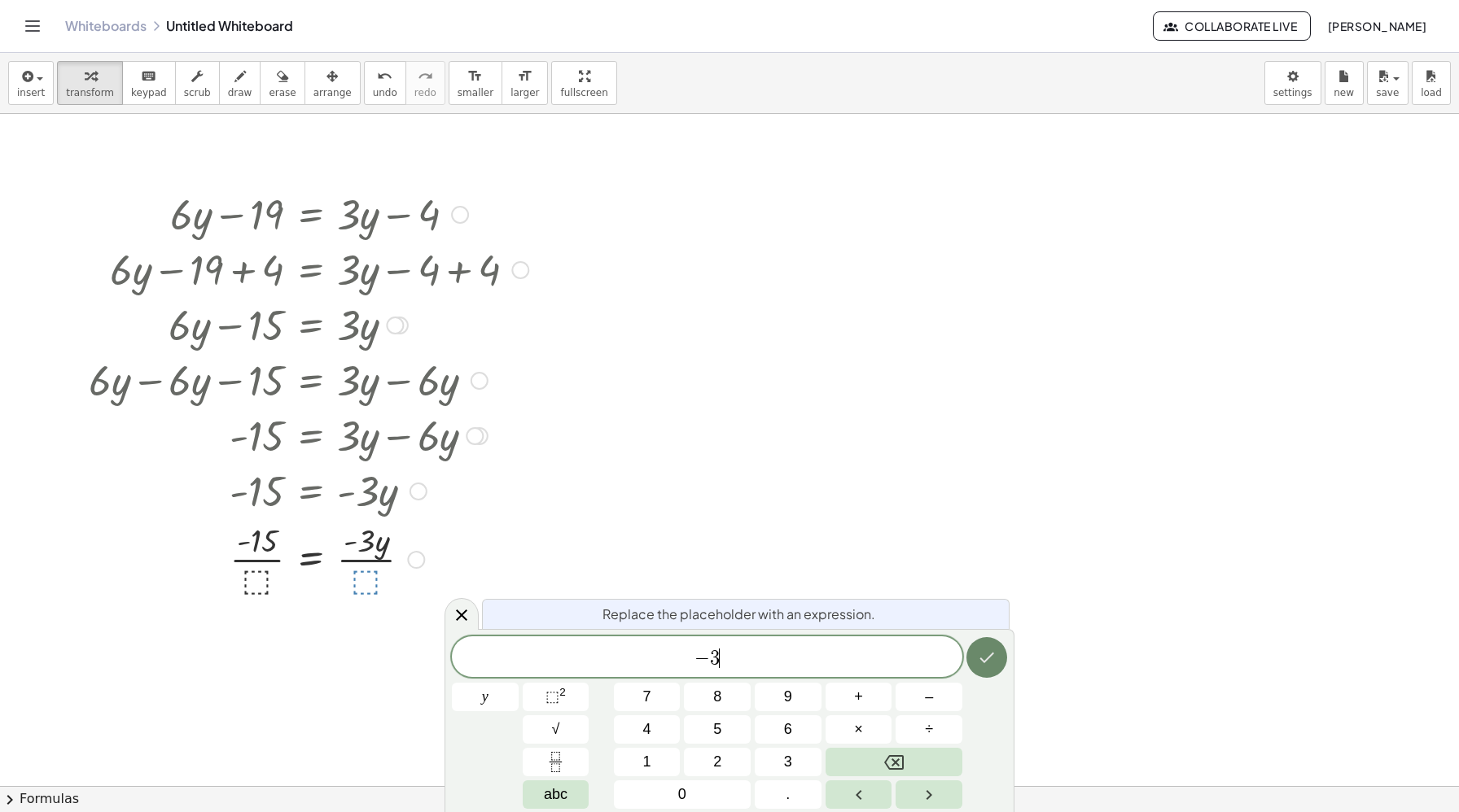
click at [994, 648] on icon "Done" at bounding box center [986, 657] width 19 height 19
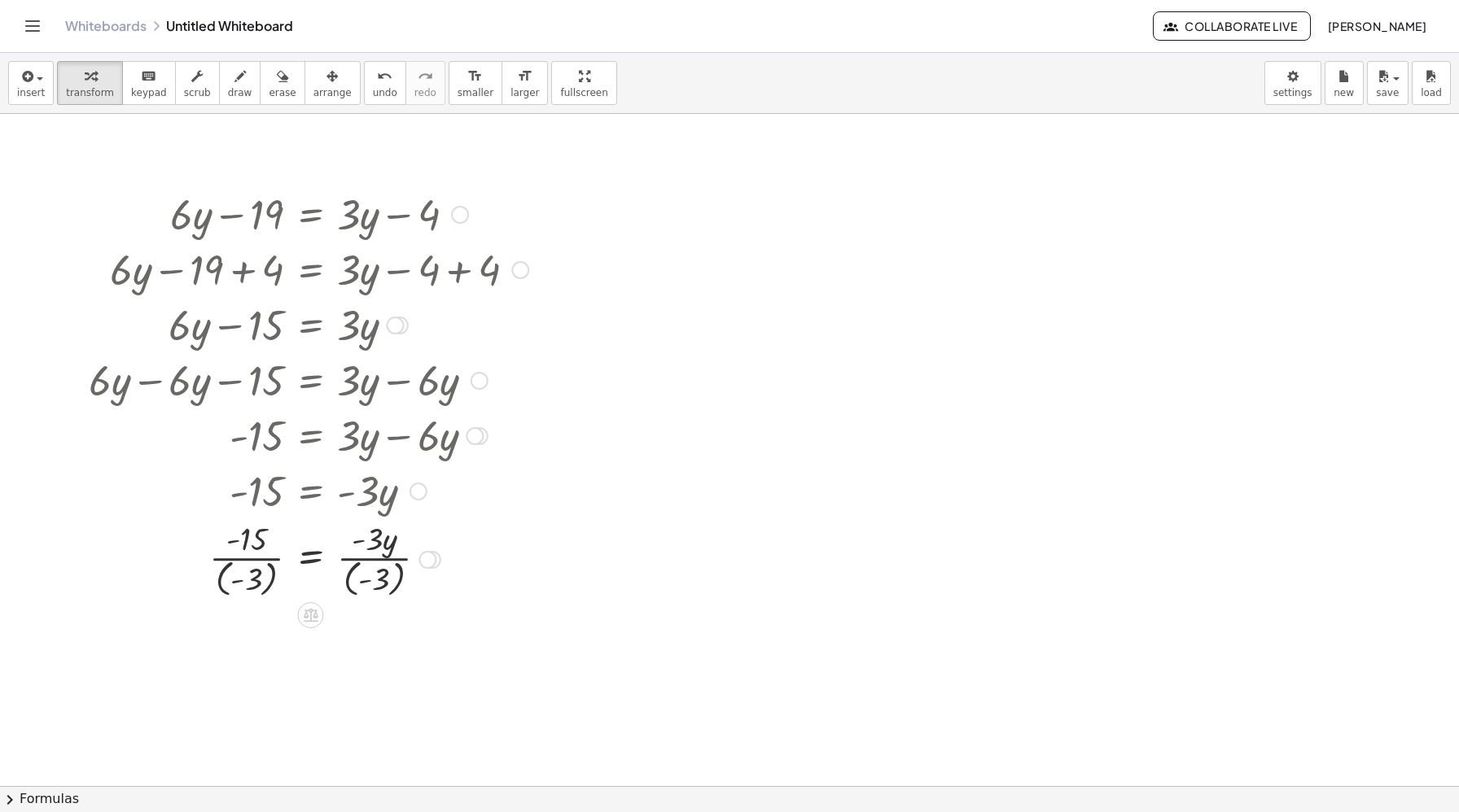
click at [363, 556] on div at bounding box center [309, 558] width 456 height 85
click at [370, 584] on div at bounding box center [309, 558] width 456 height 85
click at [377, 537] on div at bounding box center [309, 558] width 456 height 85
click at [375, 552] on div at bounding box center [309, 558] width 456 height 85
click at [208, 541] on div at bounding box center [309, 558] width 456 height 85
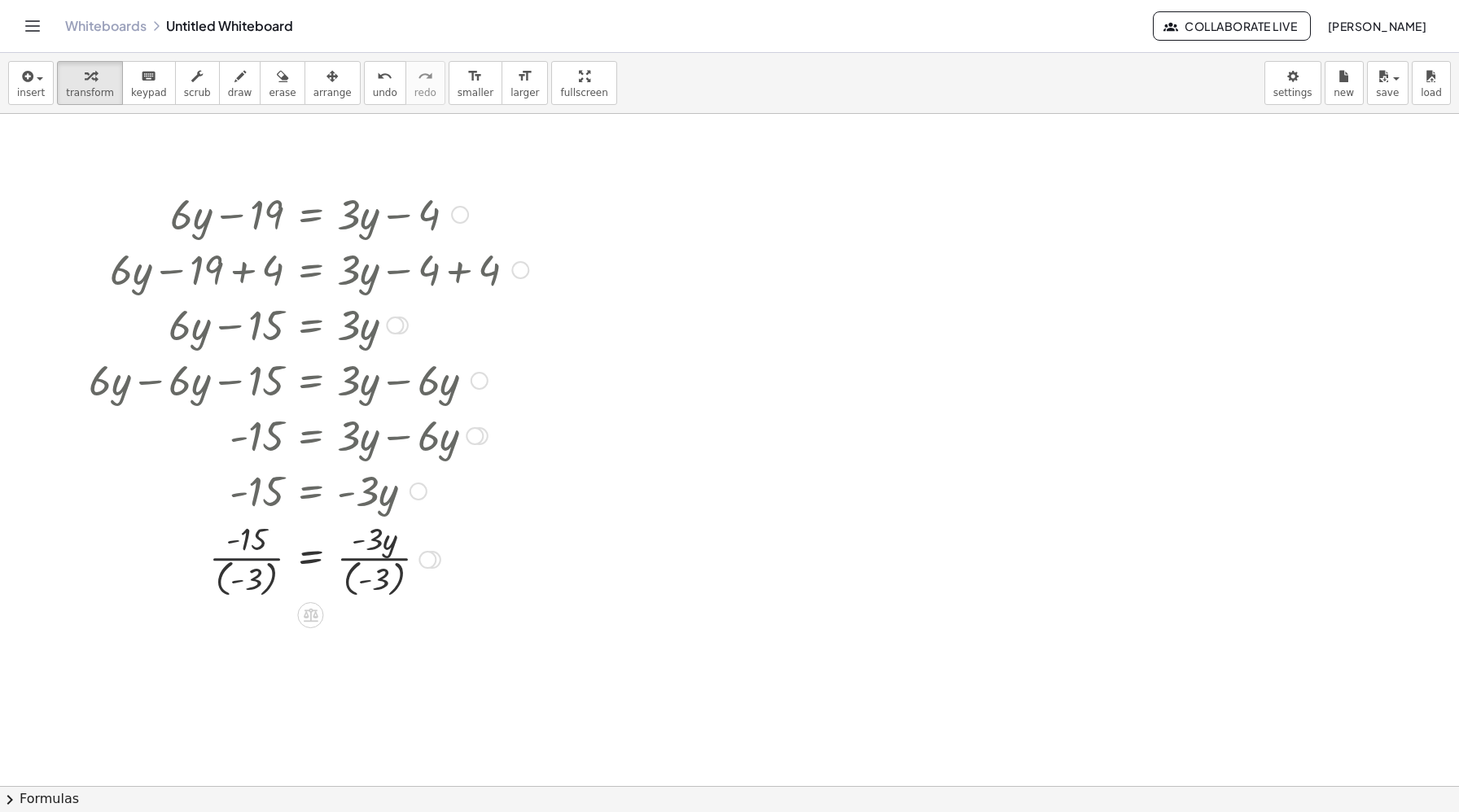
click at [257, 561] on div at bounding box center [309, 558] width 456 height 85
click at [255, 569] on div at bounding box center [309, 558] width 456 height 85
drag, startPoint x: 255, startPoint y: 569, endPoint x: 255, endPoint y: 547, distance: 22.0
click at [255, 547] on div at bounding box center [309, 558] width 456 height 85
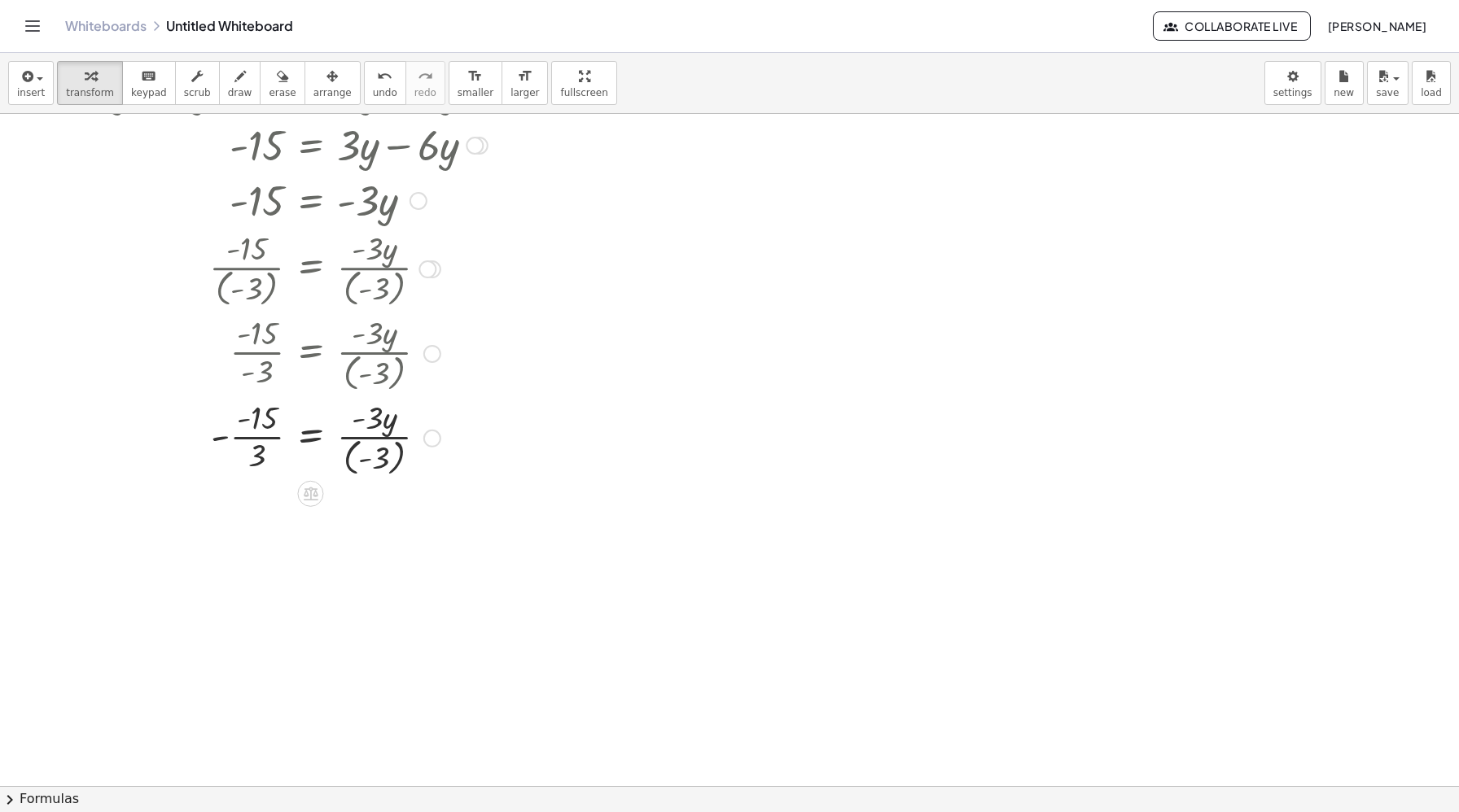
scroll to position [433, 0]
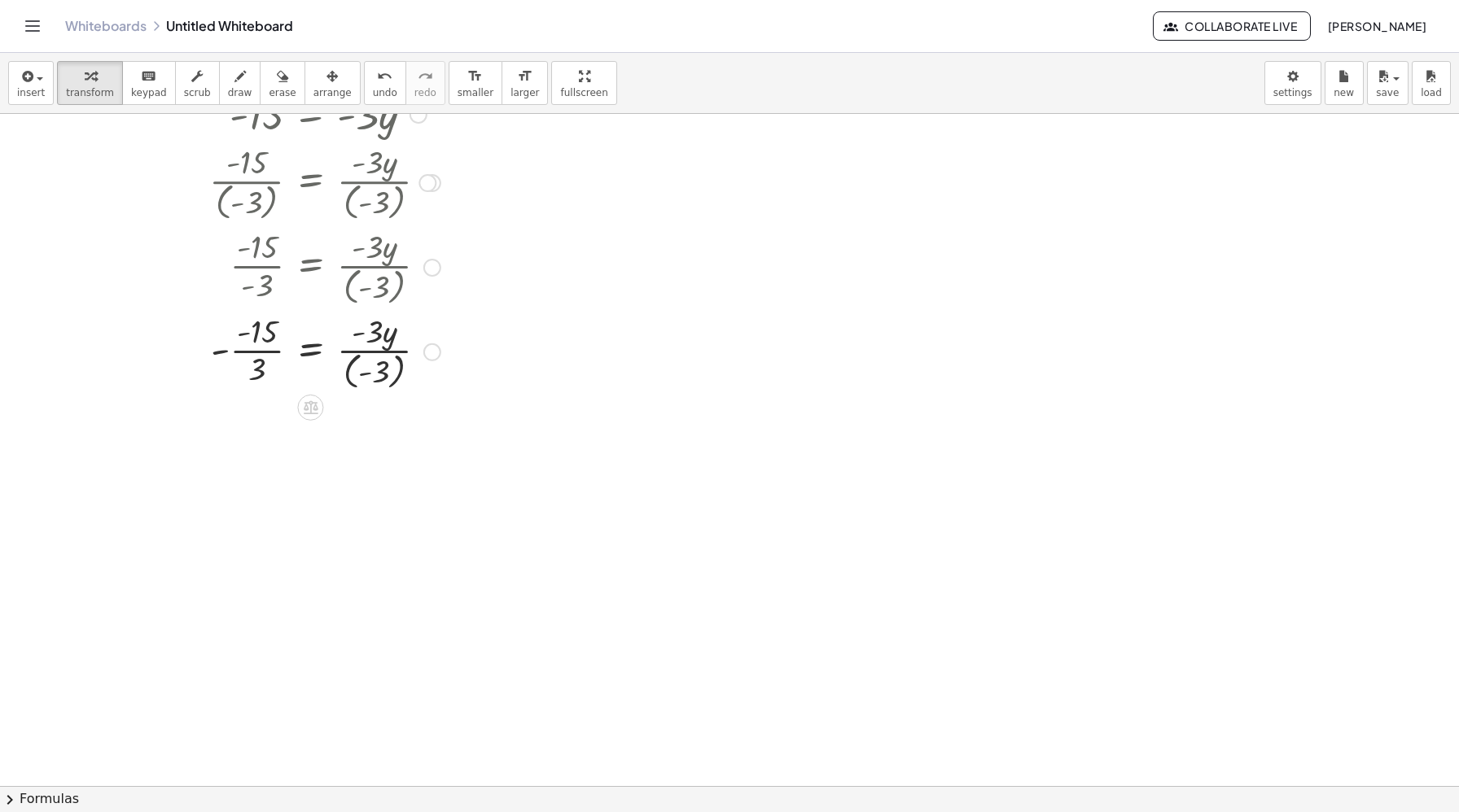
click at [258, 366] on div at bounding box center [309, 351] width 456 height 85
click at [255, 430] on div at bounding box center [309, 435] width 456 height 85
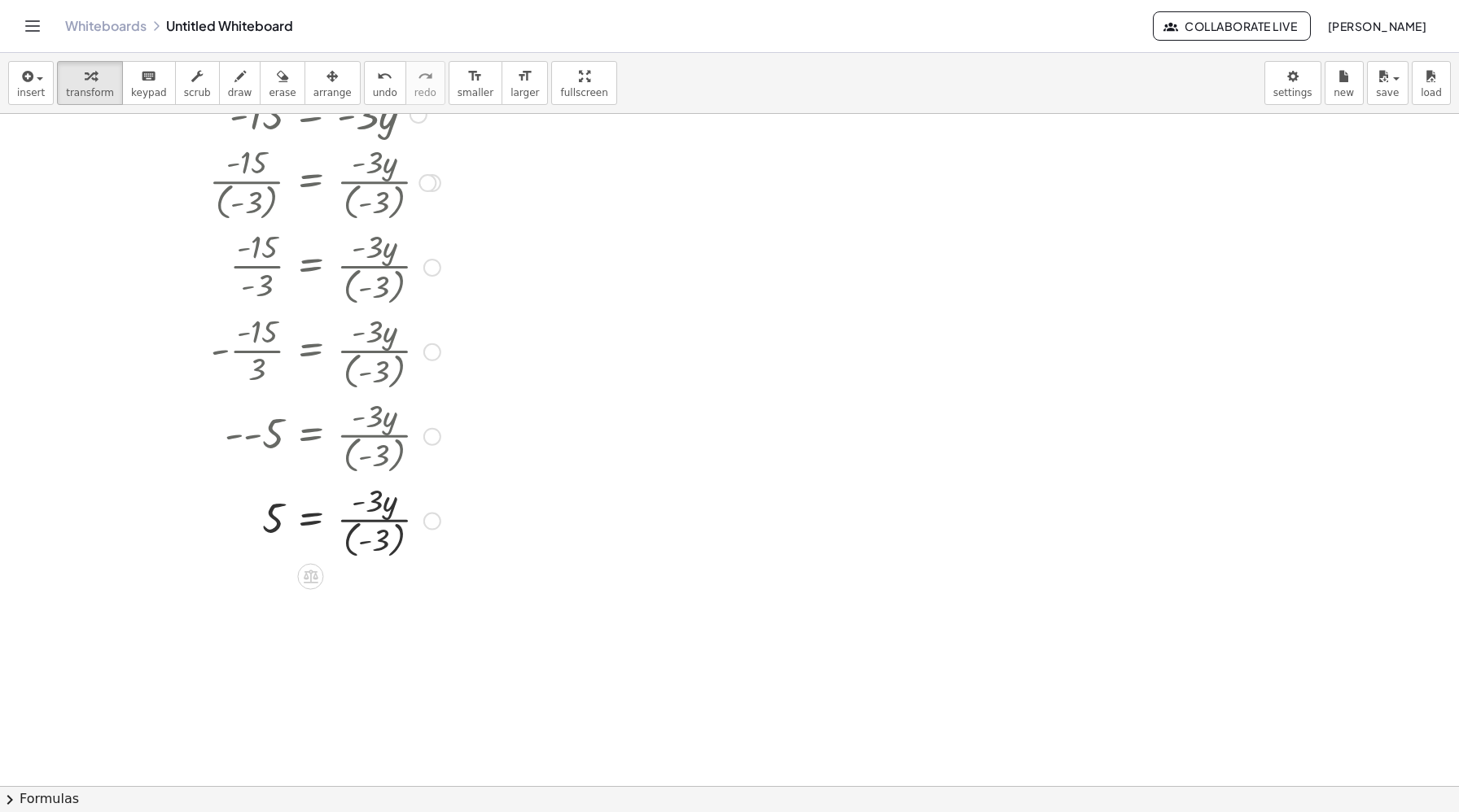
click at [375, 538] on div at bounding box center [309, 520] width 456 height 85
click at [370, 606] on div at bounding box center [309, 602] width 456 height 82
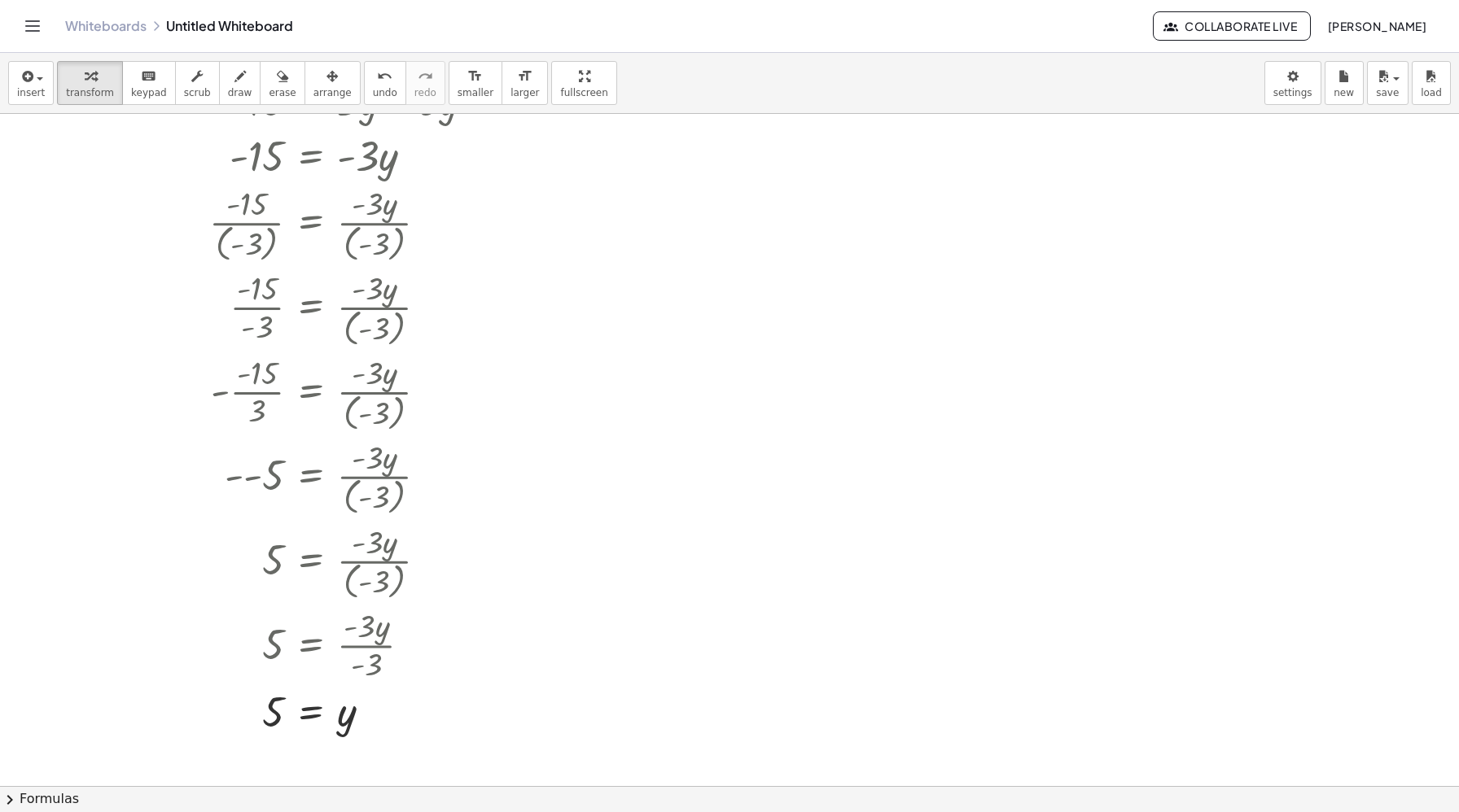
scroll to position [252, 0]
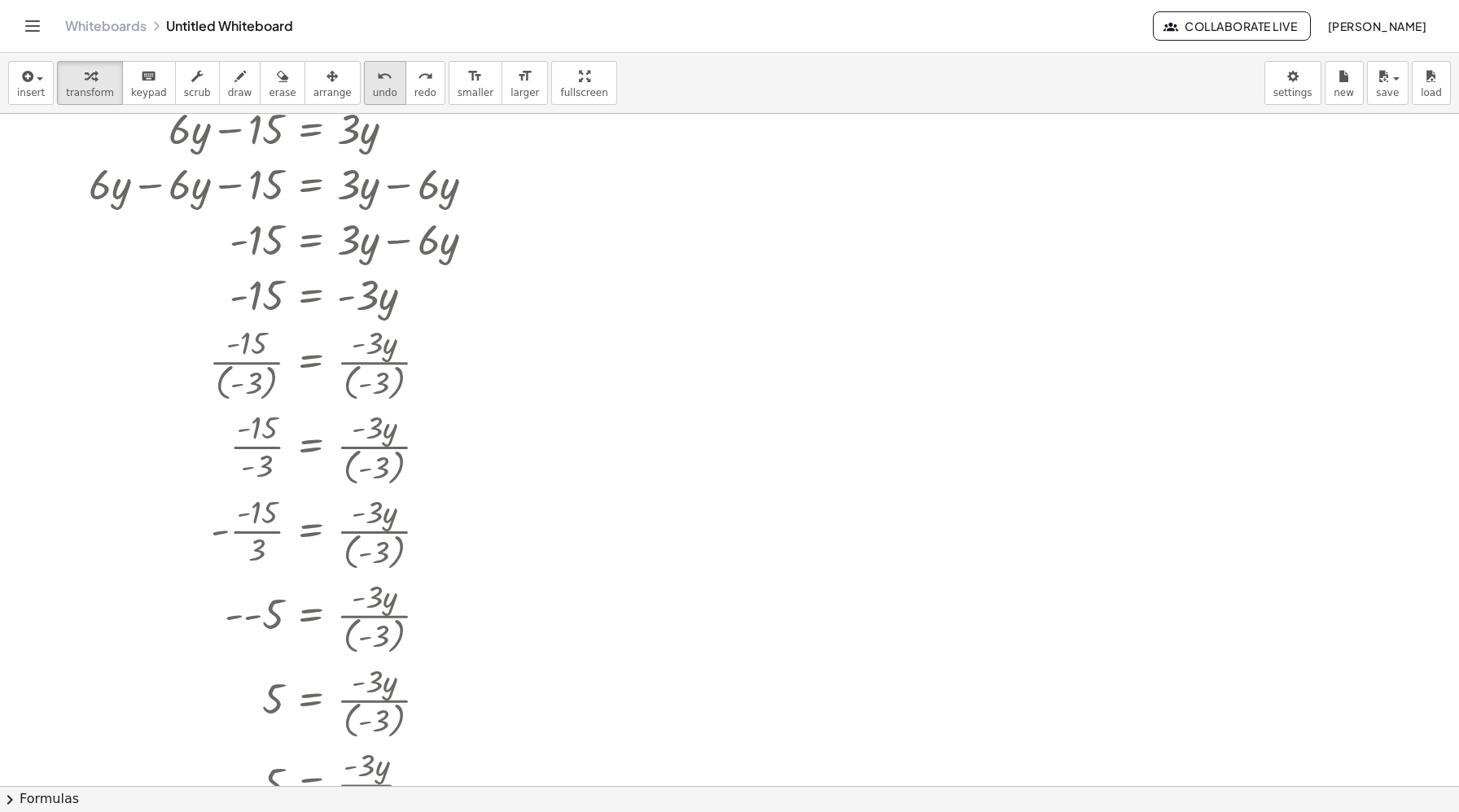
click at [373, 65] on button "undo undo" at bounding box center [385, 82] width 42 height 44
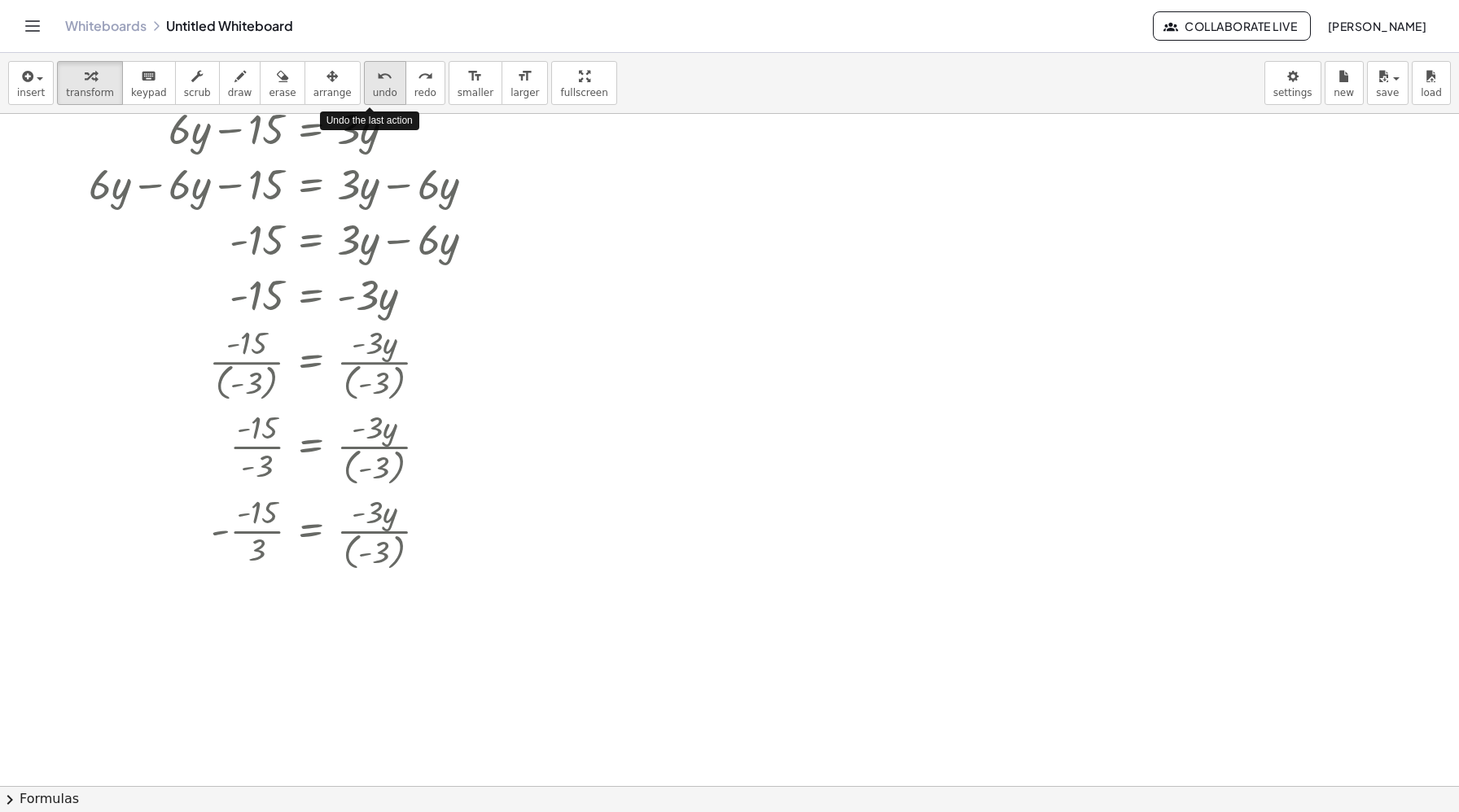
click at [373, 65] on button "undo undo" at bounding box center [385, 82] width 42 height 44
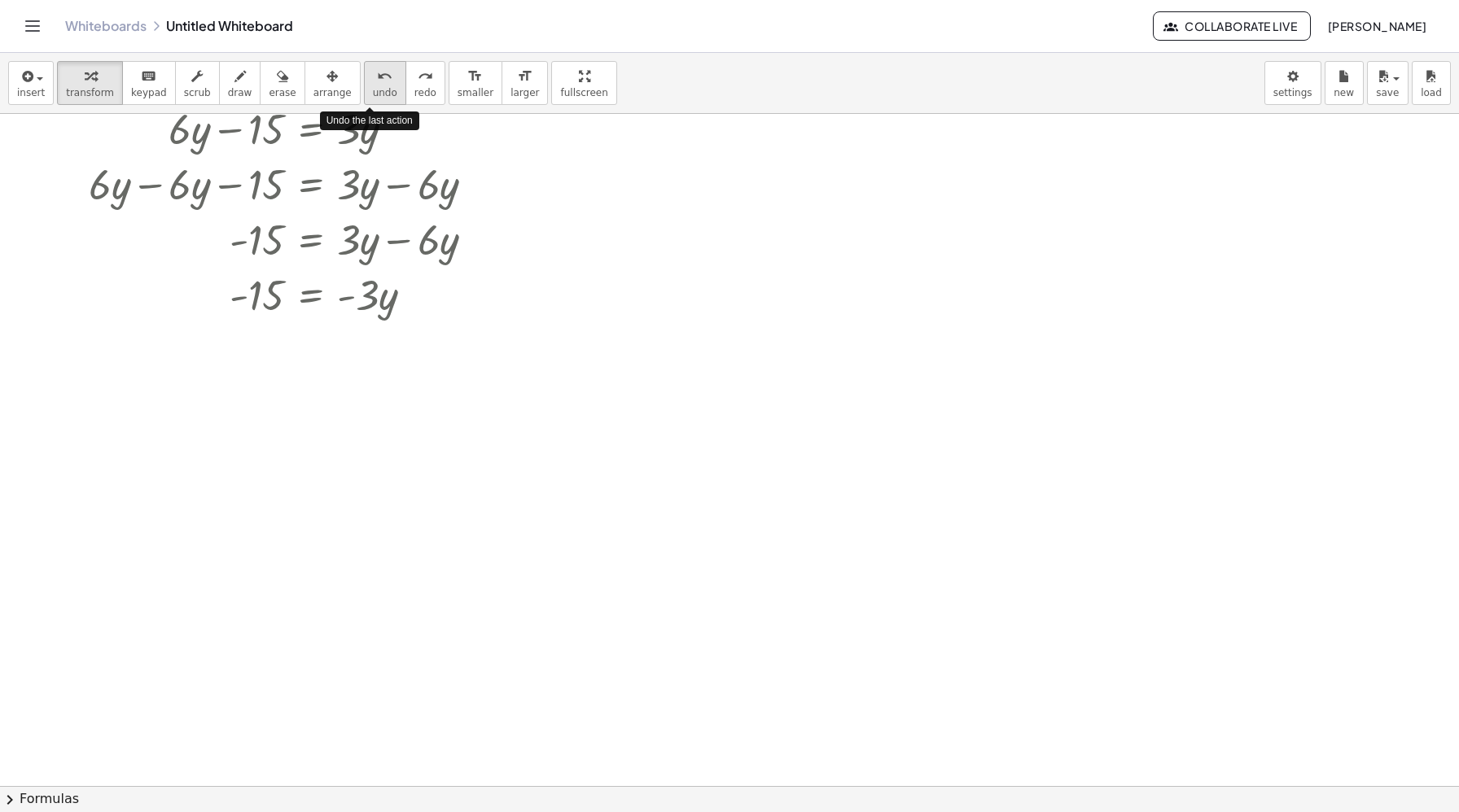
click at [373, 65] on button "undo undo" at bounding box center [385, 82] width 42 height 44
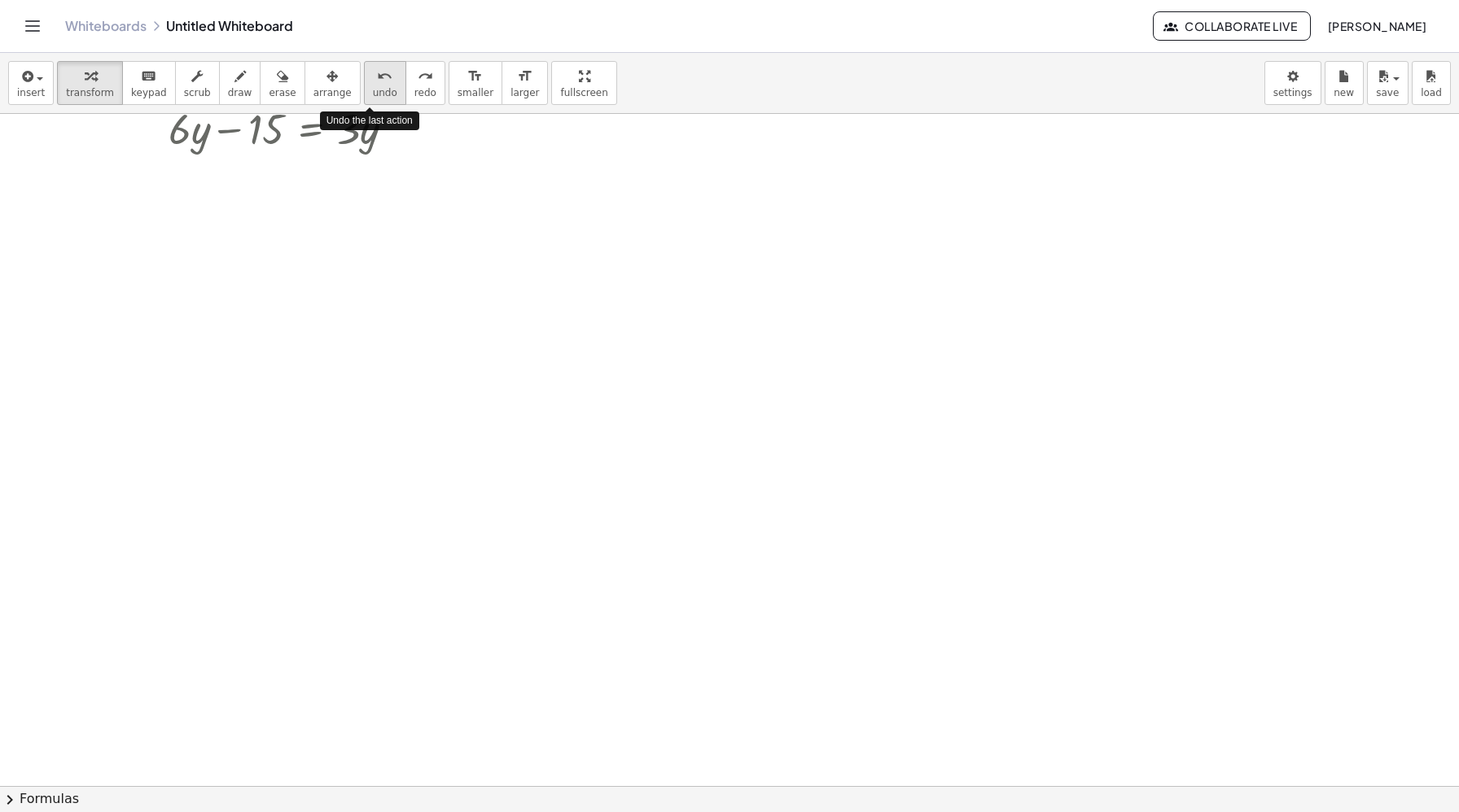
click at [373, 65] on button "undo undo" at bounding box center [385, 82] width 42 height 44
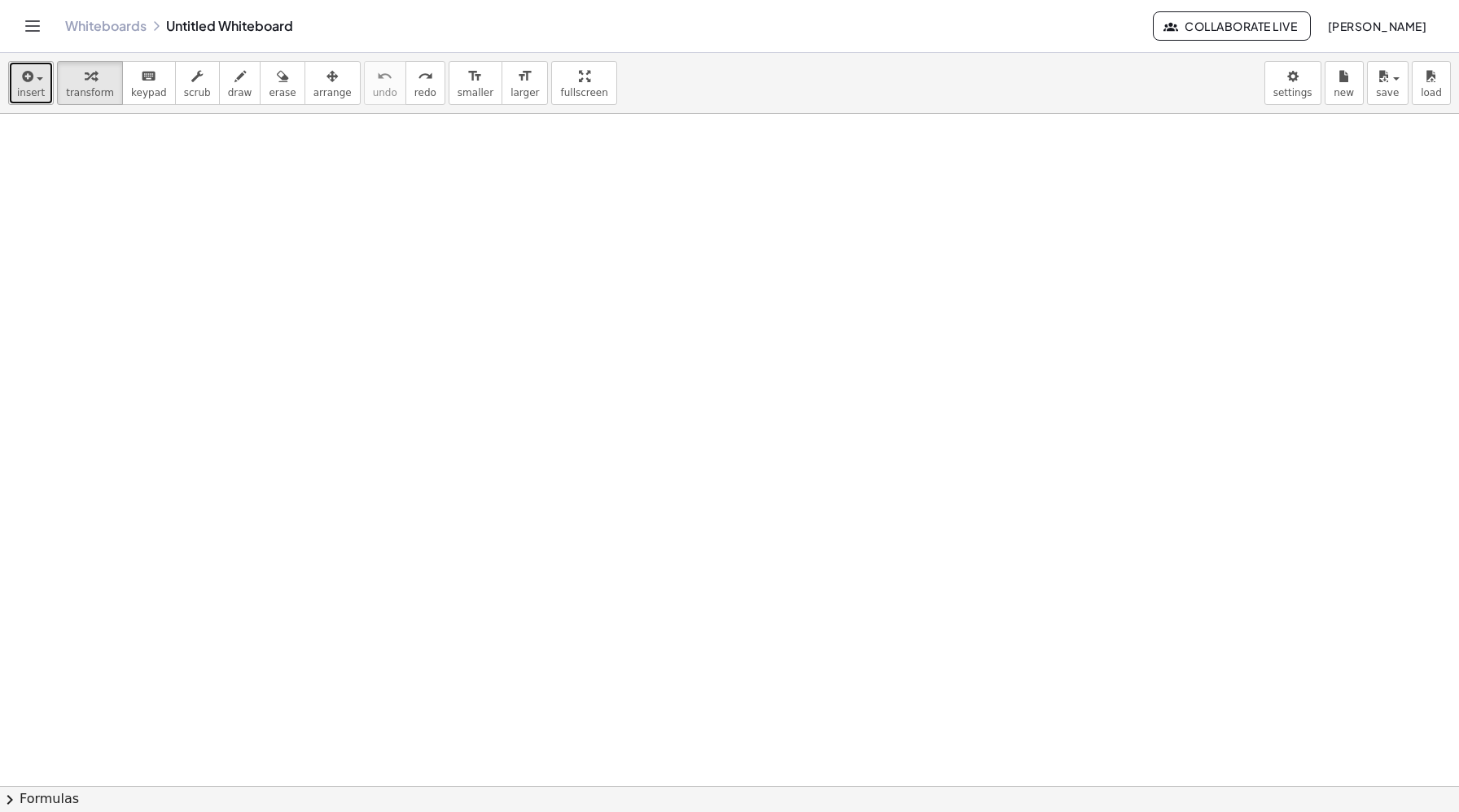
click at [38, 92] on span "insert" at bounding box center [31, 93] width 27 height 12
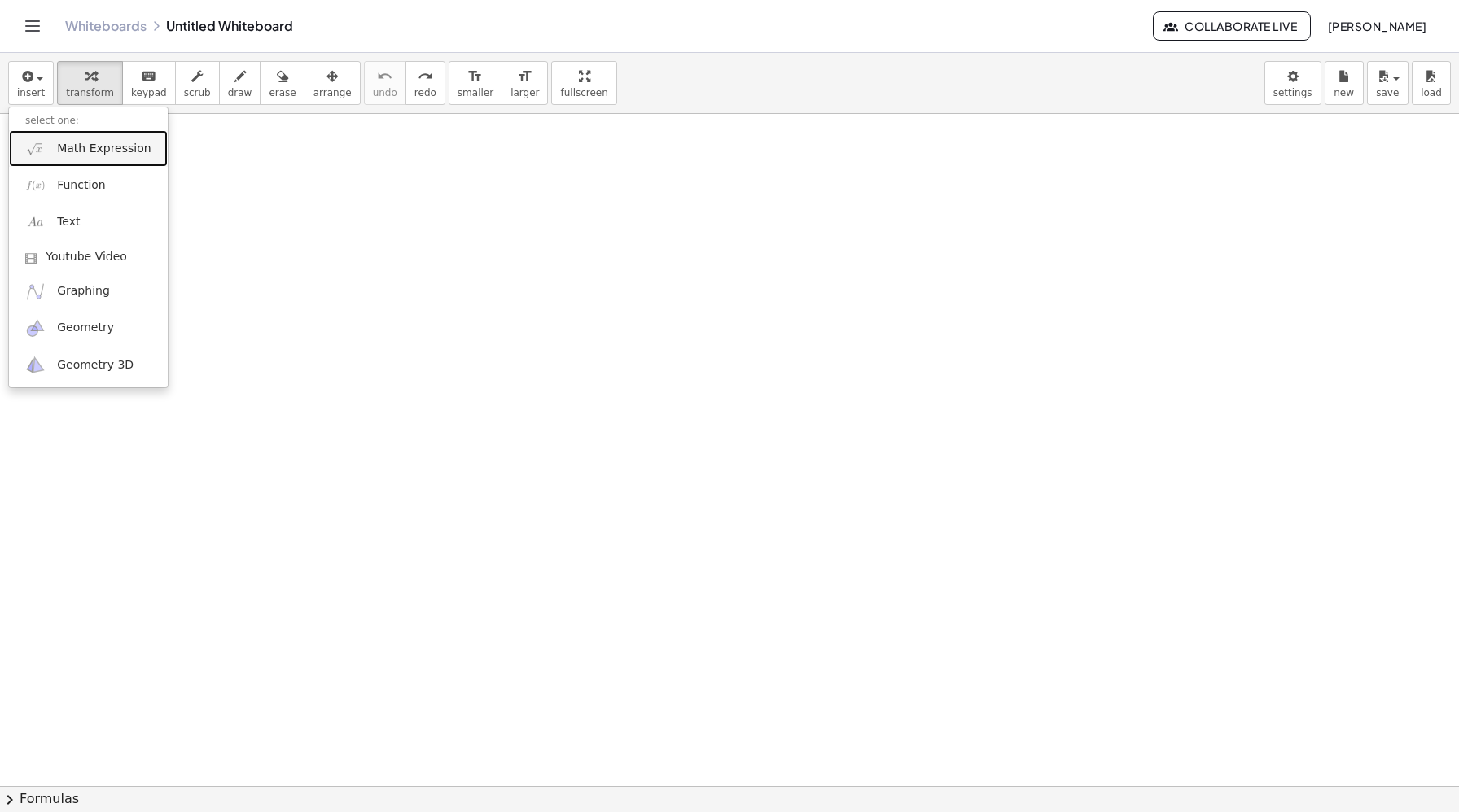
click at [91, 147] on span "Math Expression" at bounding box center [103, 149] width 93 height 17
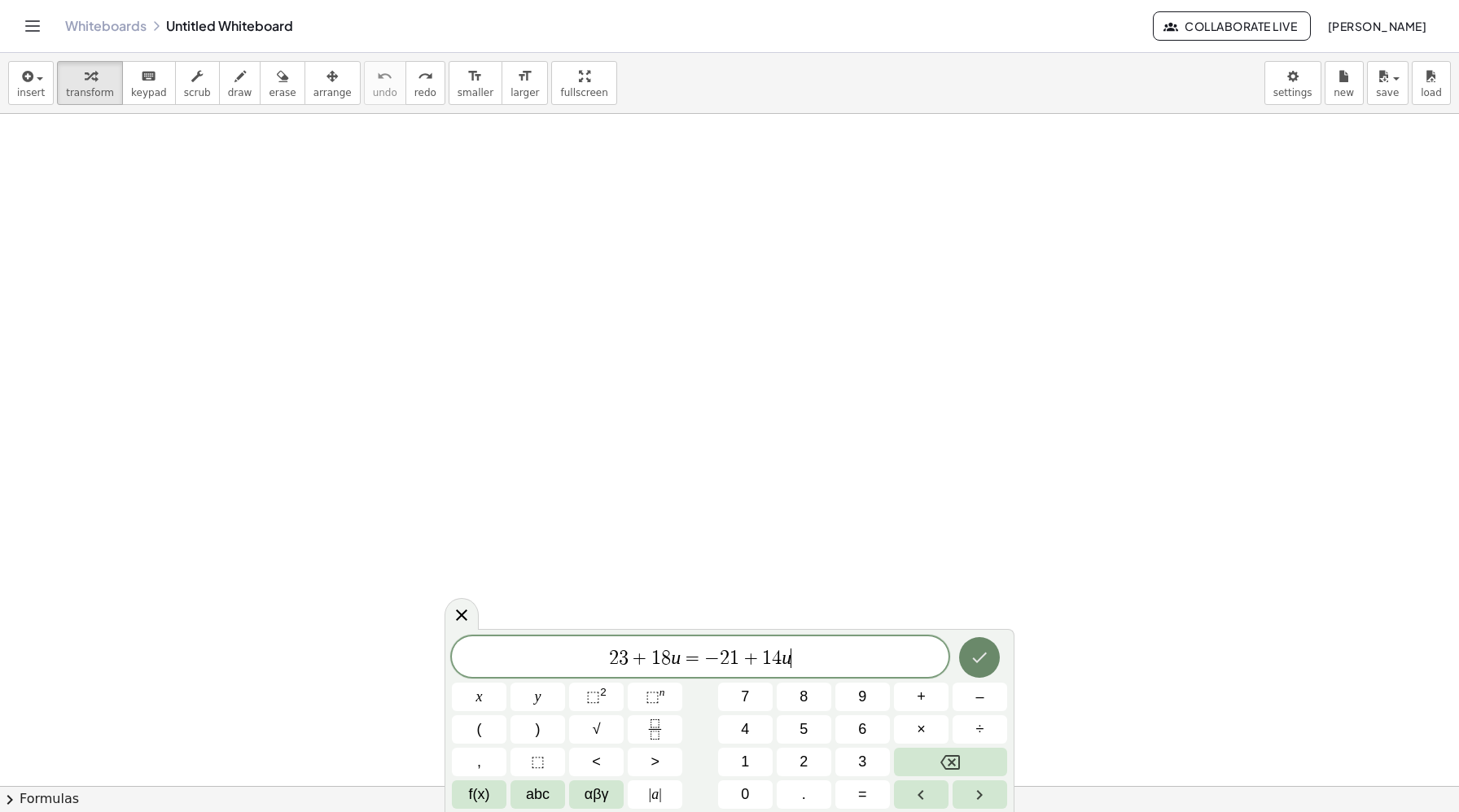
click at [980, 664] on icon "Done" at bounding box center [979, 657] width 19 height 19
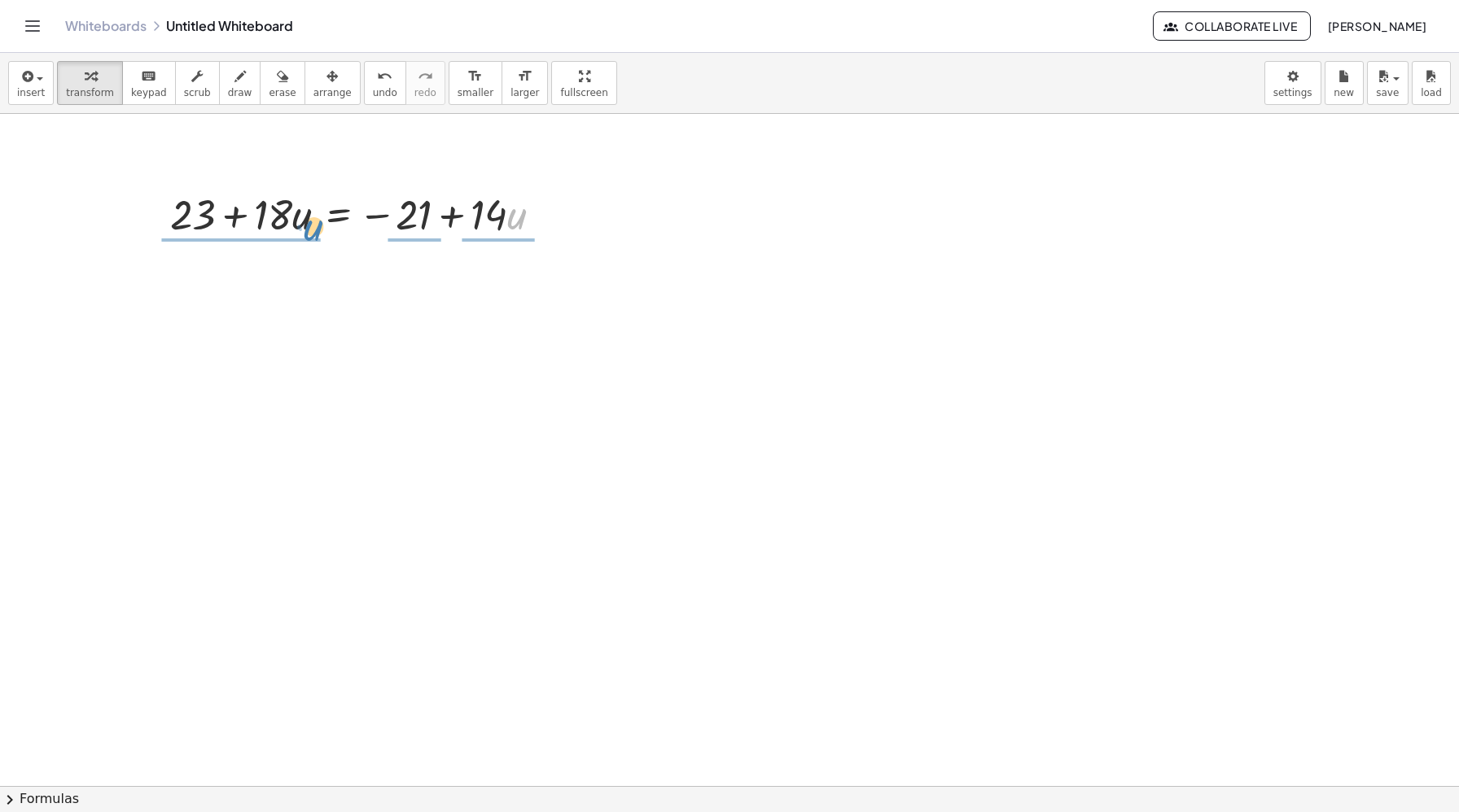
drag, startPoint x: 509, startPoint y: 215, endPoint x: 307, endPoint y: 228, distance: 202.4
click at [307, 228] on div at bounding box center [363, 213] width 401 height 56
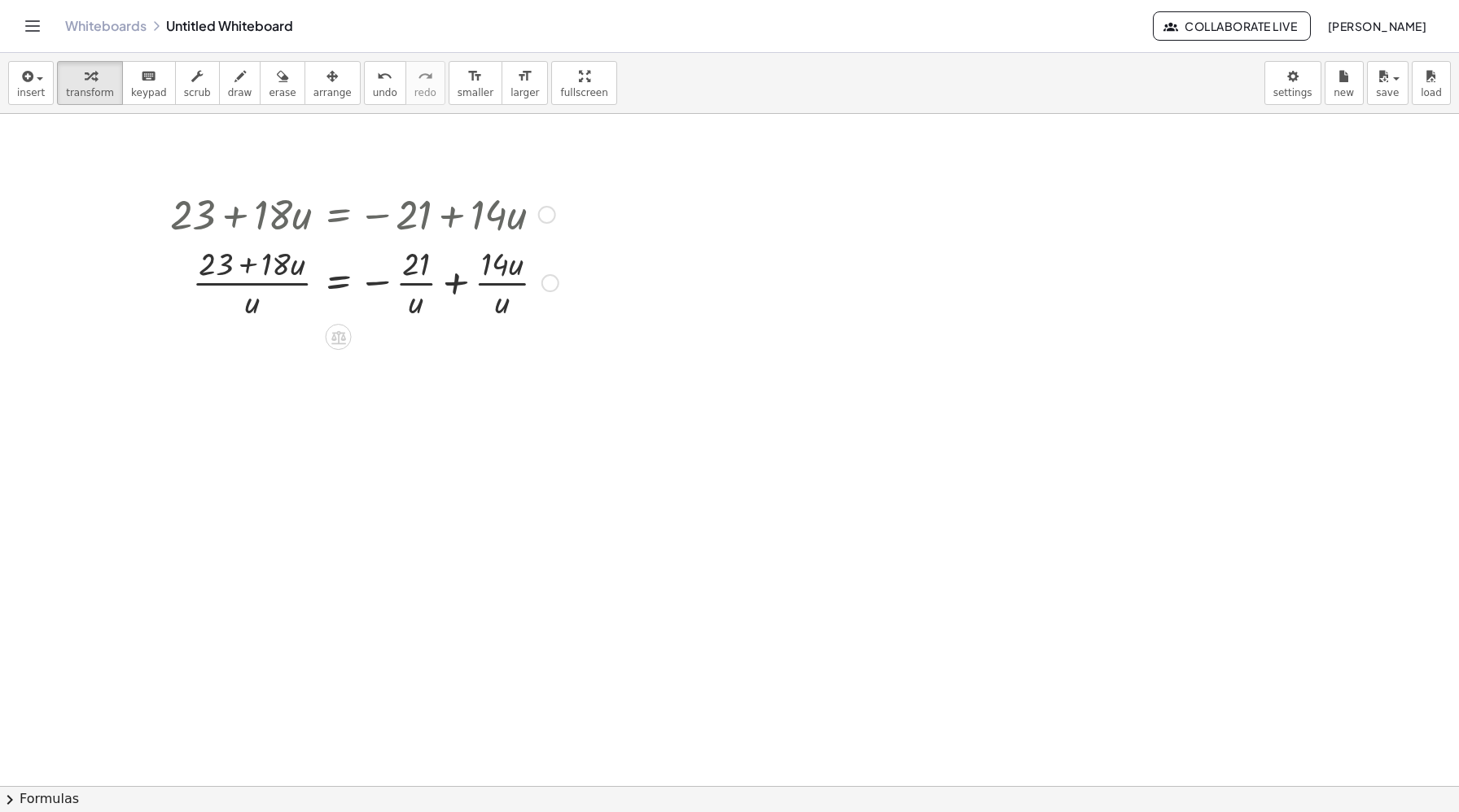
click at [414, 287] on div at bounding box center [365, 281] width 404 height 82
click at [373, 94] on span "undo" at bounding box center [385, 93] width 24 height 12
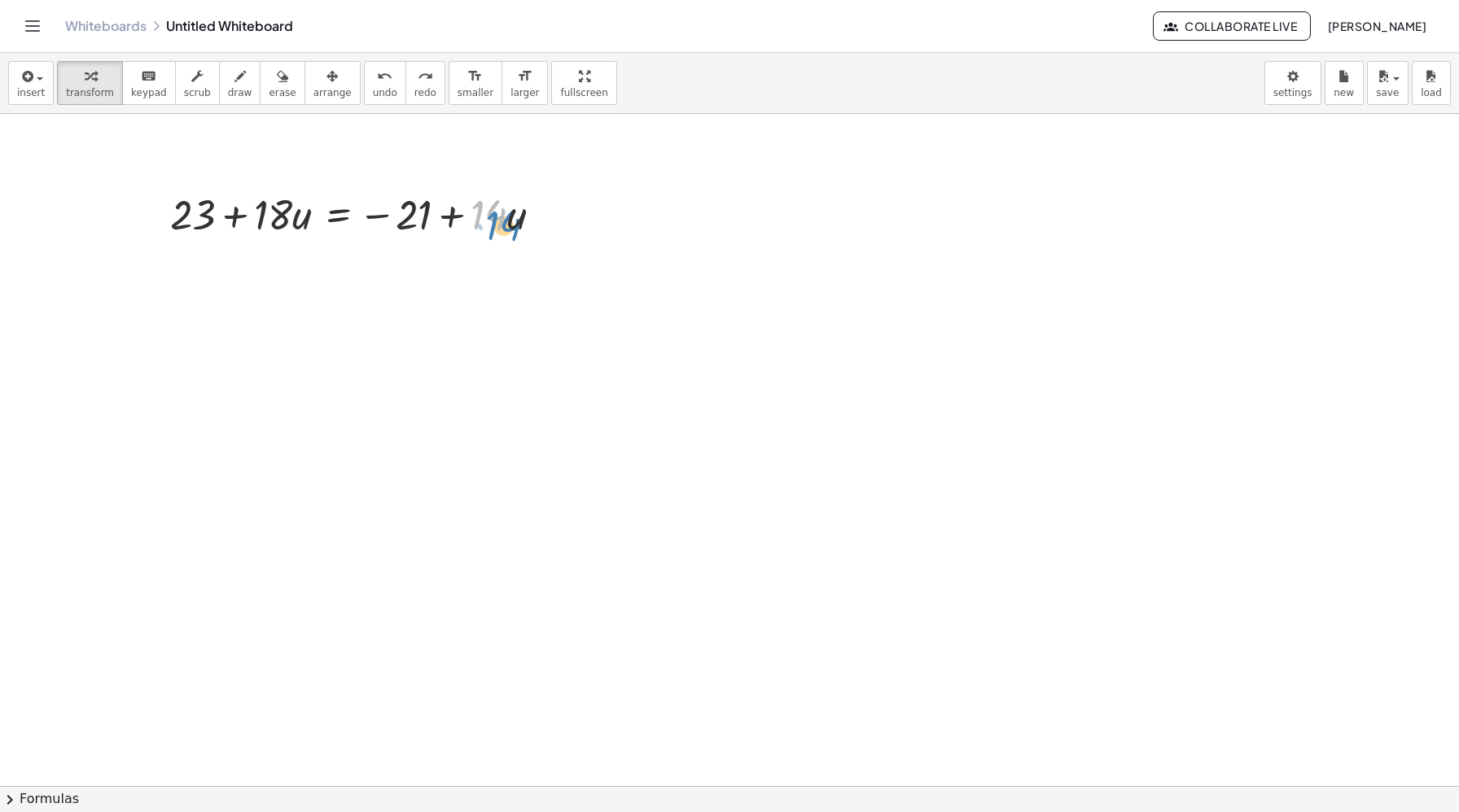
drag, startPoint x: 498, startPoint y: 218, endPoint x: 513, endPoint y: 223, distance: 15.8
click at [513, 223] on div at bounding box center [363, 213] width 401 height 56
drag, startPoint x: 417, startPoint y: 216, endPoint x: 209, endPoint y: 258, distance: 212.2
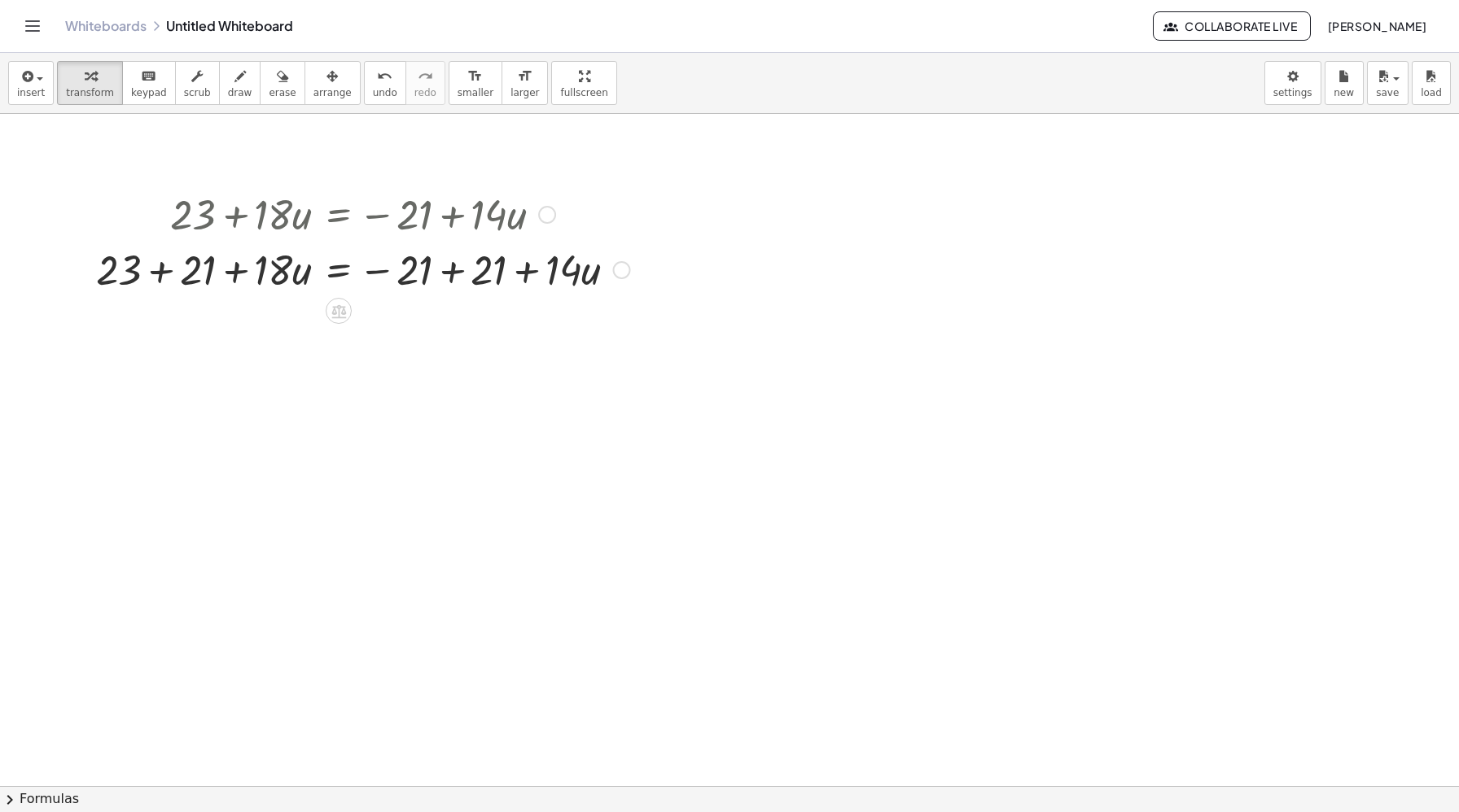
click at [450, 272] on div at bounding box center [363, 268] width 550 height 56
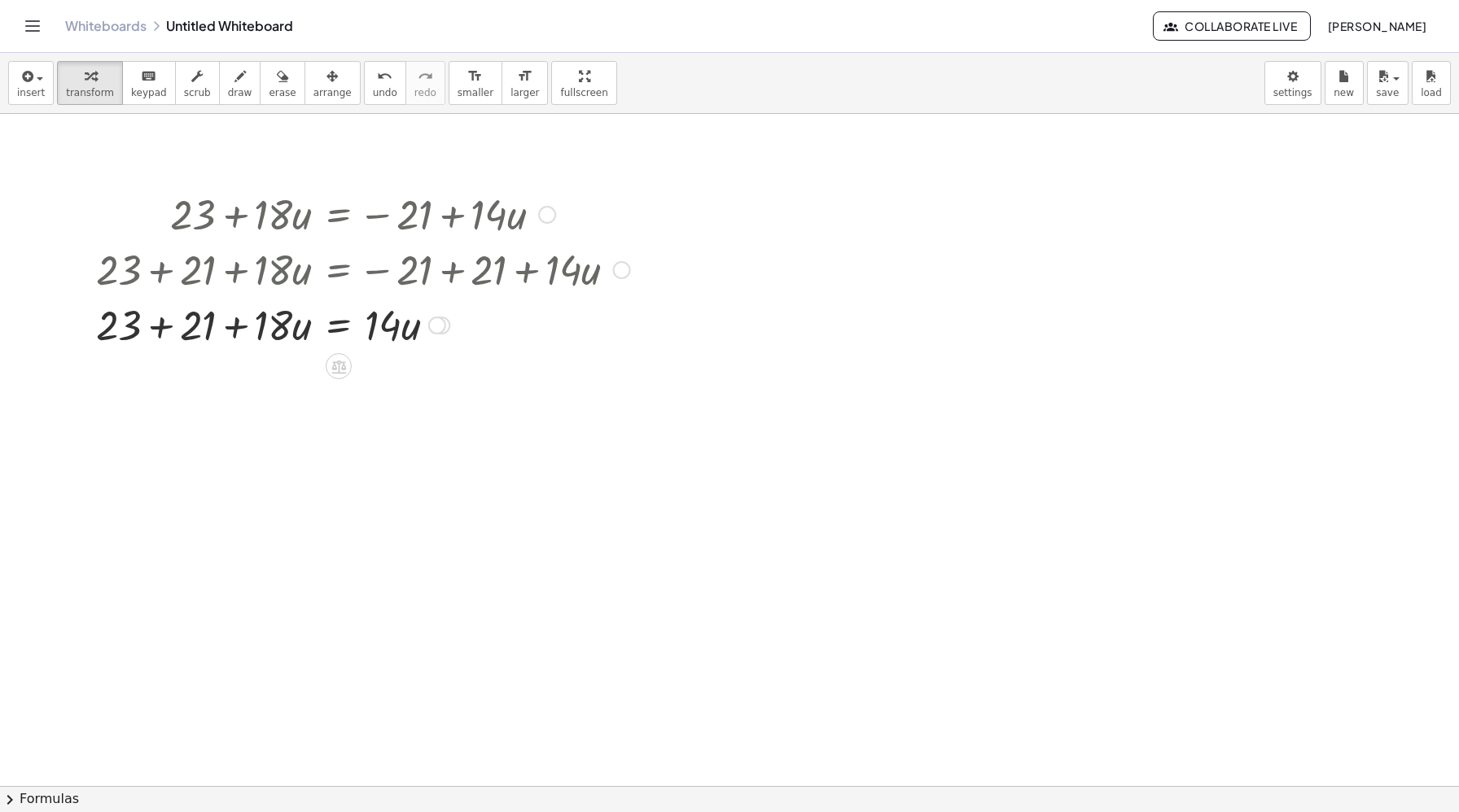
click at [199, 334] on div at bounding box center [363, 324] width 550 height 56
drag, startPoint x: 247, startPoint y: 383, endPoint x: 384, endPoint y: 408, distance: 139.3
click at [384, 408] on div "+ 23 + · 18 · u = − 21 + · 14 · u + 23 + 21 + · 18 · u = − 21 + 21 + · 14 · u +…" at bounding box center [357, 296] width 571 height 230
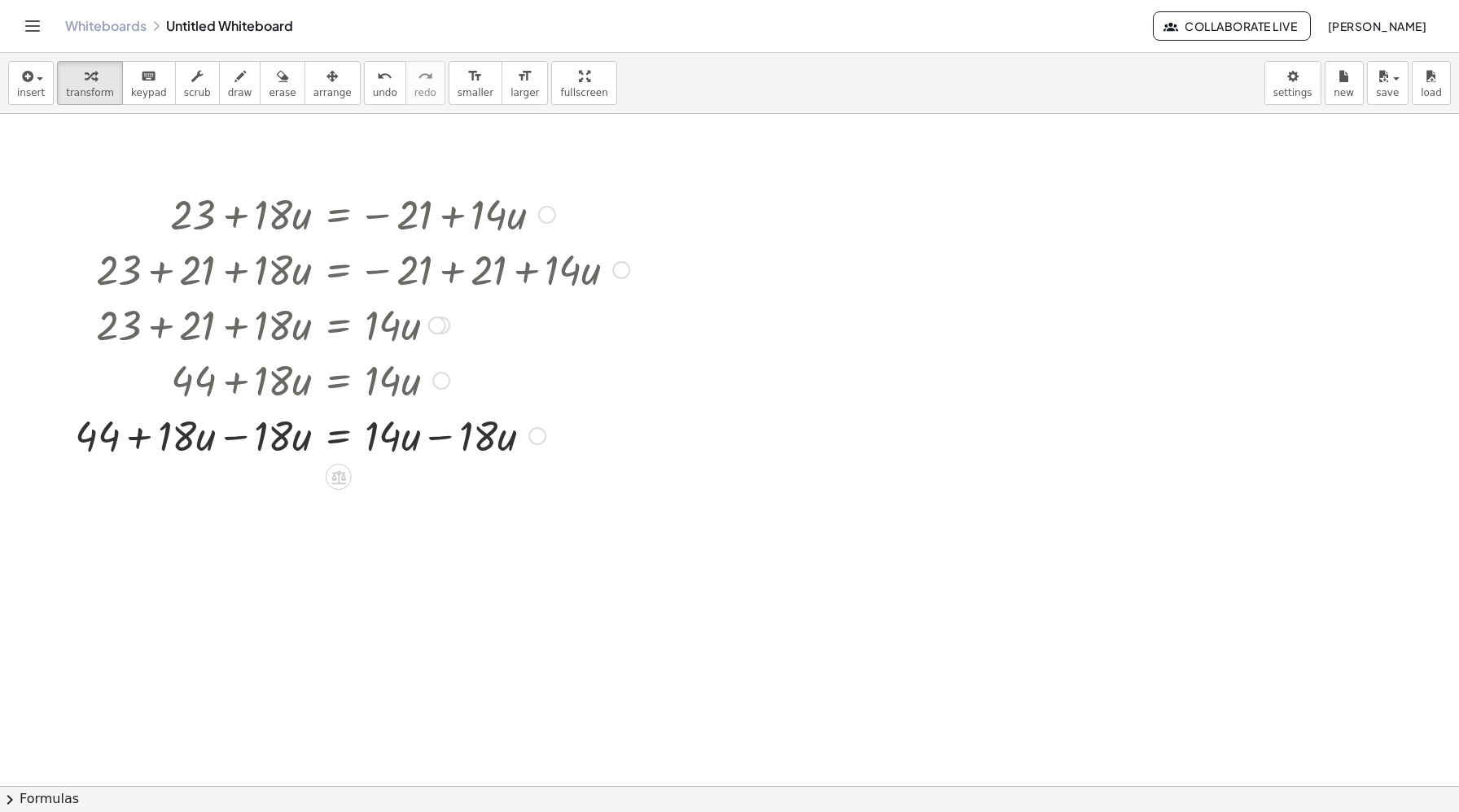
click at [236, 453] on div at bounding box center [352, 434] width 571 height 56
click at [487, 483] on div at bounding box center [352, 490] width 571 height 56
click at [456, 489] on div at bounding box center [352, 490] width 571 height 56
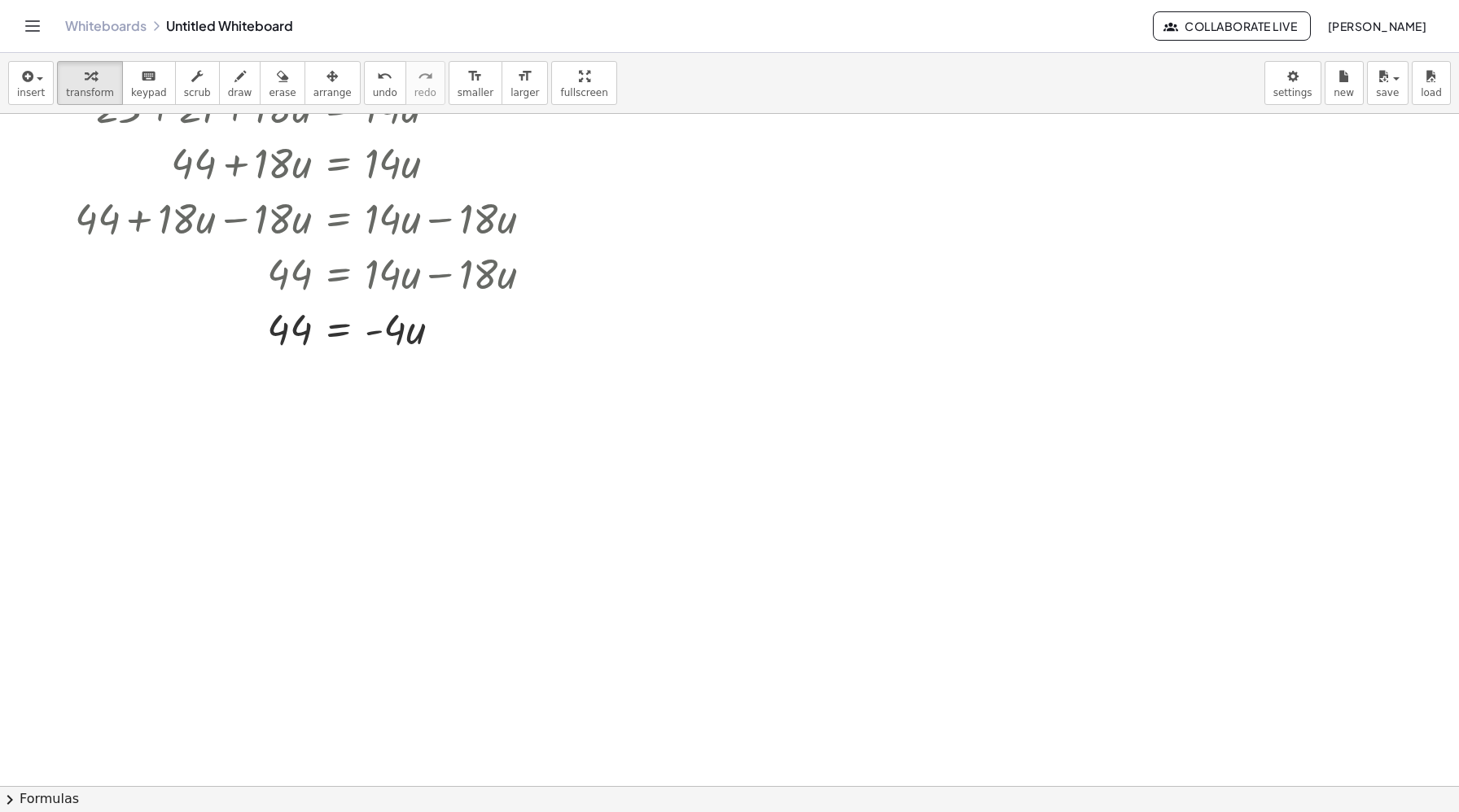
scroll to position [219, 0]
click at [335, 364] on icon at bounding box center [339, 369] width 15 height 14
click at [378, 367] on div "÷" at bounding box center [370, 368] width 26 height 26
click at [278, 426] on div at bounding box center [352, 394] width 571 height 82
click at [415, 379] on div at bounding box center [352, 394] width 571 height 85
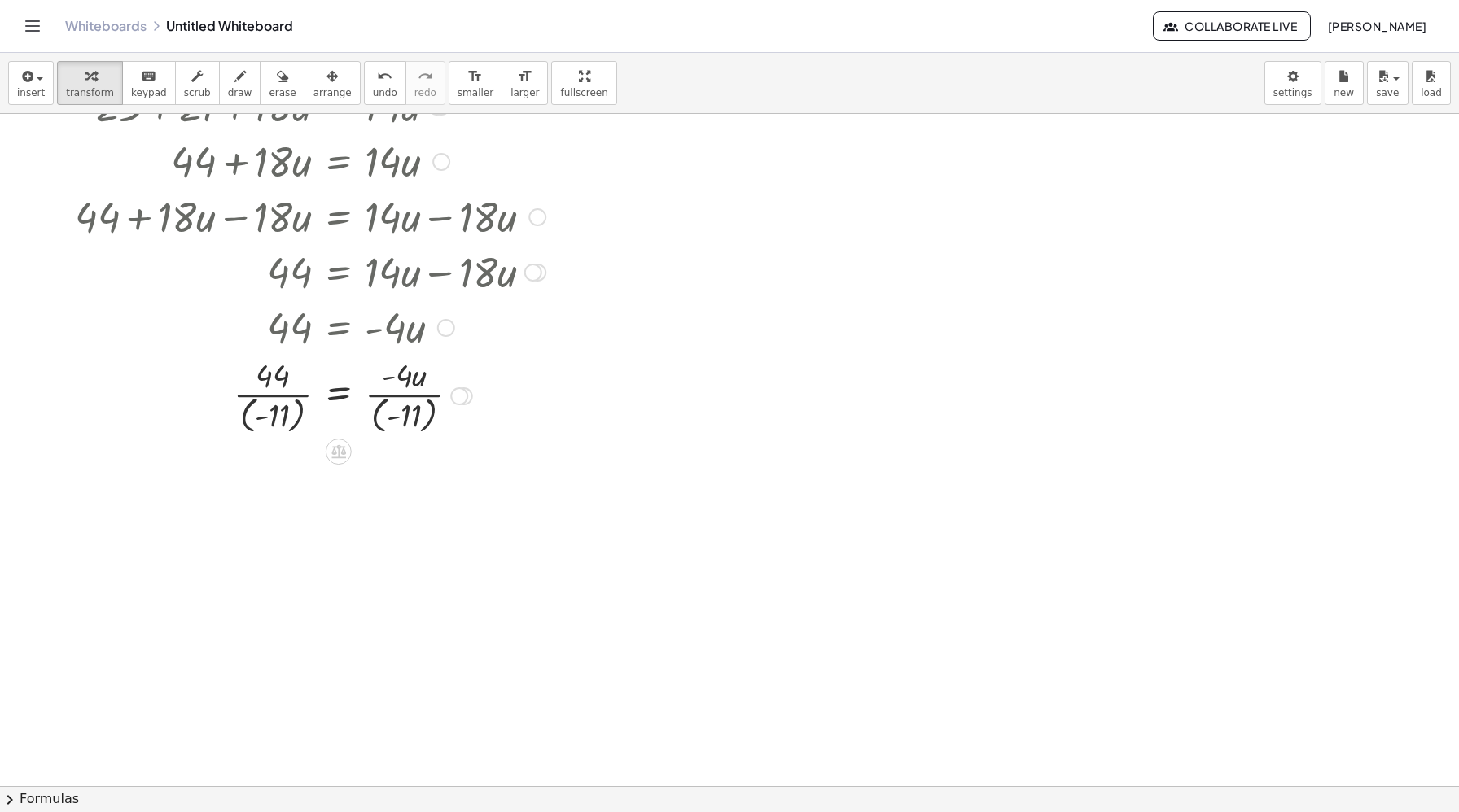
click at [409, 404] on div at bounding box center [352, 394] width 571 height 85
click at [407, 416] on div at bounding box center [352, 394] width 571 height 85
click at [273, 507] on div at bounding box center [352, 479] width 571 height 85
click at [400, 499] on div at bounding box center [352, 479] width 571 height 82
click at [397, 471] on div at bounding box center [352, 479] width 571 height 82
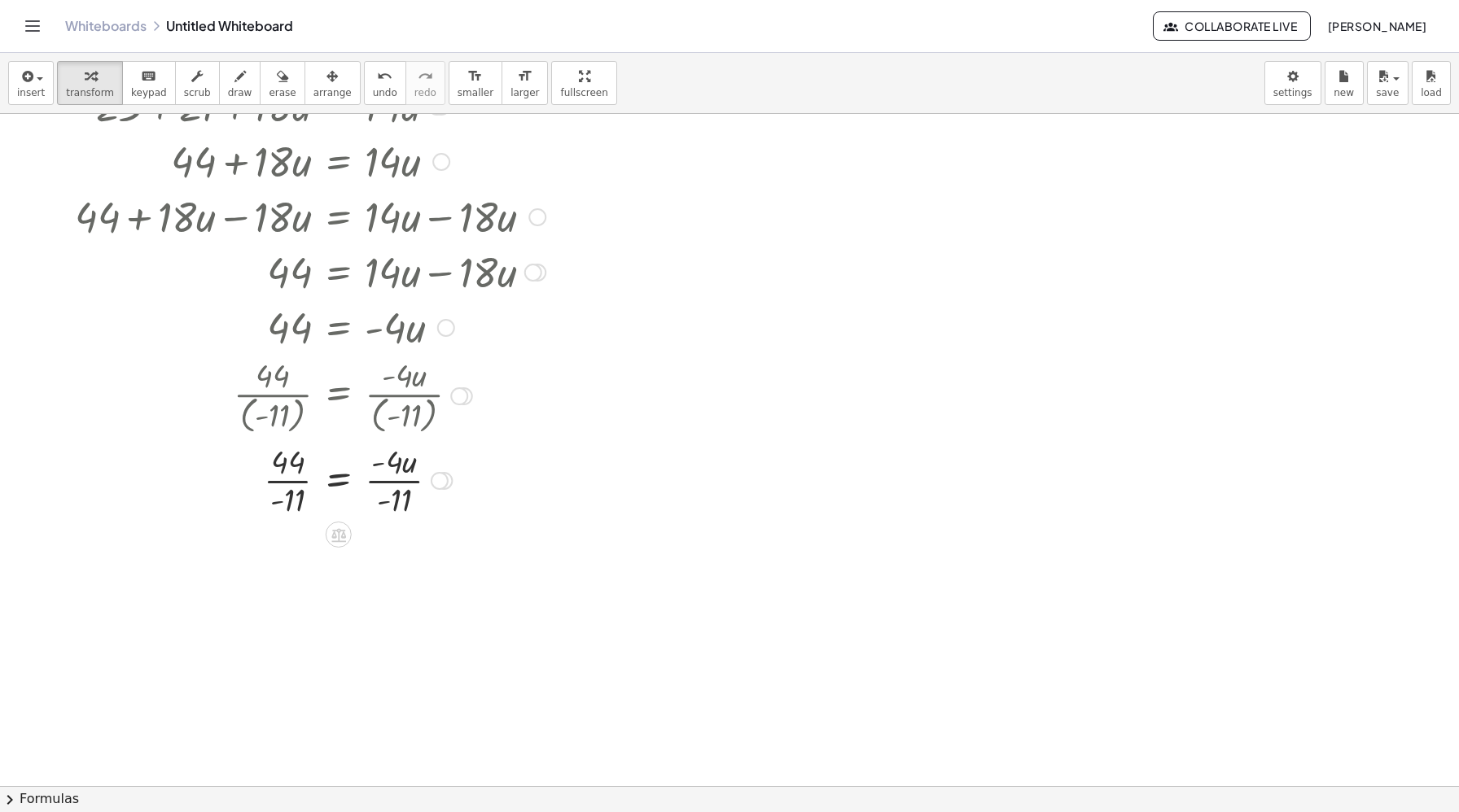
click at [390, 510] on div at bounding box center [352, 479] width 571 height 82
click at [389, 503] on div at bounding box center [352, 479] width 571 height 82
click at [269, 488] on div at bounding box center [352, 479] width 571 height 82
click at [393, 573] on div at bounding box center [352, 561] width 571 height 82
click at [395, 563] on div at bounding box center [352, 561] width 571 height 82
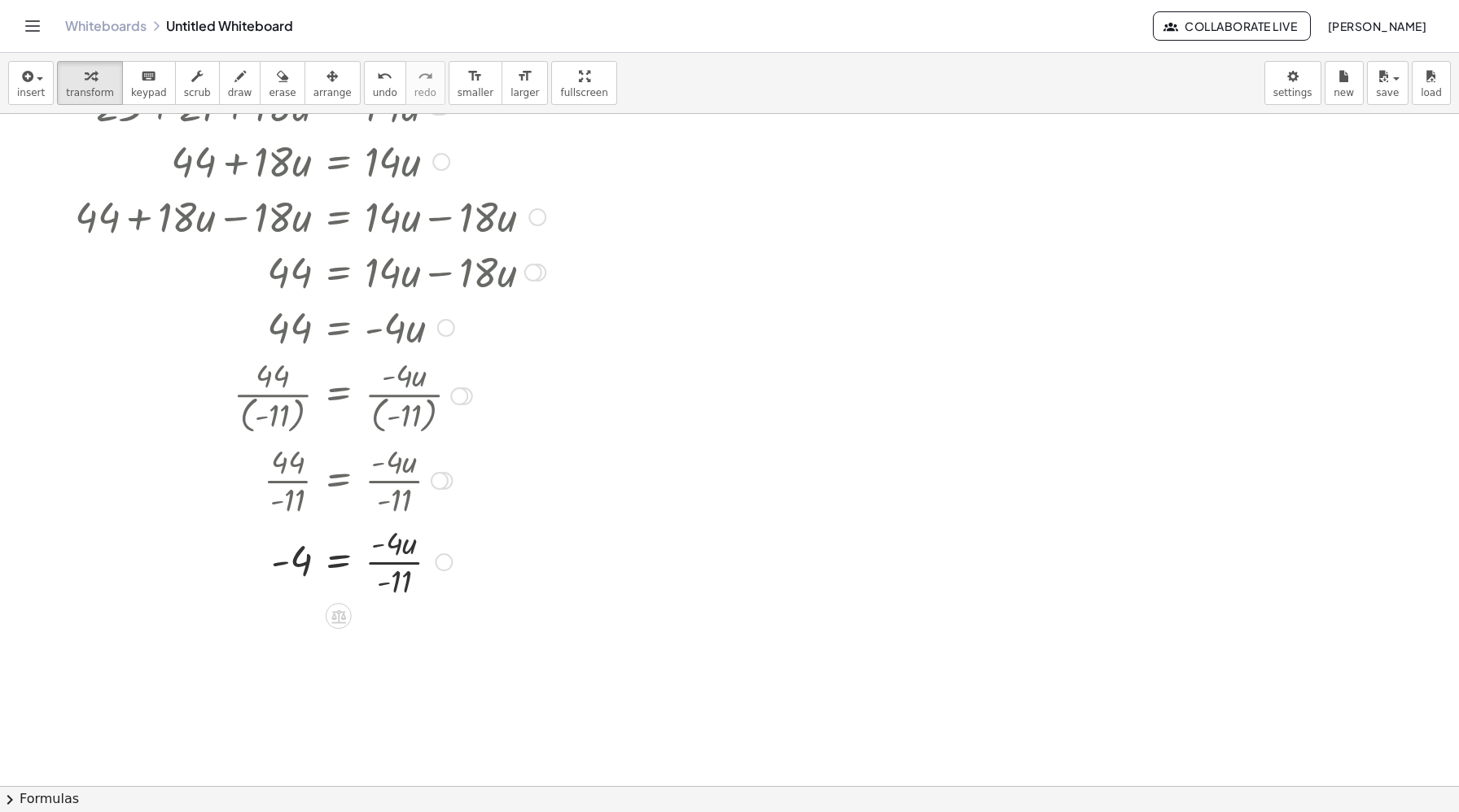
click at [400, 585] on div at bounding box center [352, 561] width 571 height 82
click at [398, 557] on div at bounding box center [352, 561] width 571 height 82
click at [377, 79] on icon "undo" at bounding box center [385, 76] width 16 height 19
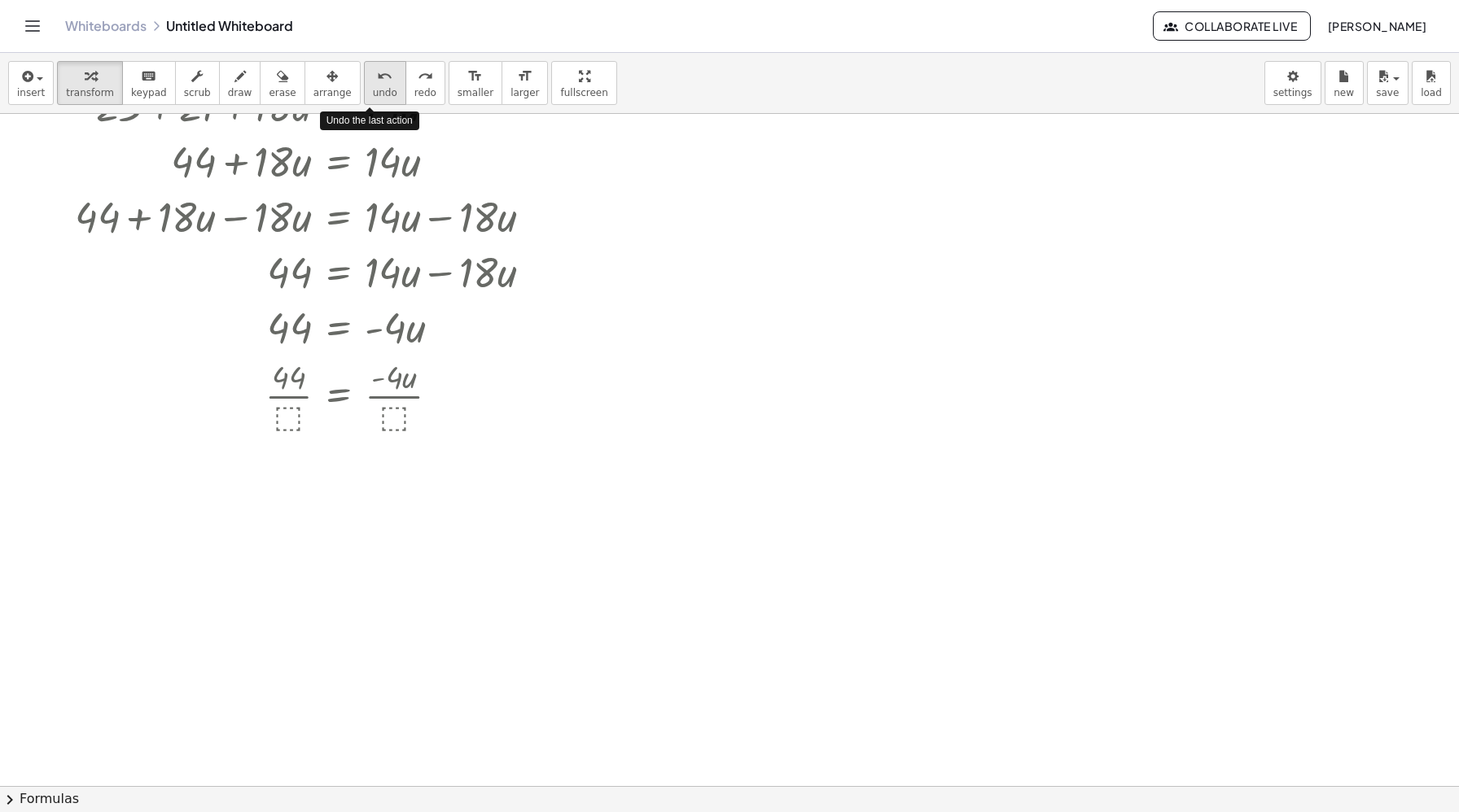
click at [377, 79] on icon "undo" at bounding box center [385, 76] width 16 height 19
click at [389, 423] on div at bounding box center [358, 394] width 519 height 82
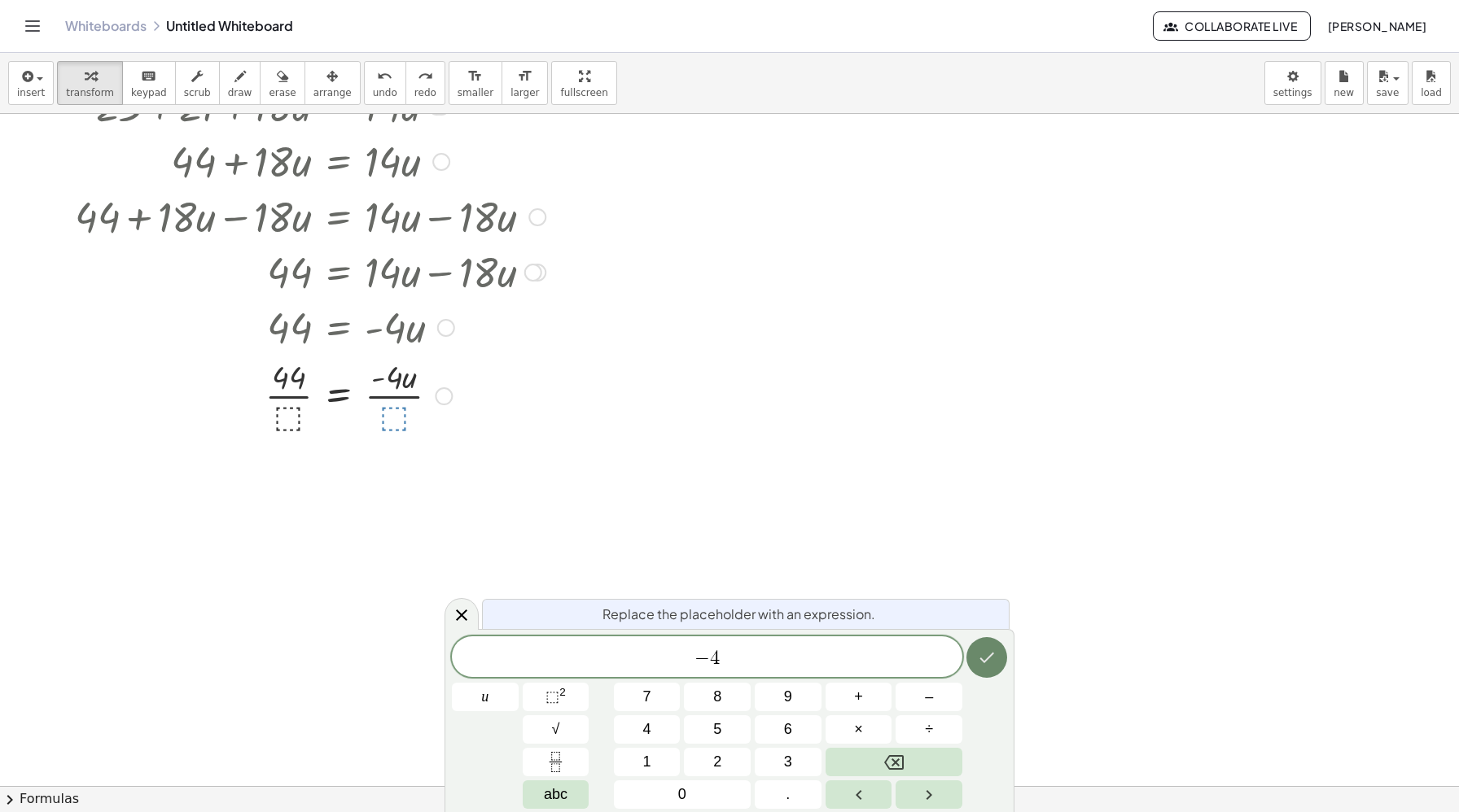
click at [984, 664] on icon "Done" at bounding box center [986, 657] width 19 height 19
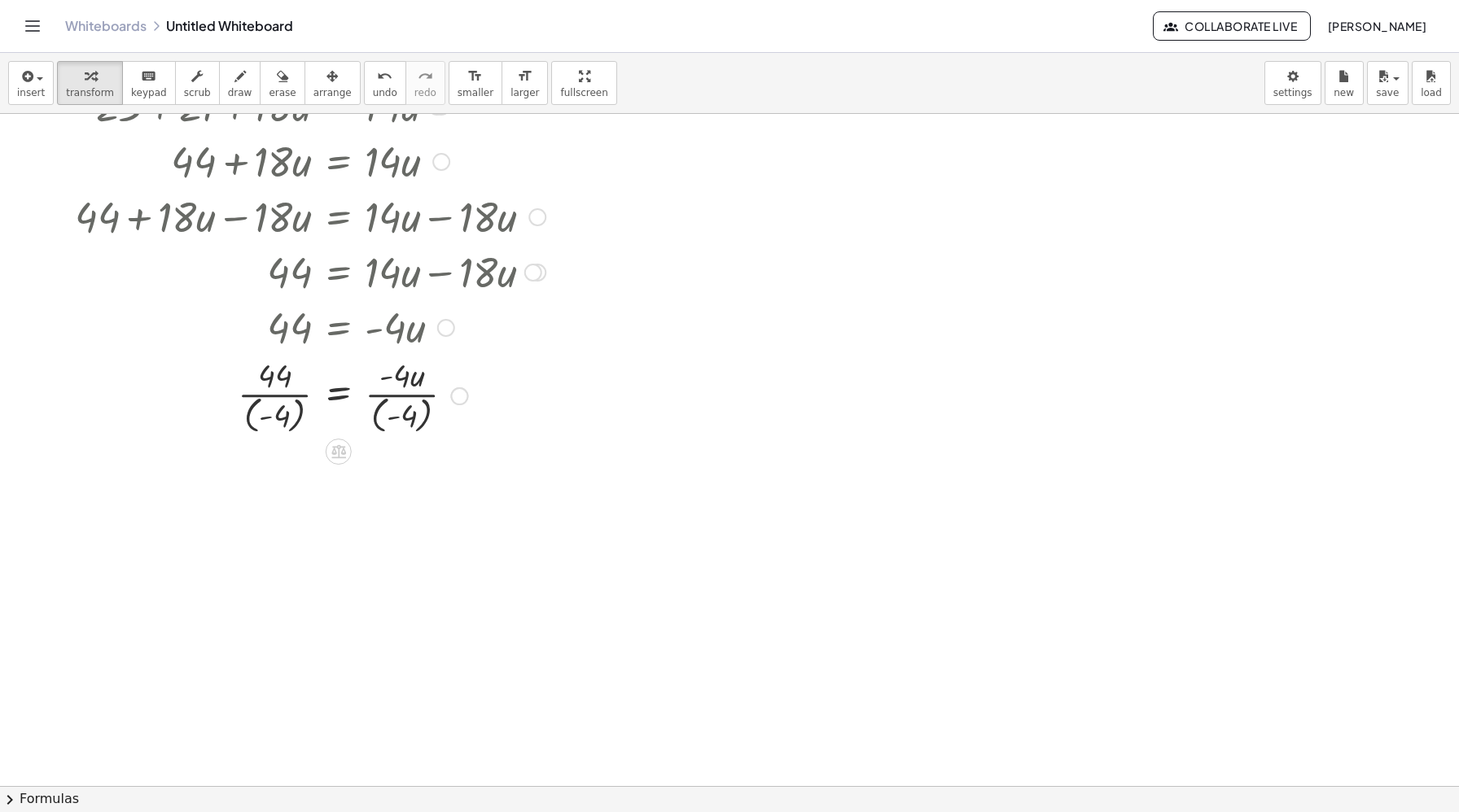
click at [276, 419] on div at bounding box center [352, 394] width 571 height 85
click at [299, 472] on div at bounding box center [352, 479] width 571 height 85
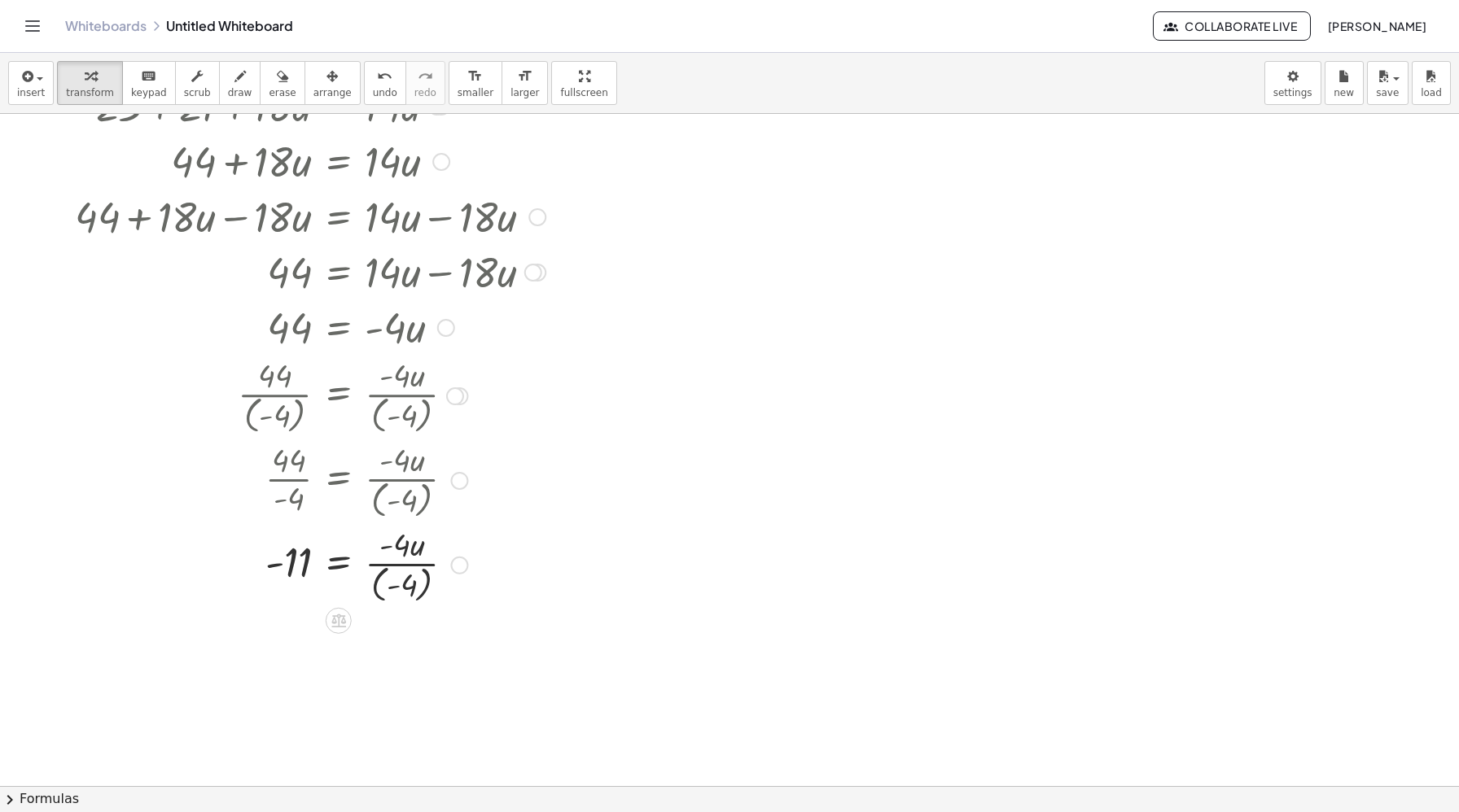
click at [412, 581] on div at bounding box center [352, 564] width 571 height 85
click at [396, 652] on div at bounding box center [352, 647] width 571 height 82
